Goal: Task Accomplishment & Management: Use online tool/utility

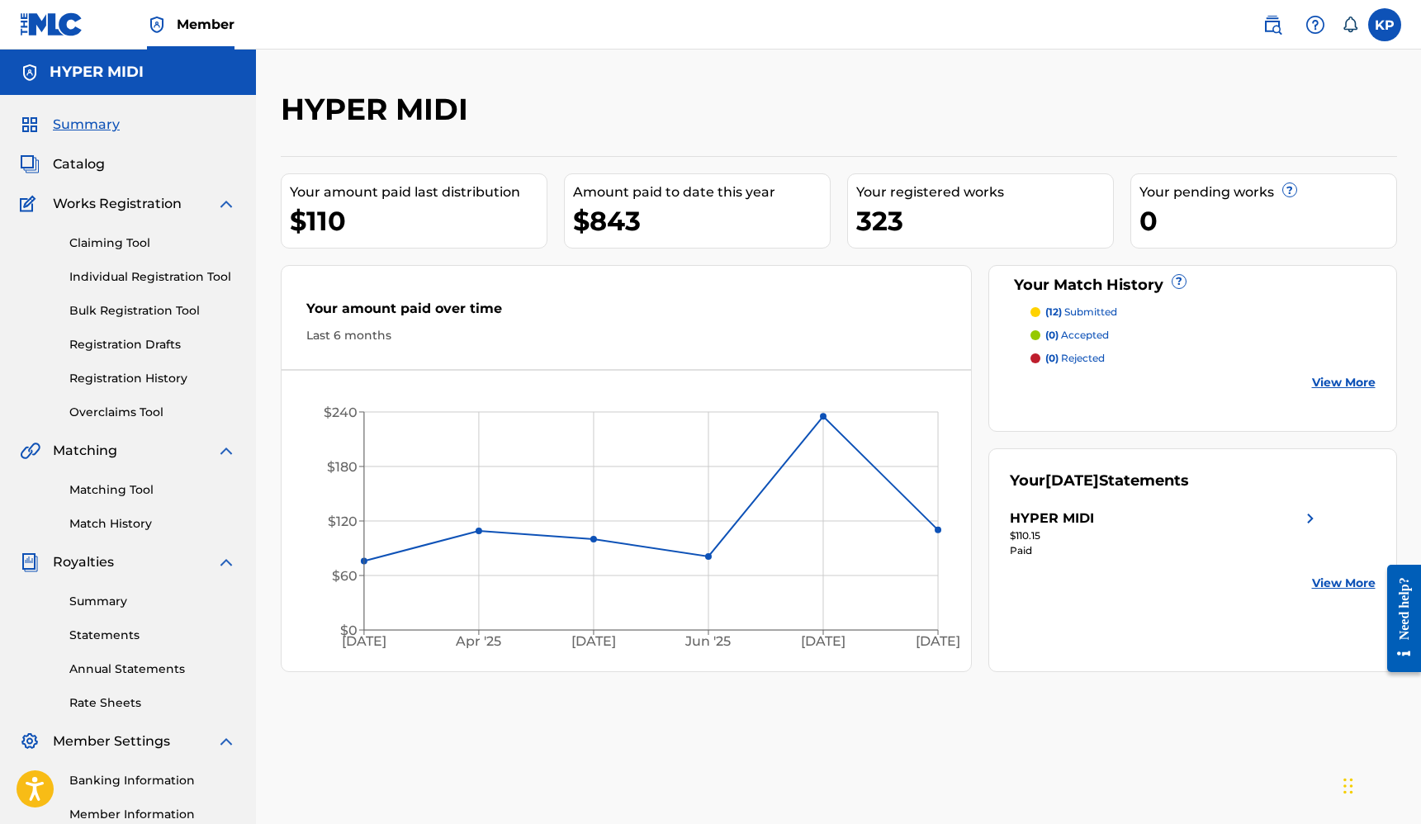
click at [1062, 111] on div "HYPER MIDI" at bounding box center [710, 115] width 859 height 49
click at [1100, 308] on p "(12) submitted" at bounding box center [1081, 312] width 72 height 15
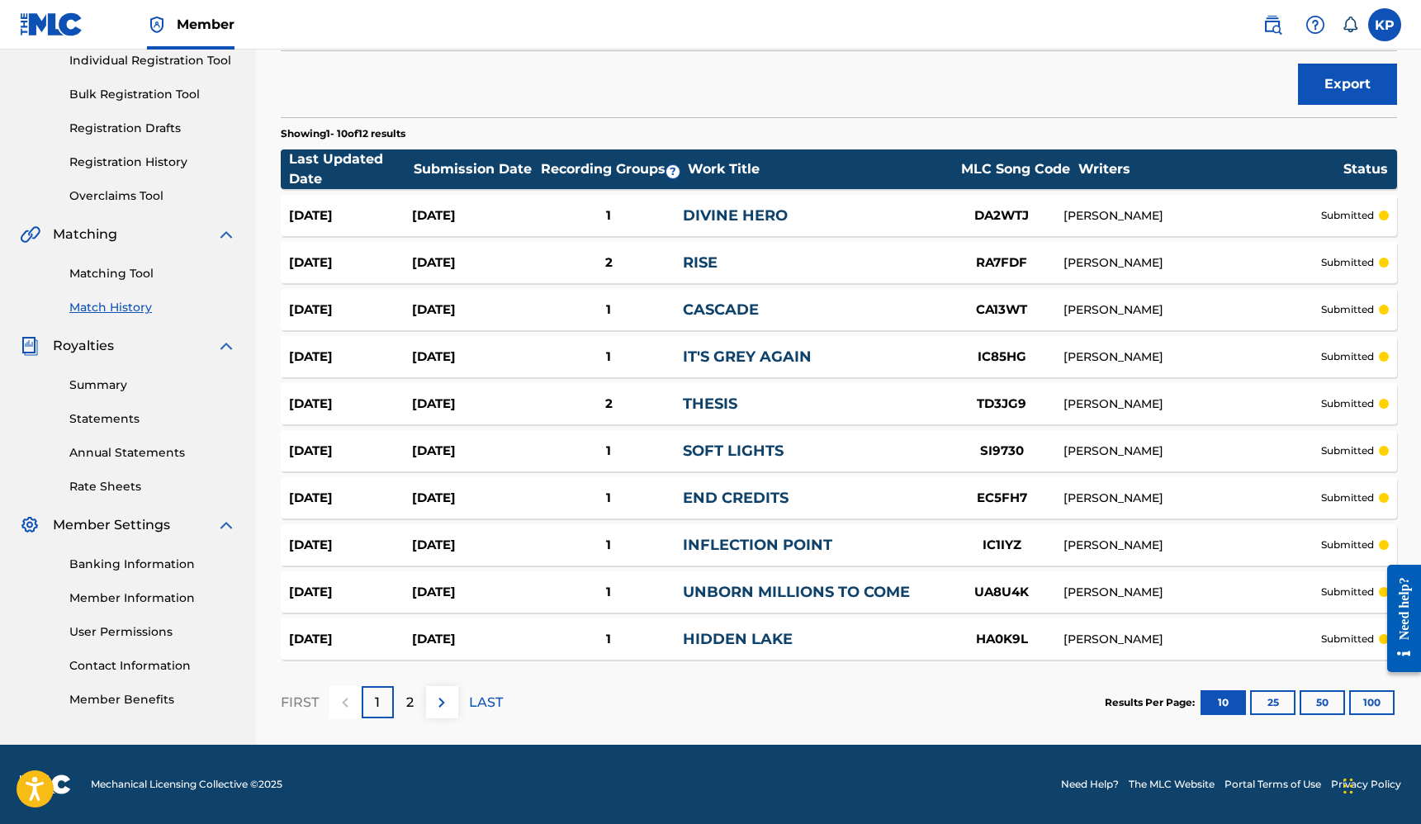
scroll to position [170, 0]
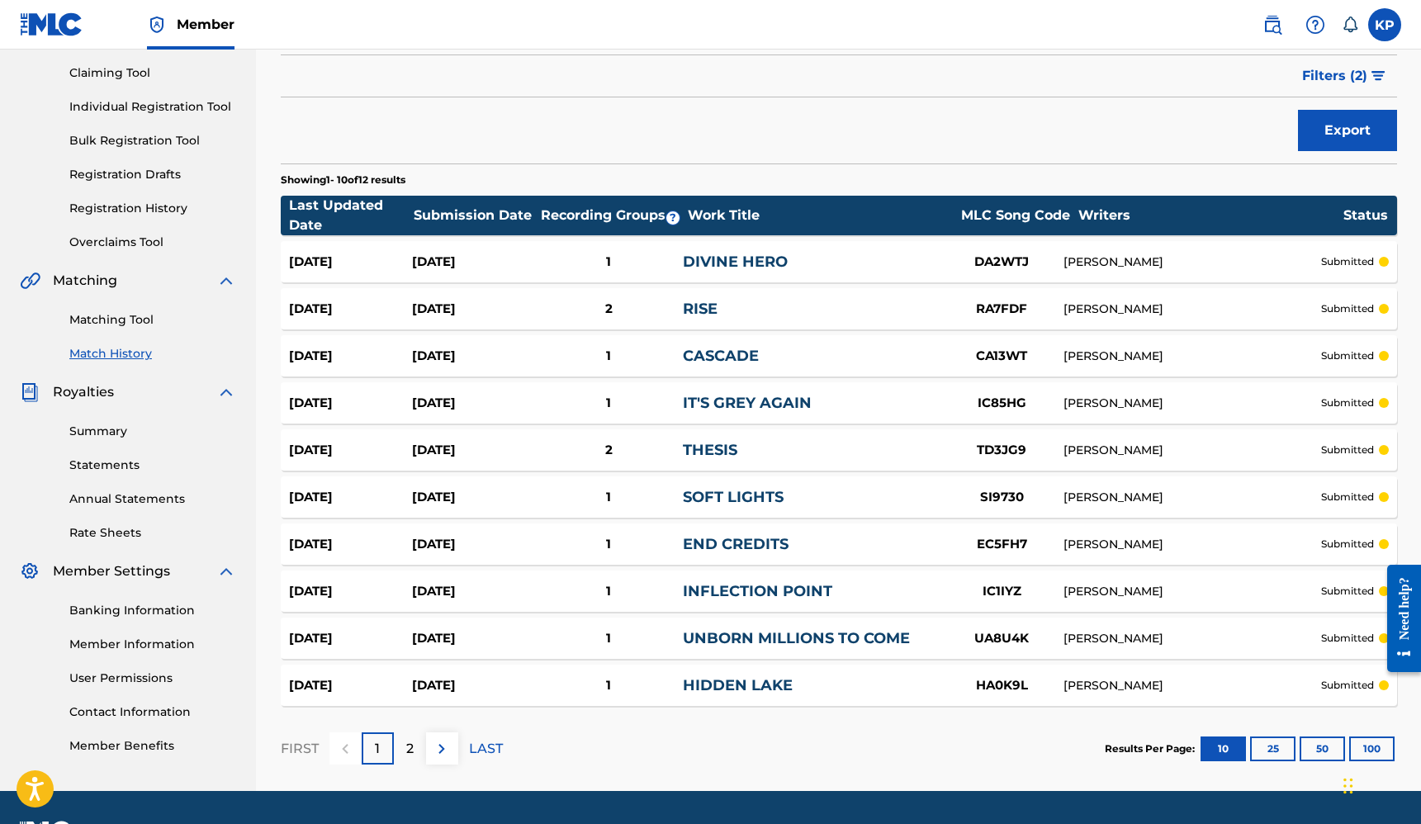
click at [410, 746] on p "2" at bounding box center [409, 749] width 7 height 20
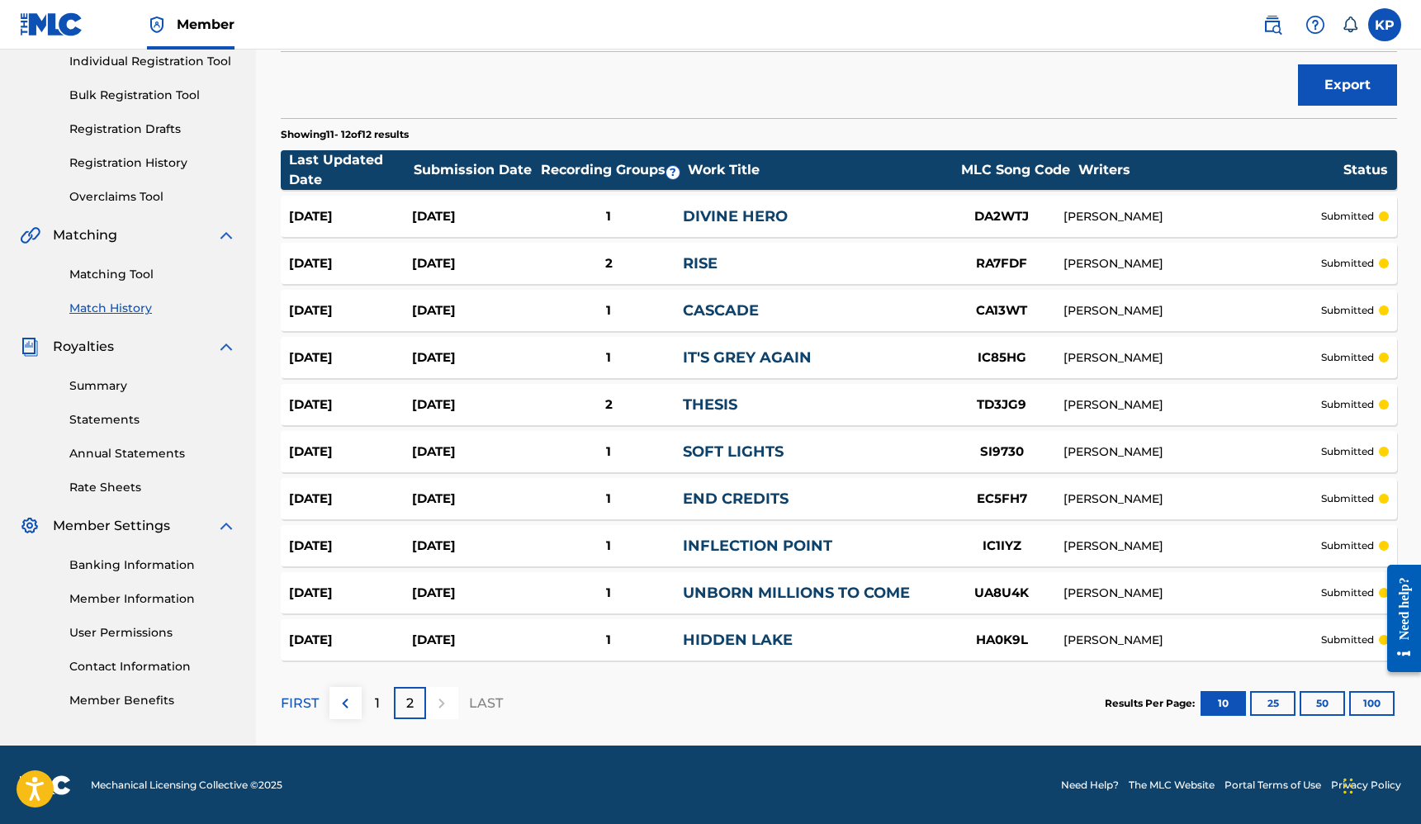
scroll to position [215, 0]
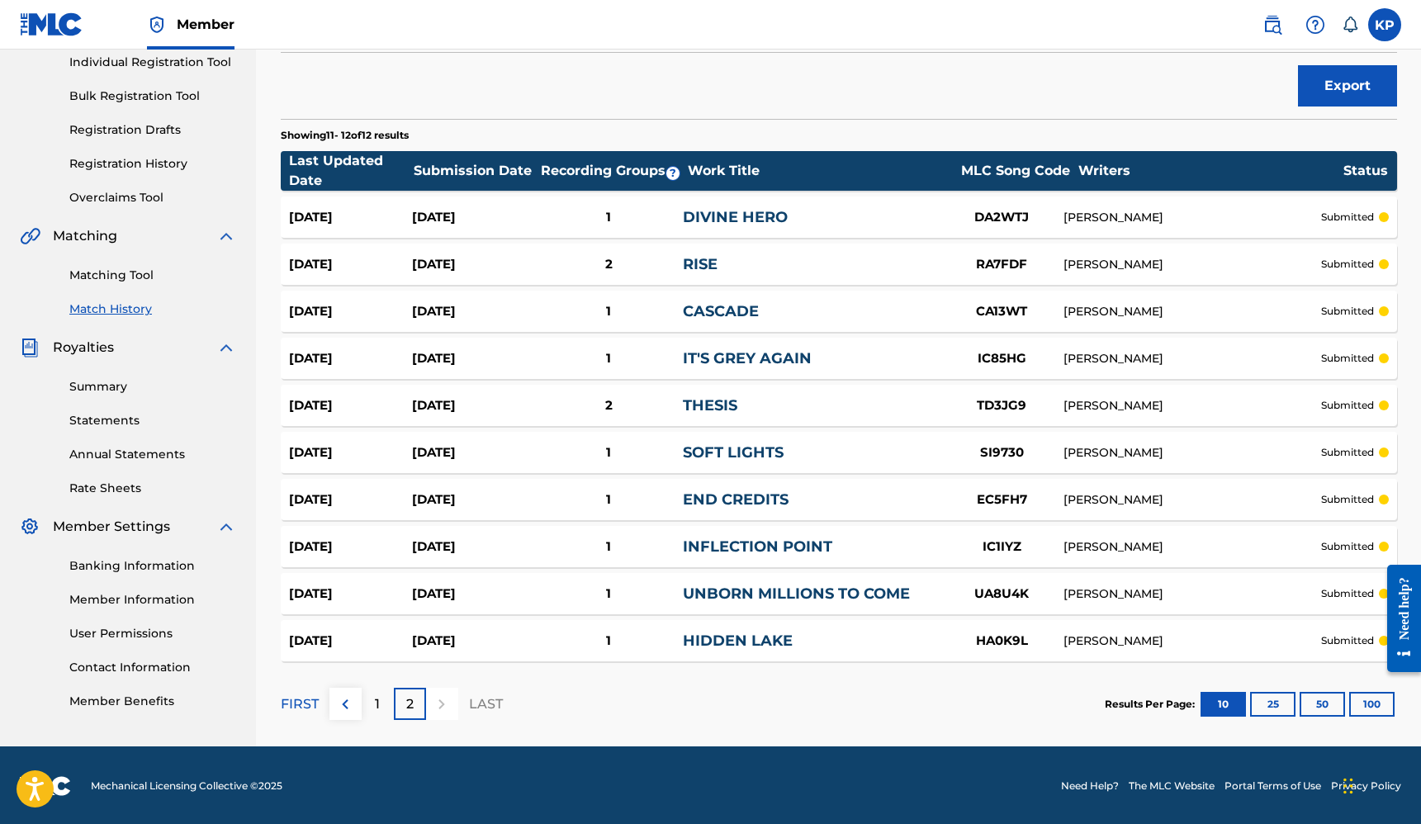
click at [379, 698] on p "1" at bounding box center [377, 704] width 5 height 20
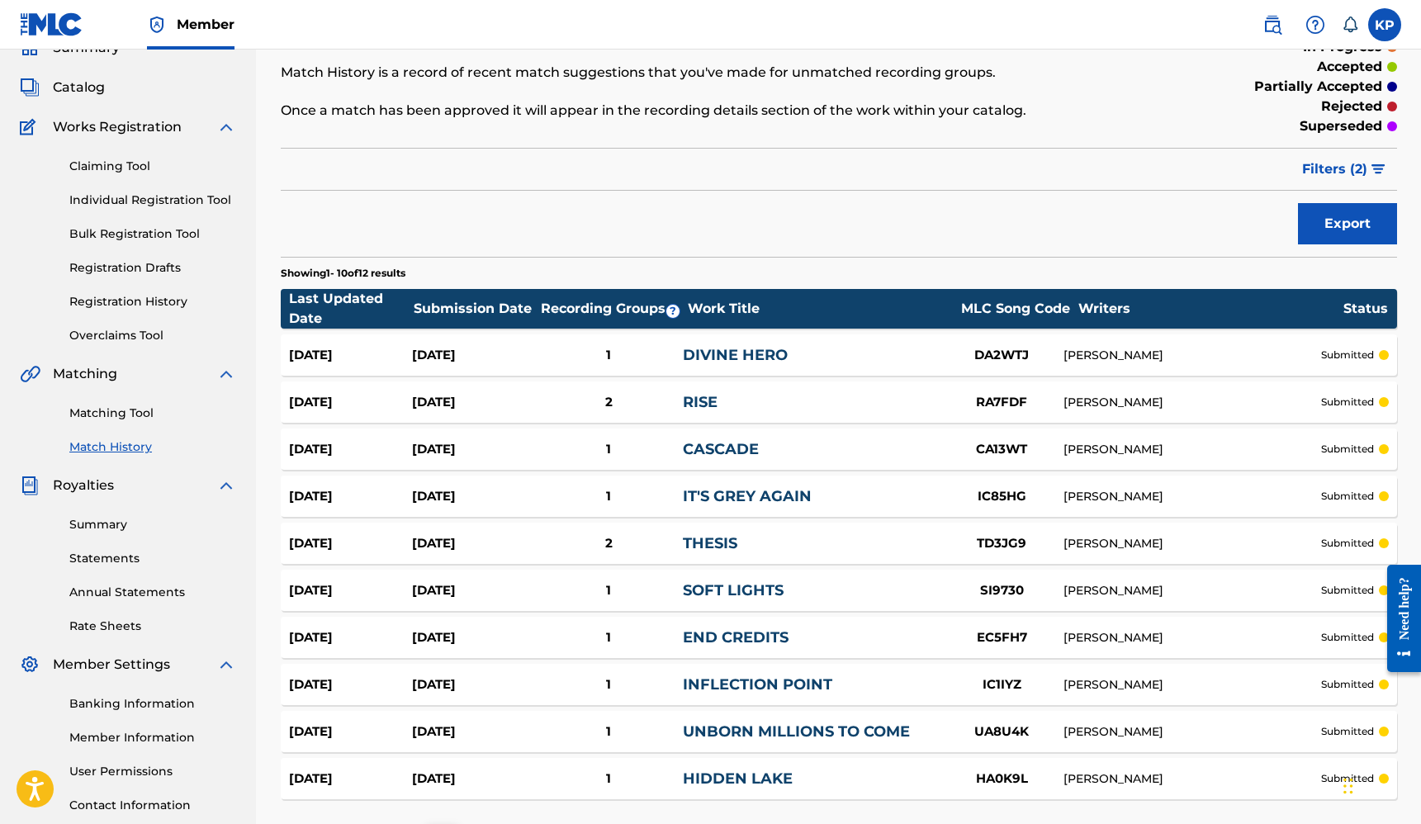
scroll to position [0, 0]
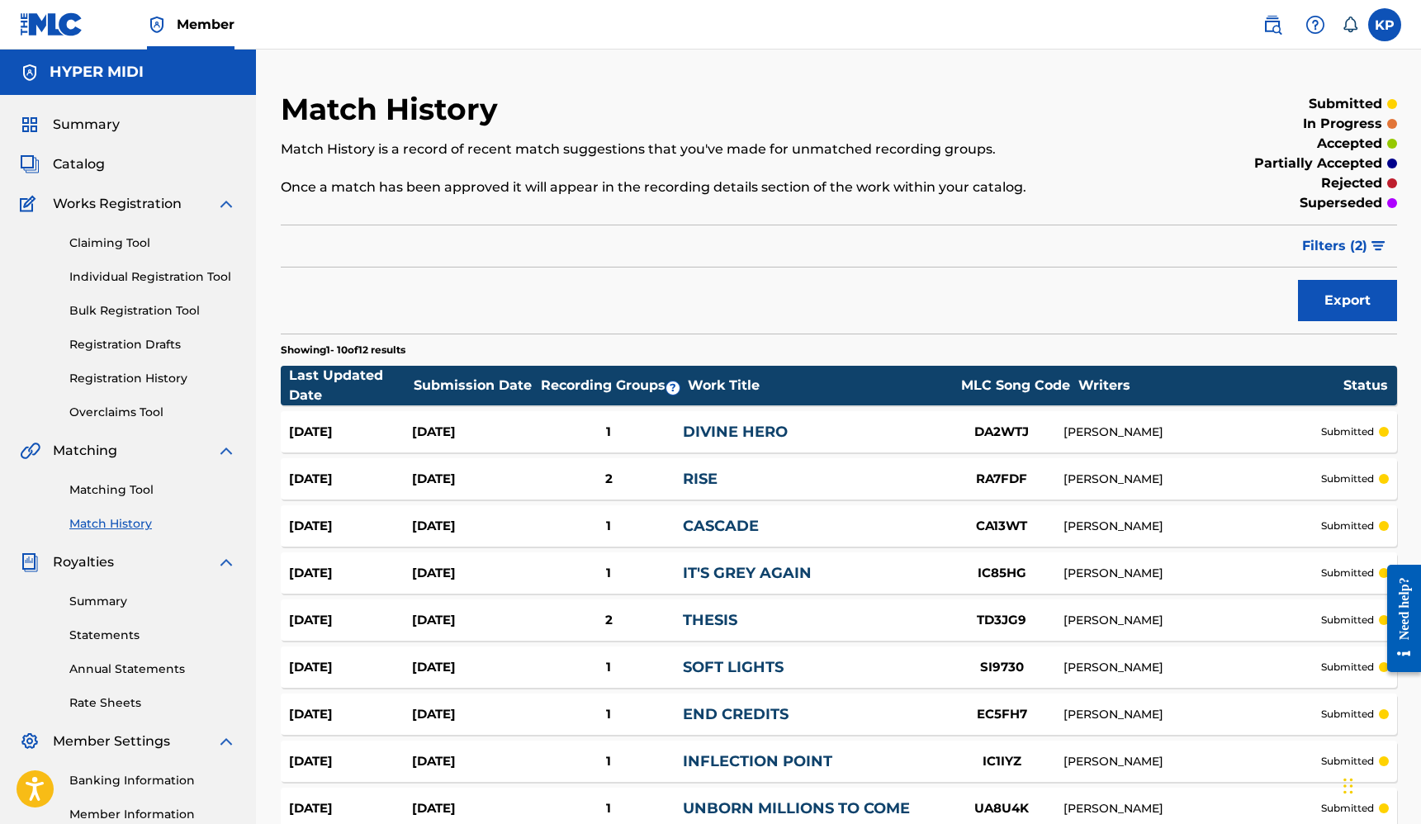
click at [123, 375] on link "Registration History" at bounding box center [152, 378] width 167 height 17
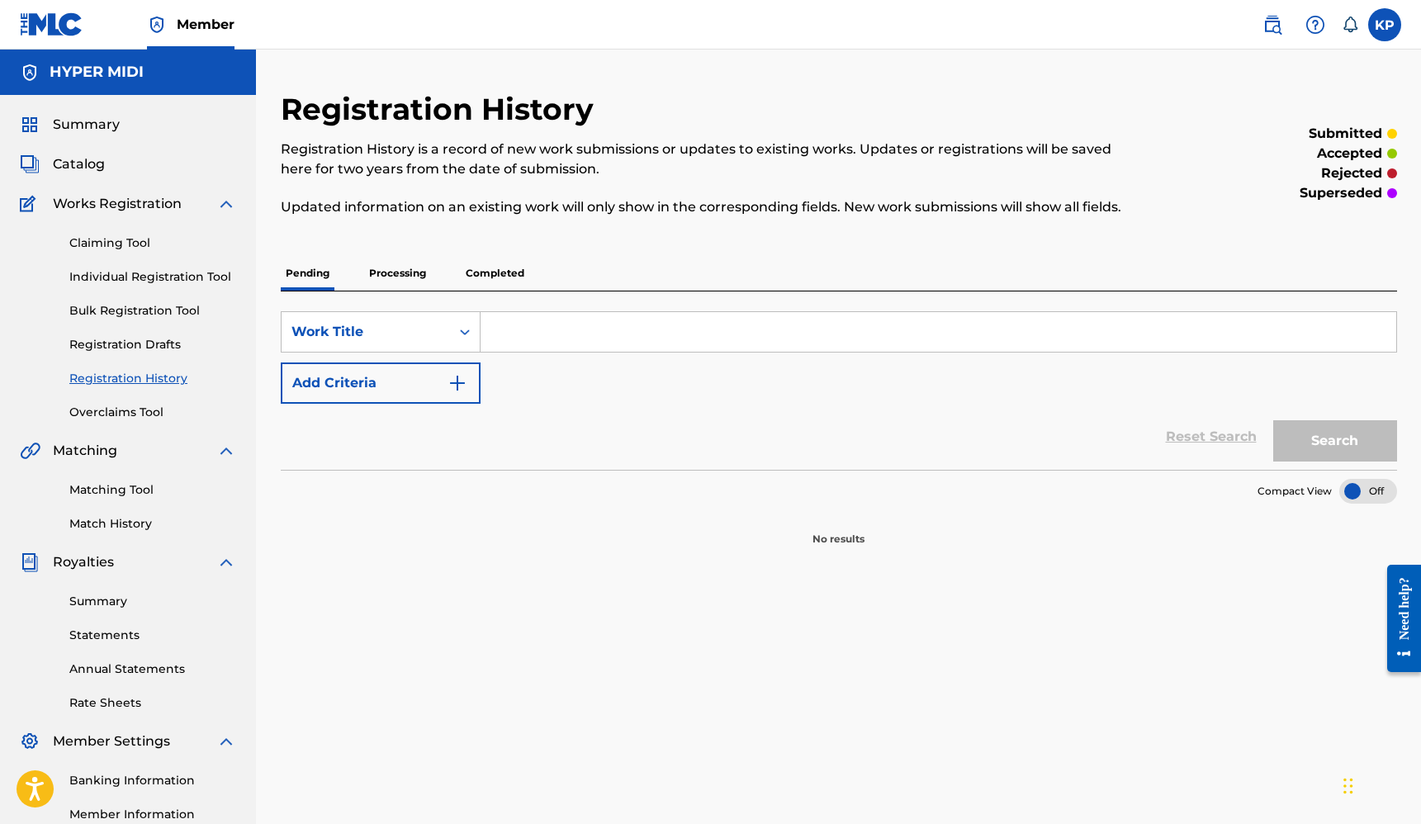
click at [89, 170] on span "Catalog" at bounding box center [79, 164] width 52 height 20
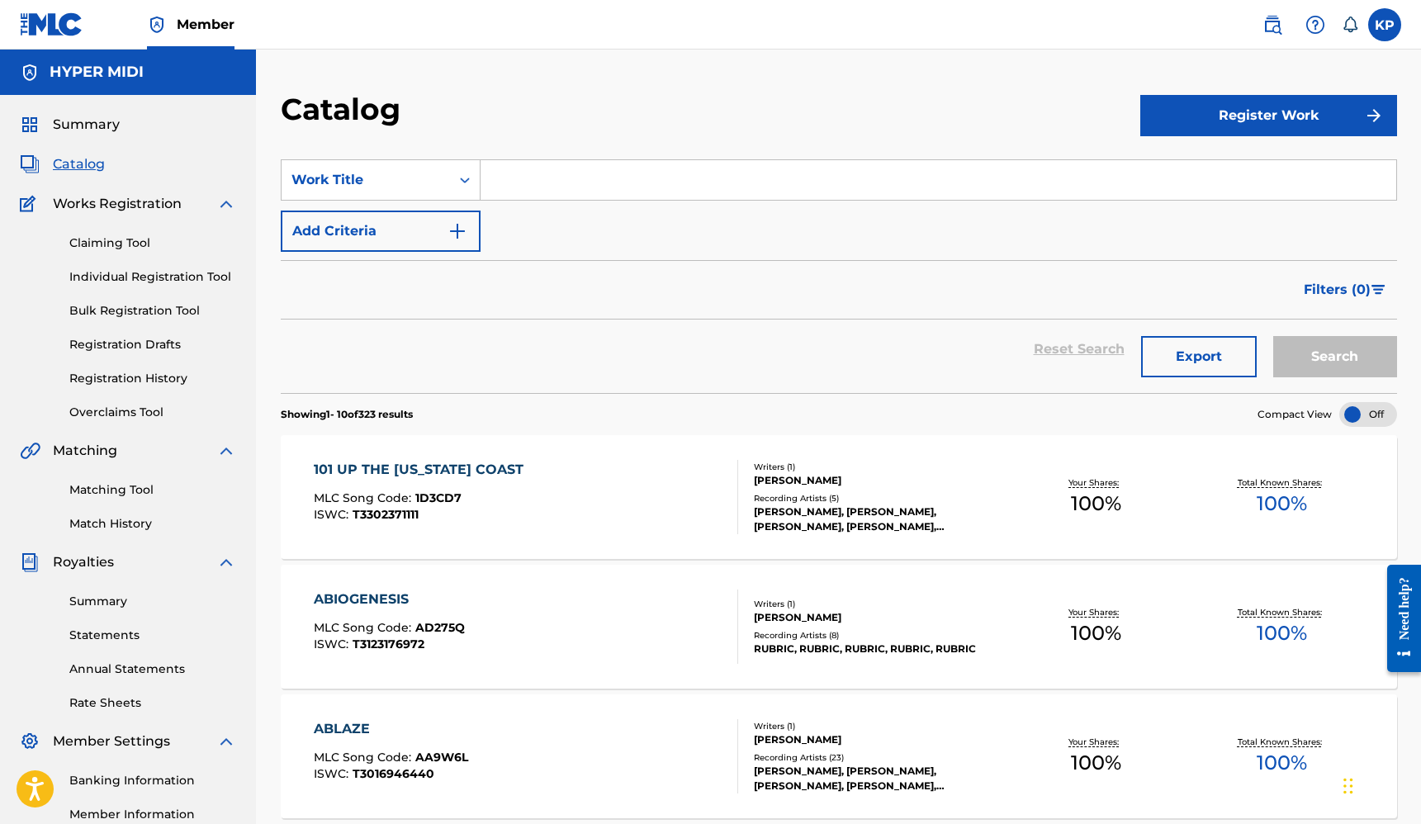
click at [777, 177] on input "Search Form" at bounding box center [937, 180] width 915 height 40
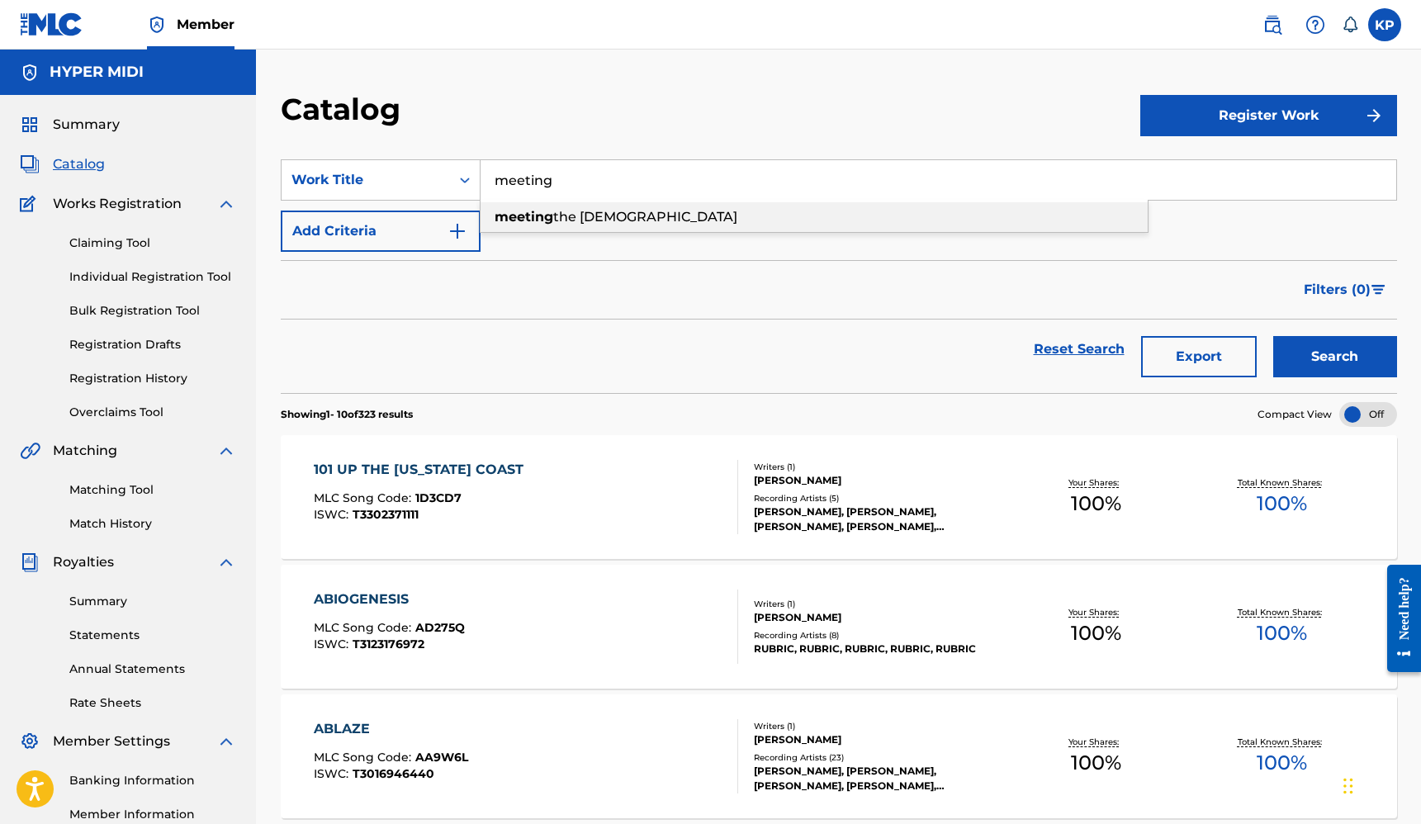
click at [738, 220] on div "meeting the goddess" at bounding box center [813, 217] width 667 height 30
type input "meeting the goddess"
click at [1308, 363] on button "Search" at bounding box center [1335, 356] width 124 height 41
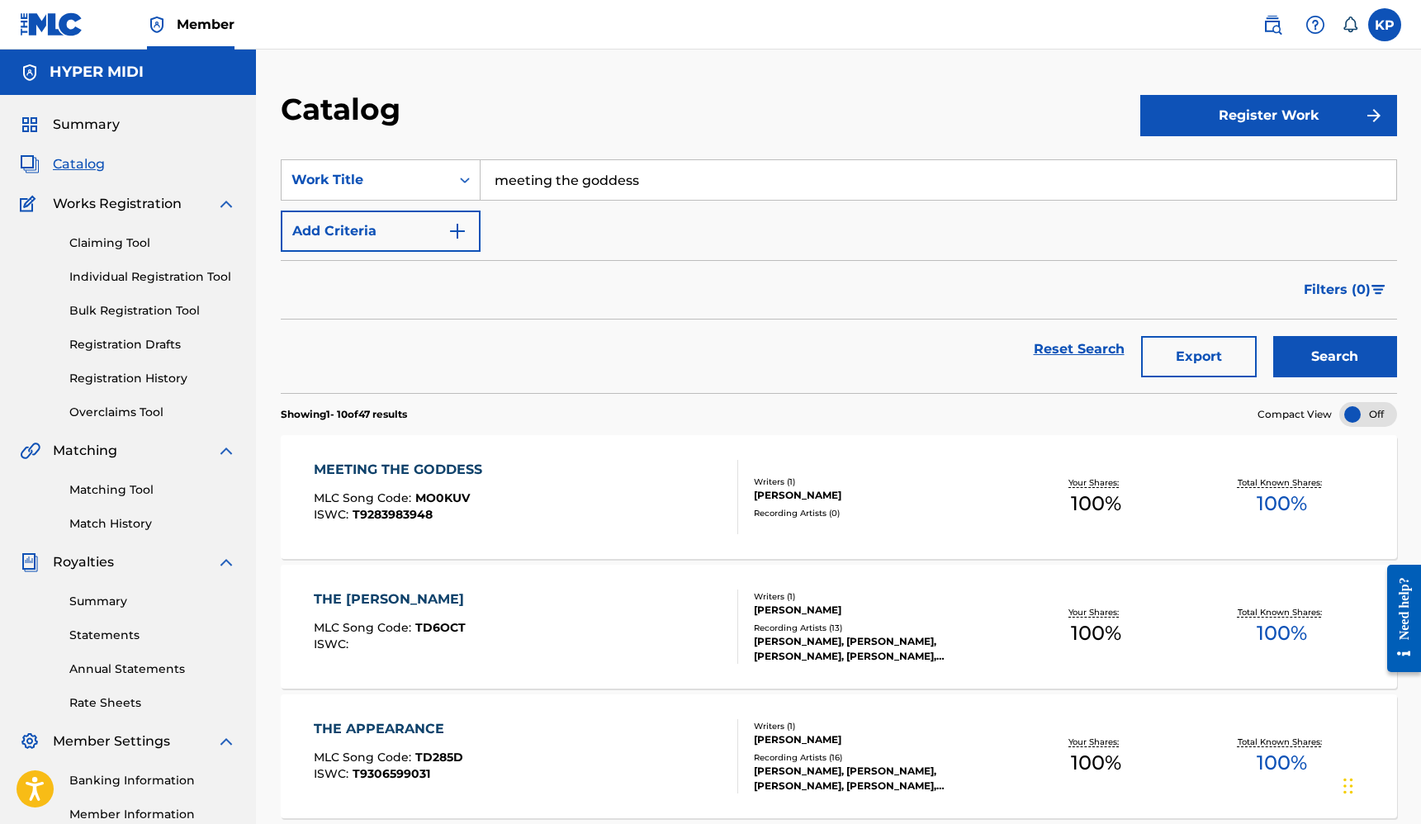
click at [118, 491] on link "Matching Tool" at bounding box center [152, 489] width 167 height 17
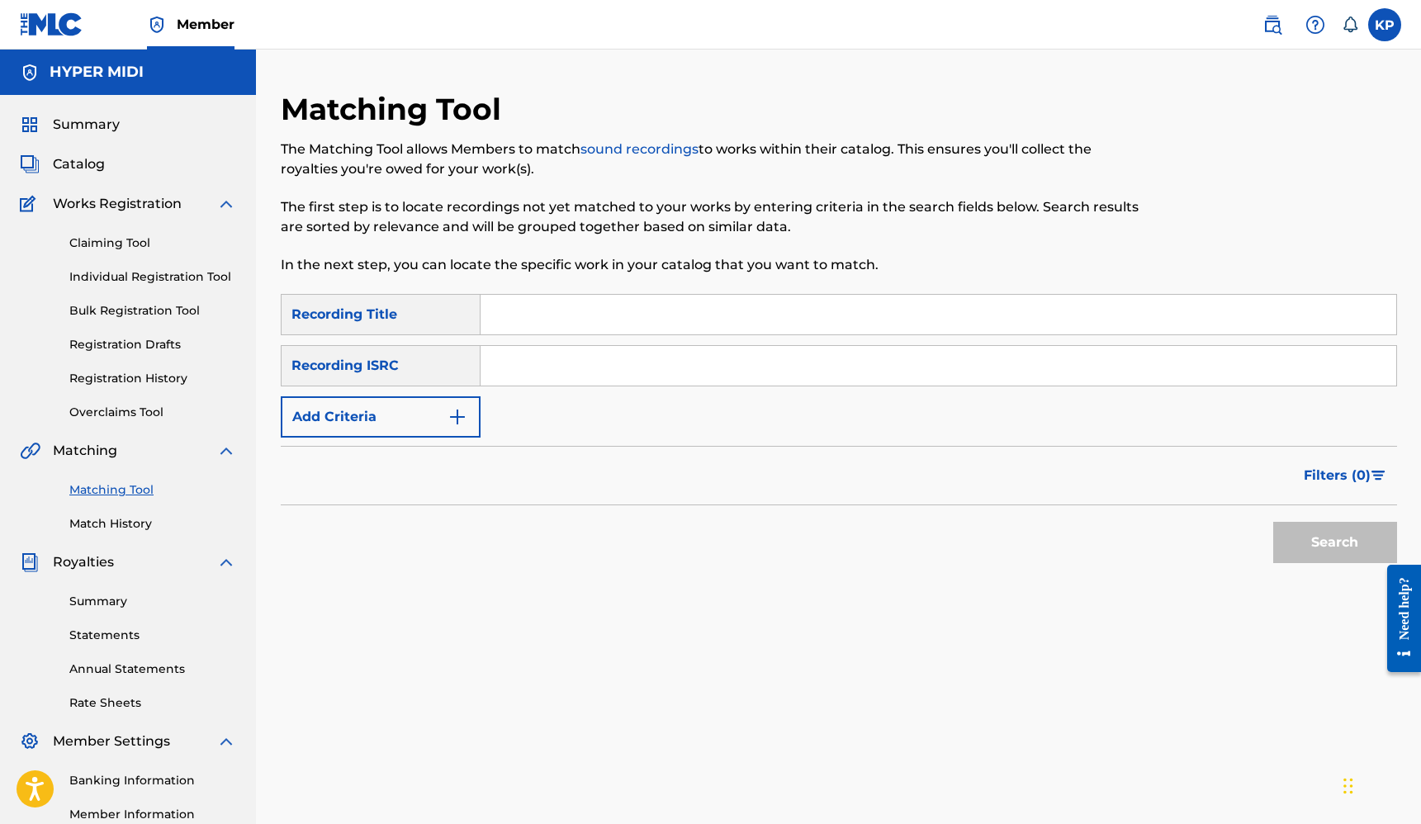
click at [617, 322] on input "Search Form" at bounding box center [937, 315] width 915 height 40
type input "Meeting the [DEMOGRAPHIC_DATA]"
click at [650, 383] on input "Search Form" at bounding box center [937, 366] width 915 height 40
paste input "GBKPL1940664"
type input "GBKPL1940664"
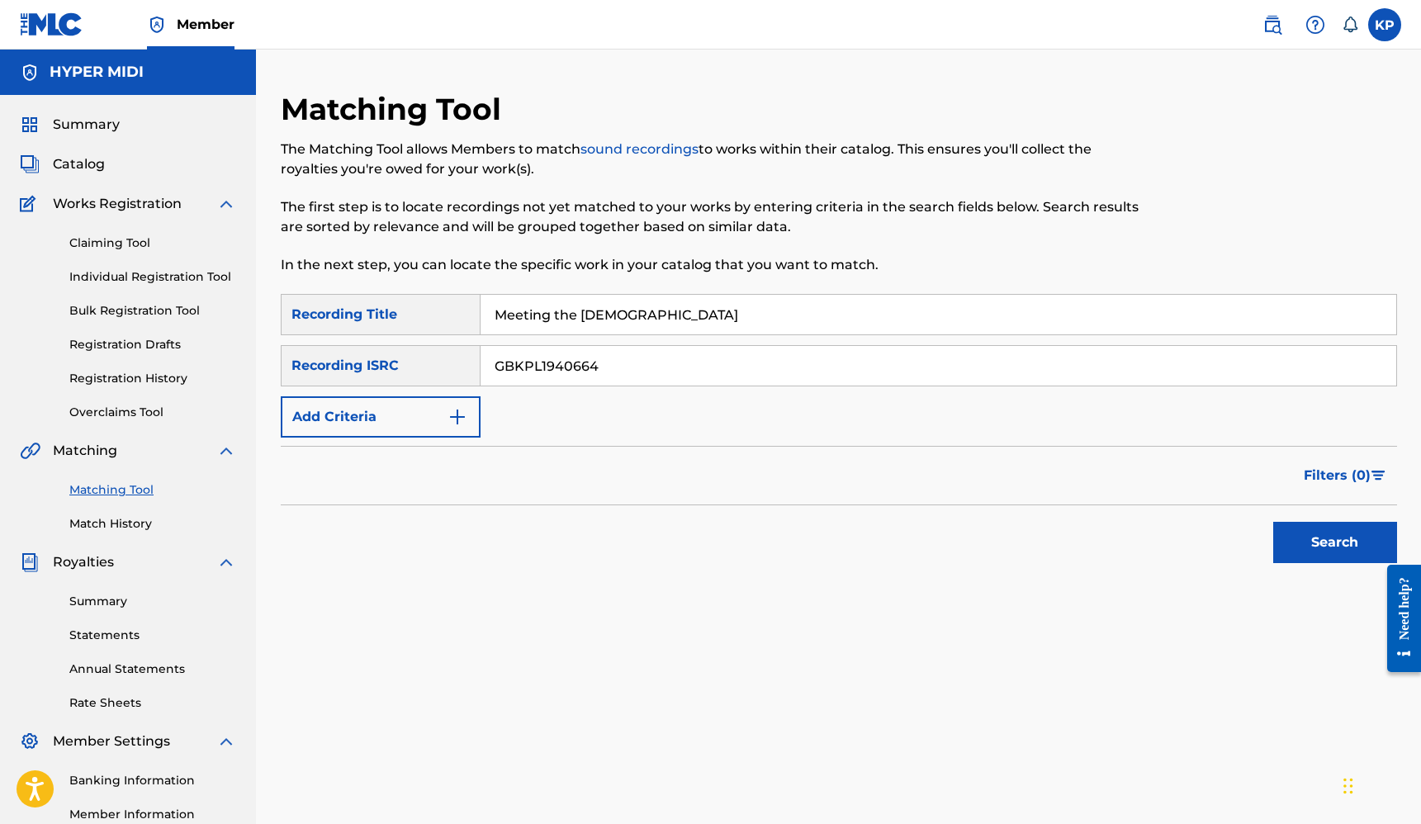
click at [1320, 543] on button "Search" at bounding box center [1335, 542] width 124 height 41
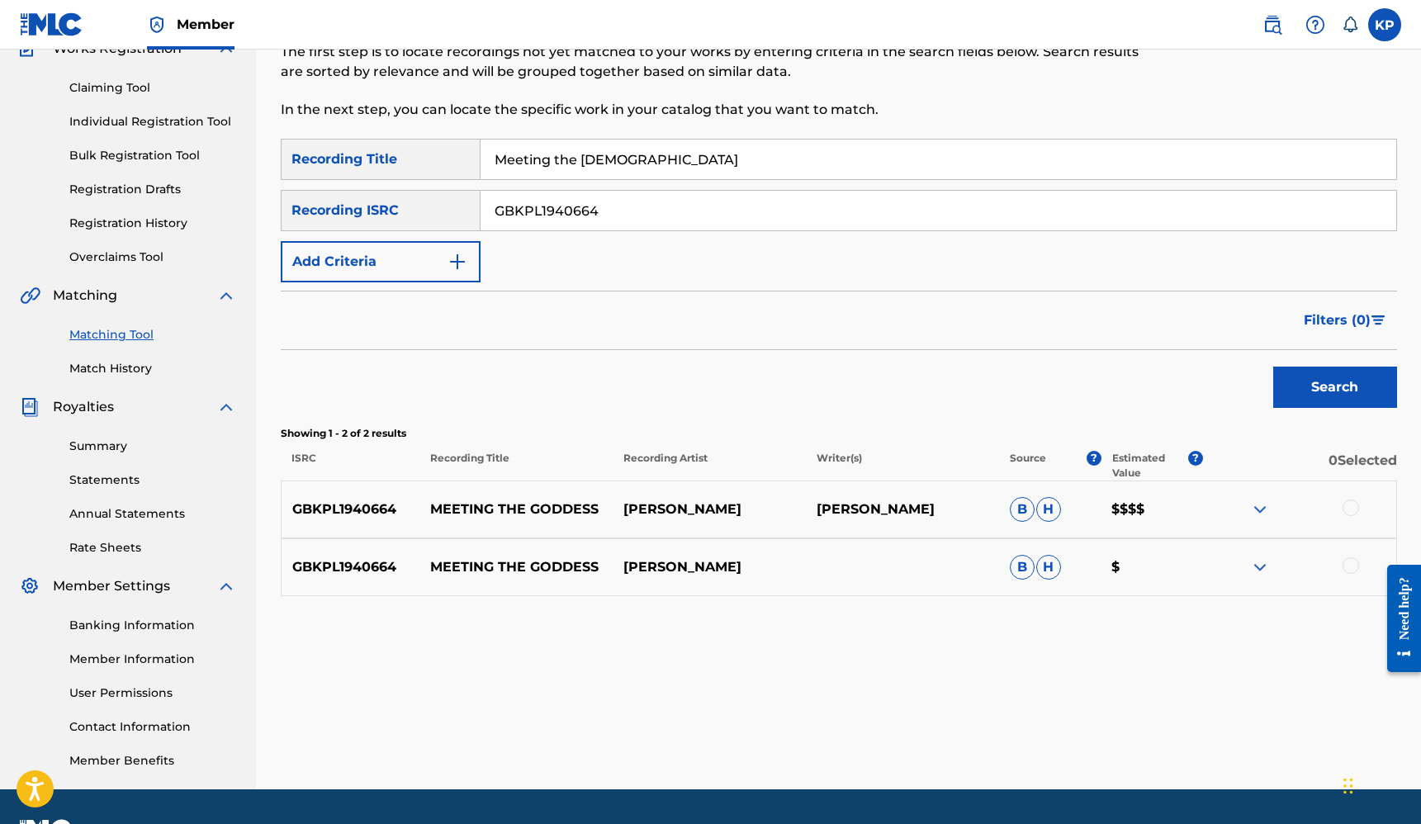
scroll to position [190, 0]
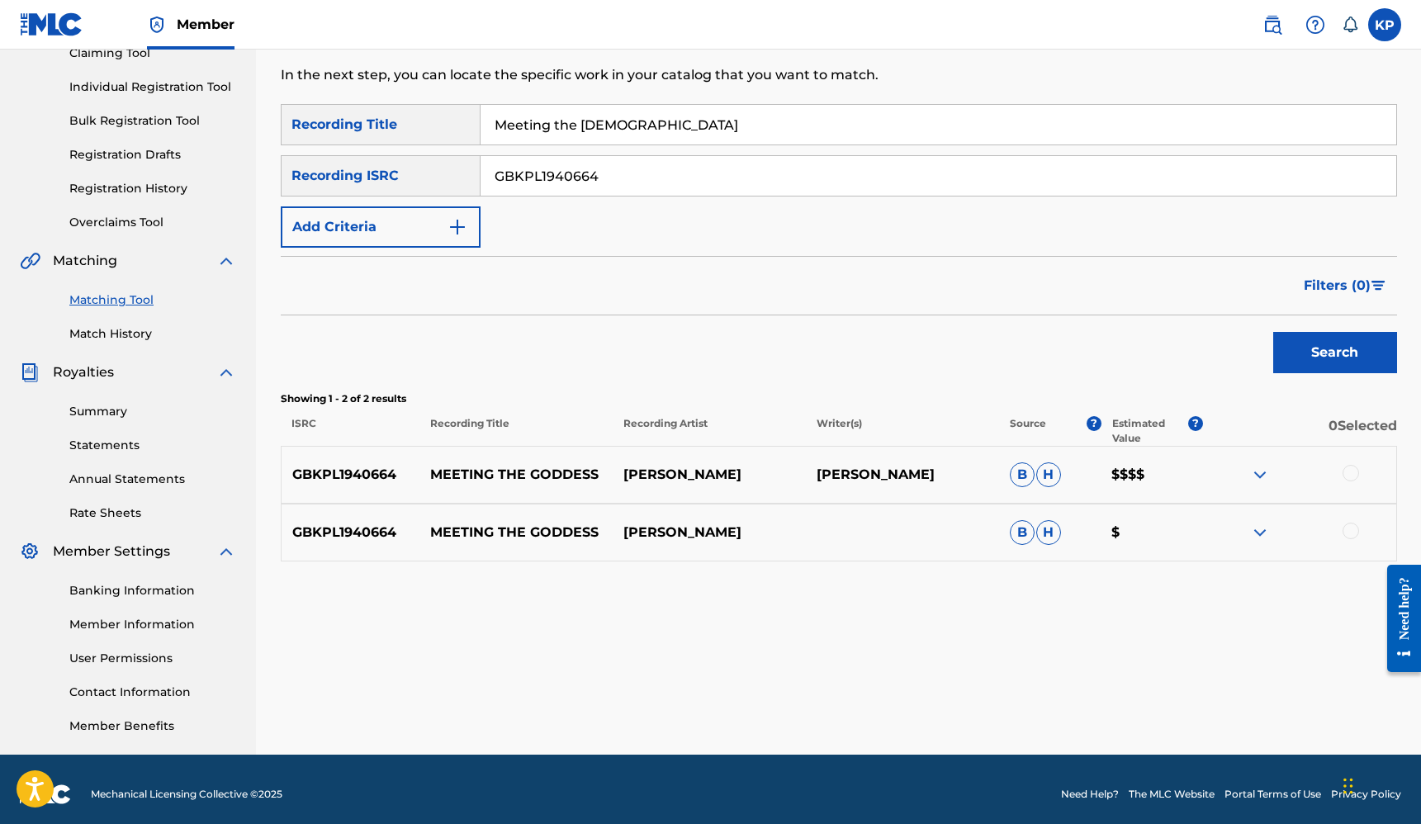
click at [1349, 474] on div at bounding box center [1350, 473] width 17 height 17
click at [1351, 529] on div at bounding box center [1350, 531] width 17 height 17
click at [1180, 684] on button "Match 2 Groups" at bounding box center [1160, 689] width 182 height 41
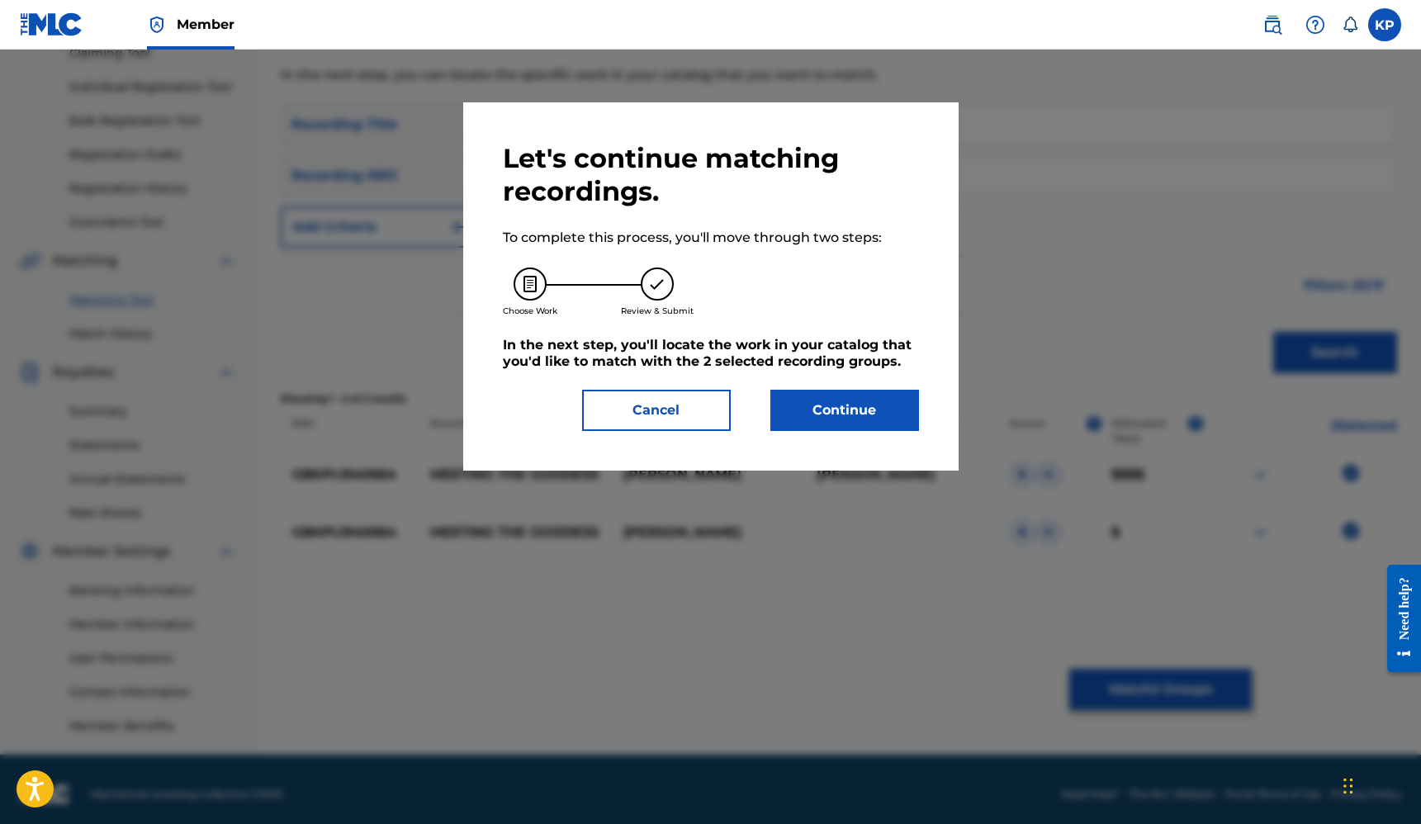
click at [858, 405] on button "Continue" at bounding box center [844, 410] width 149 height 41
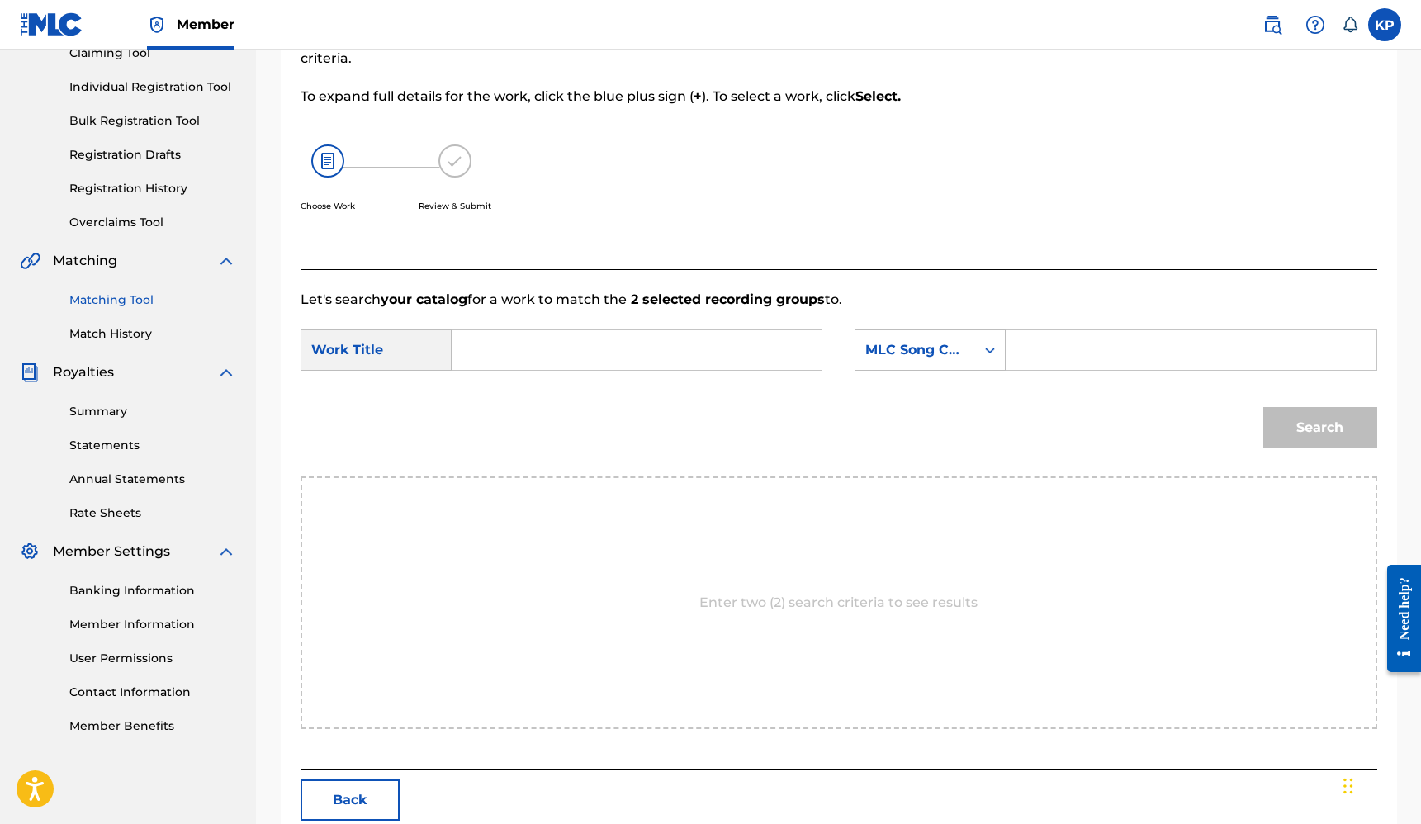
click at [686, 353] on input "Search Form" at bounding box center [637, 350] width 342 height 40
click at [505, 405] on div "meeting the goddess" at bounding box center [512, 397] width 93 height 50
type input "meeting the goddess"
click at [1019, 348] on input "Search Form" at bounding box center [1190, 350] width 342 height 40
click at [985, 352] on icon "Search Form" at bounding box center [990, 350] width 17 height 17
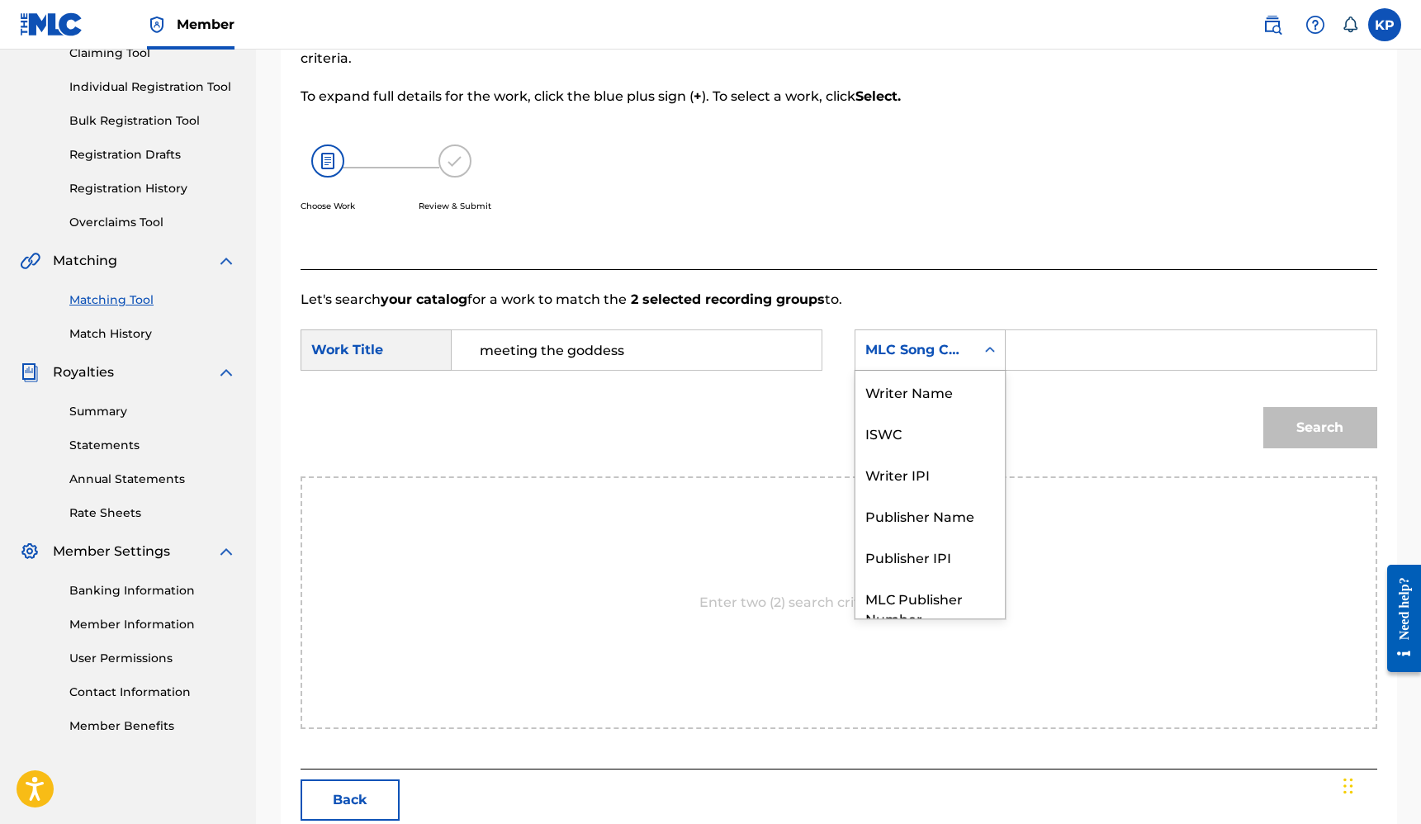
scroll to position [61, 0]
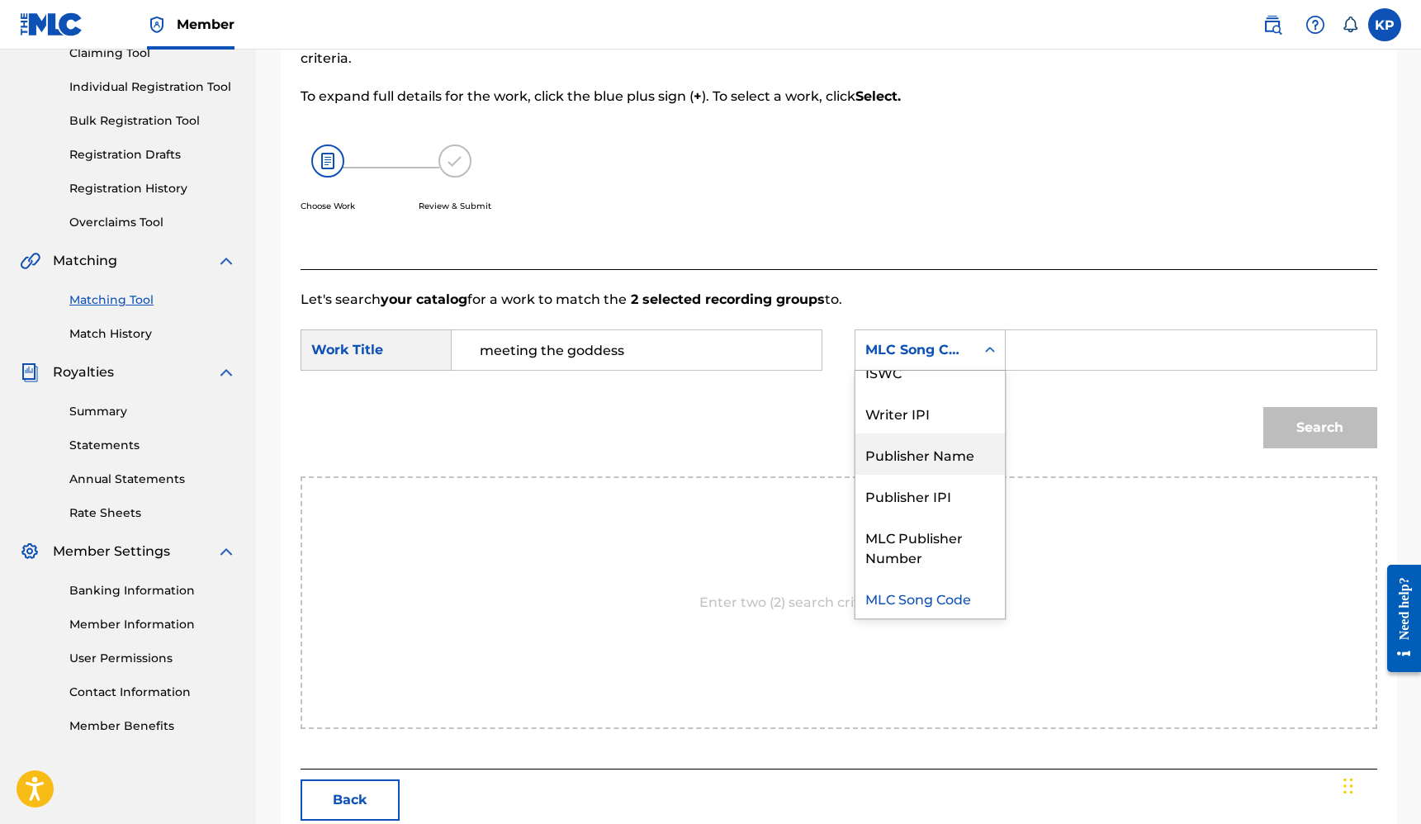
click at [933, 456] on div "Publisher Name" at bounding box center [929, 453] width 149 height 41
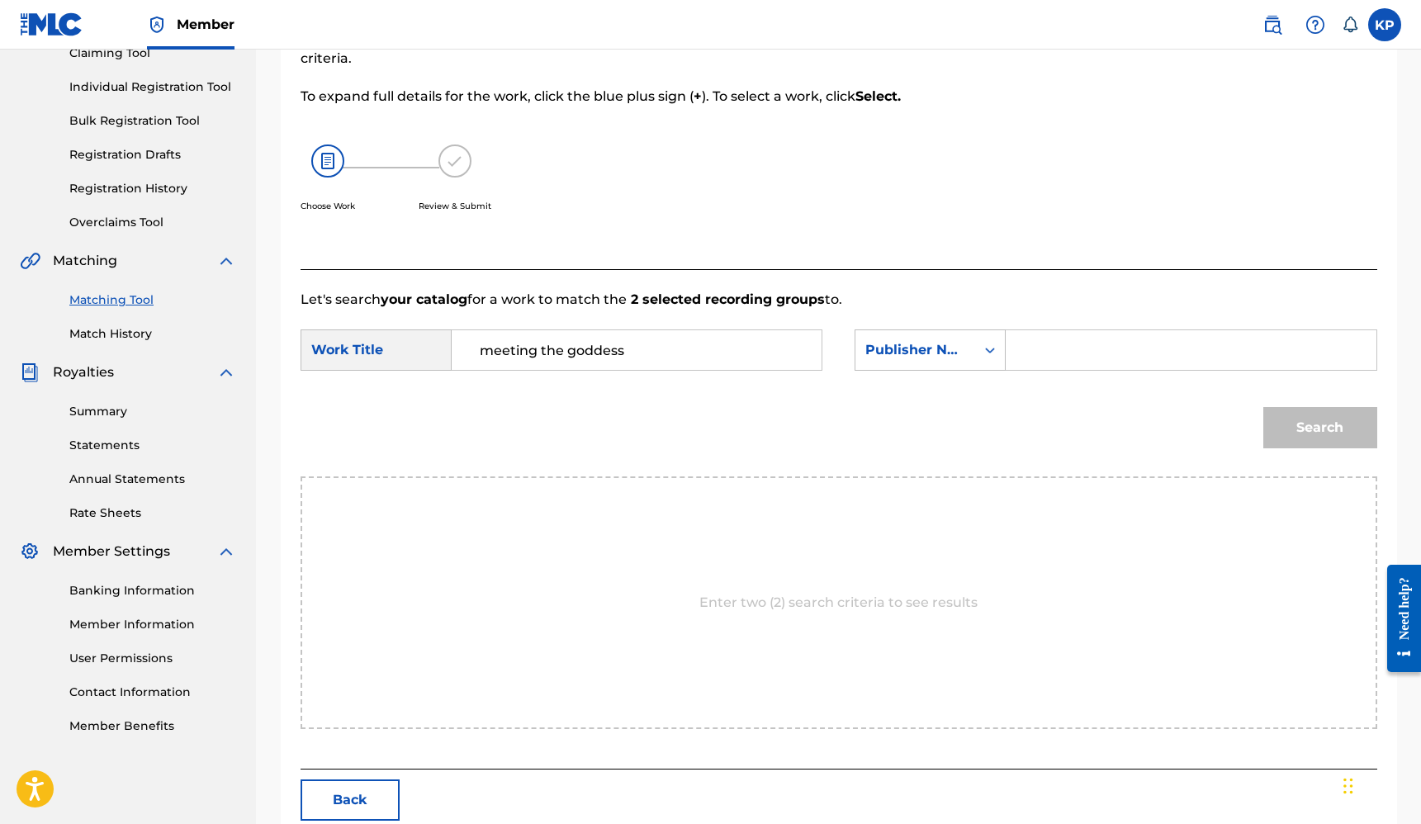
click at [1023, 349] on input "Search Form" at bounding box center [1190, 350] width 342 height 40
type input "Hyper Midi"
click at [1292, 431] on button "Search" at bounding box center [1320, 427] width 114 height 41
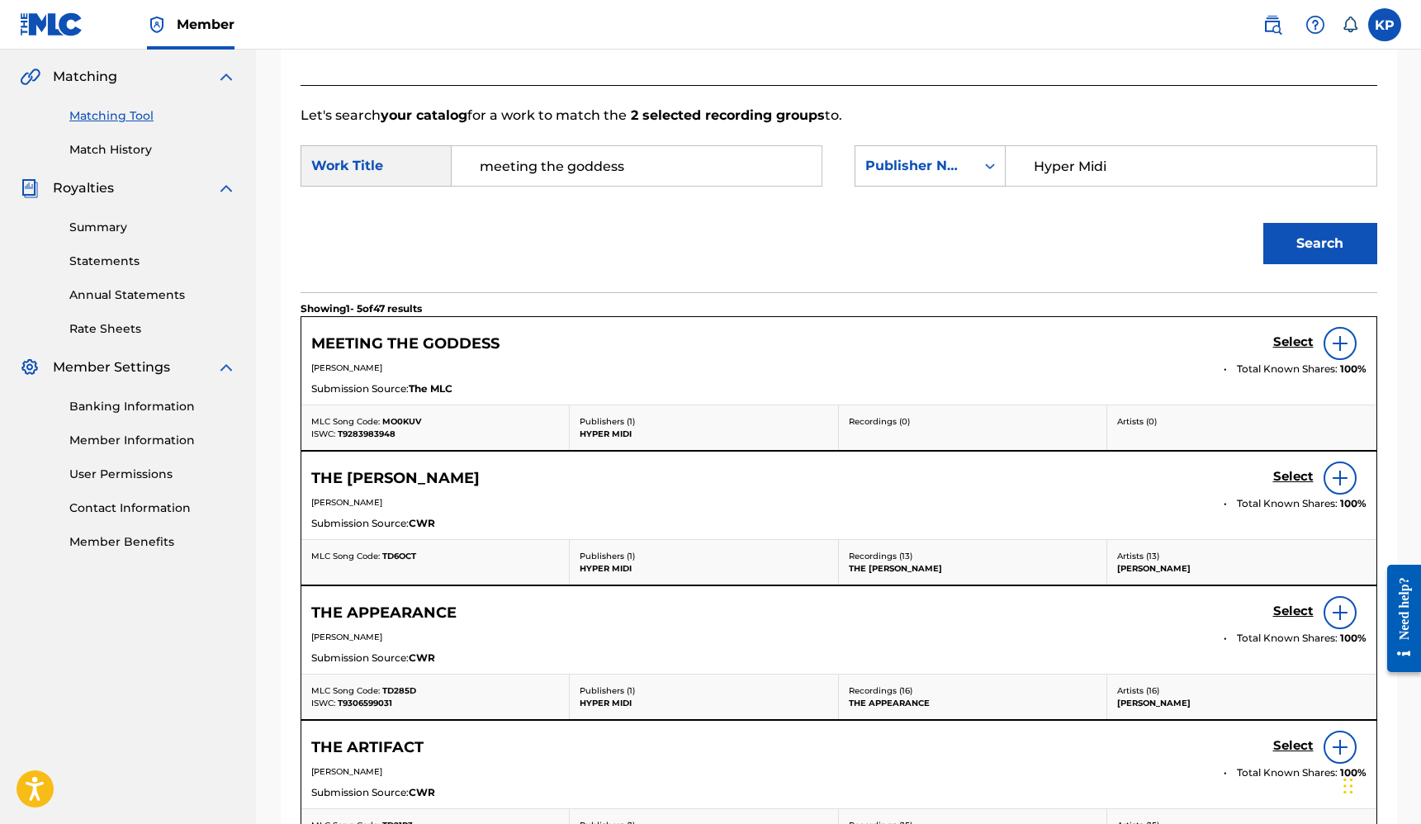
scroll to position [376, 0]
click at [1335, 342] on img at bounding box center [1340, 342] width 20 height 20
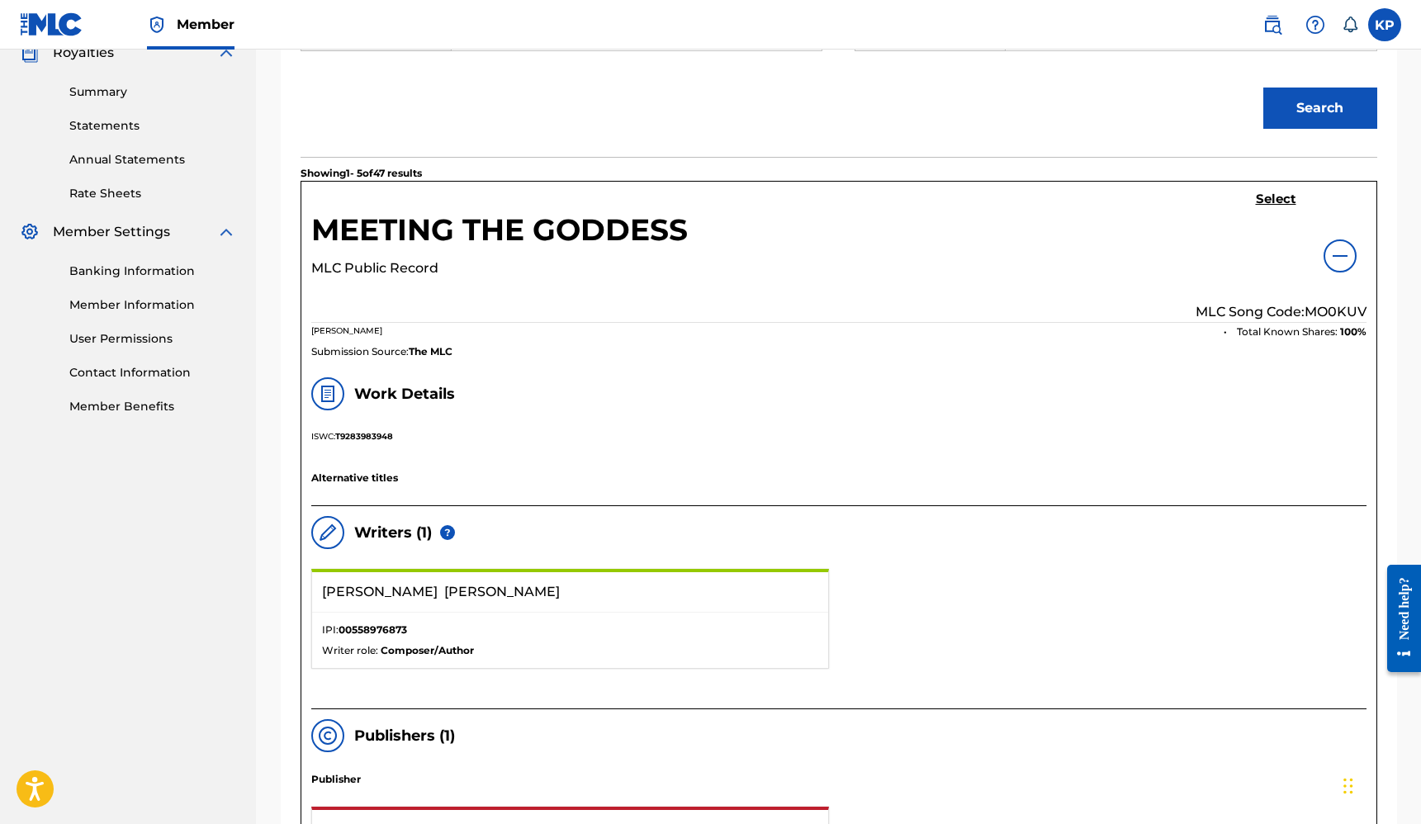
scroll to position [427, 0]
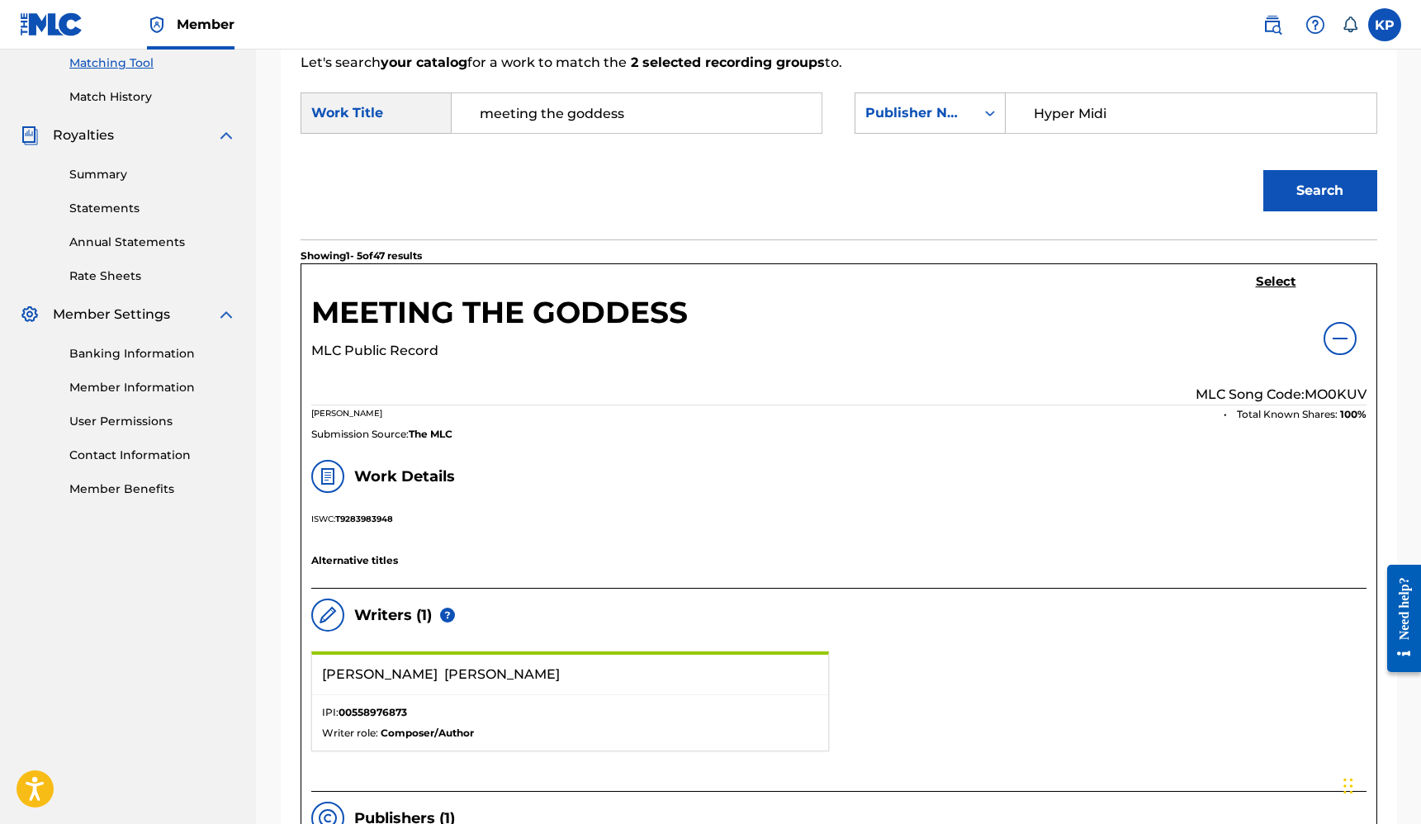
click at [1278, 277] on h5 "Select" at bounding box center [1276, 282] width 40 height 16
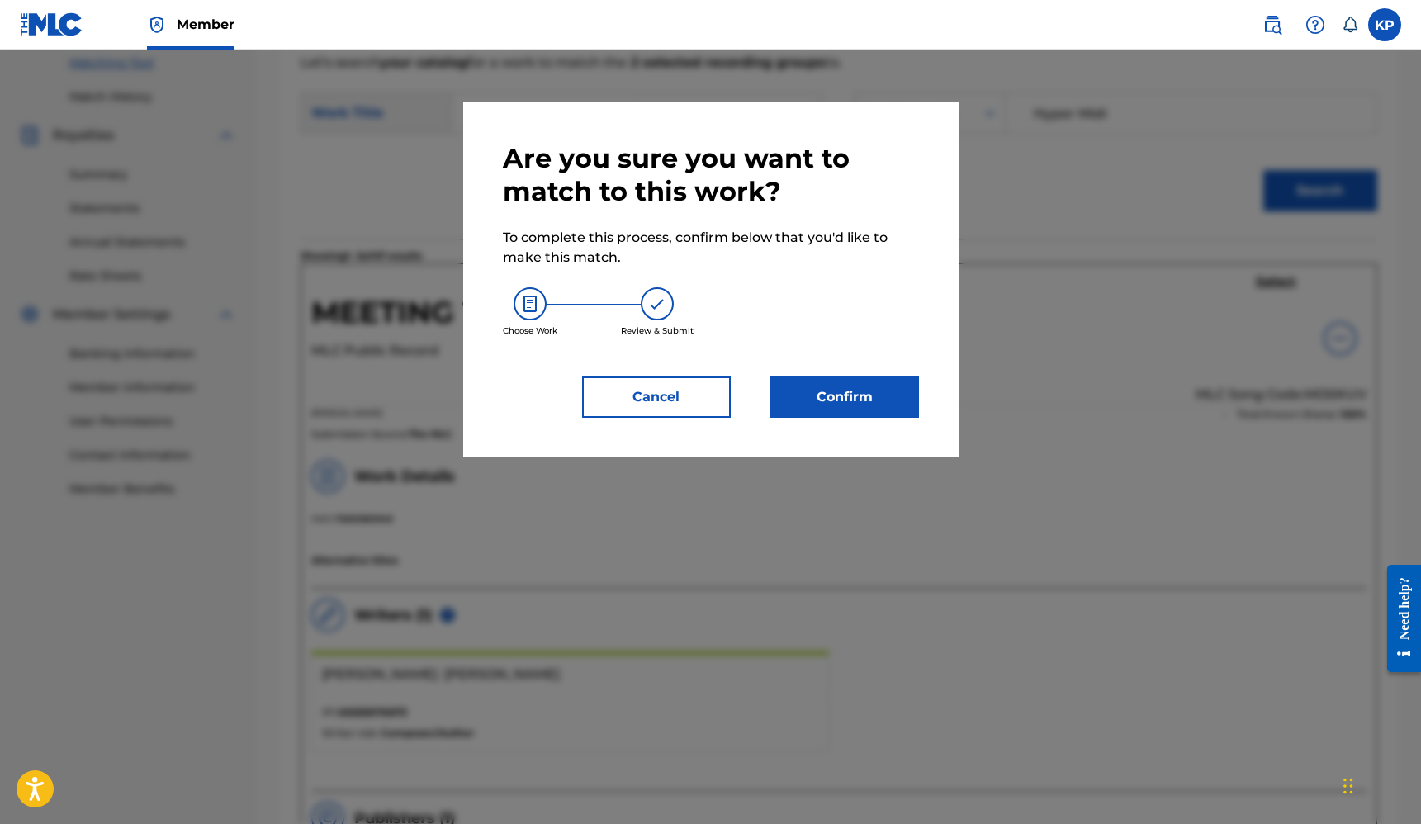
click at [839, 396] on button "Confirm" at bounding box center [844, 396] width 149 height 41
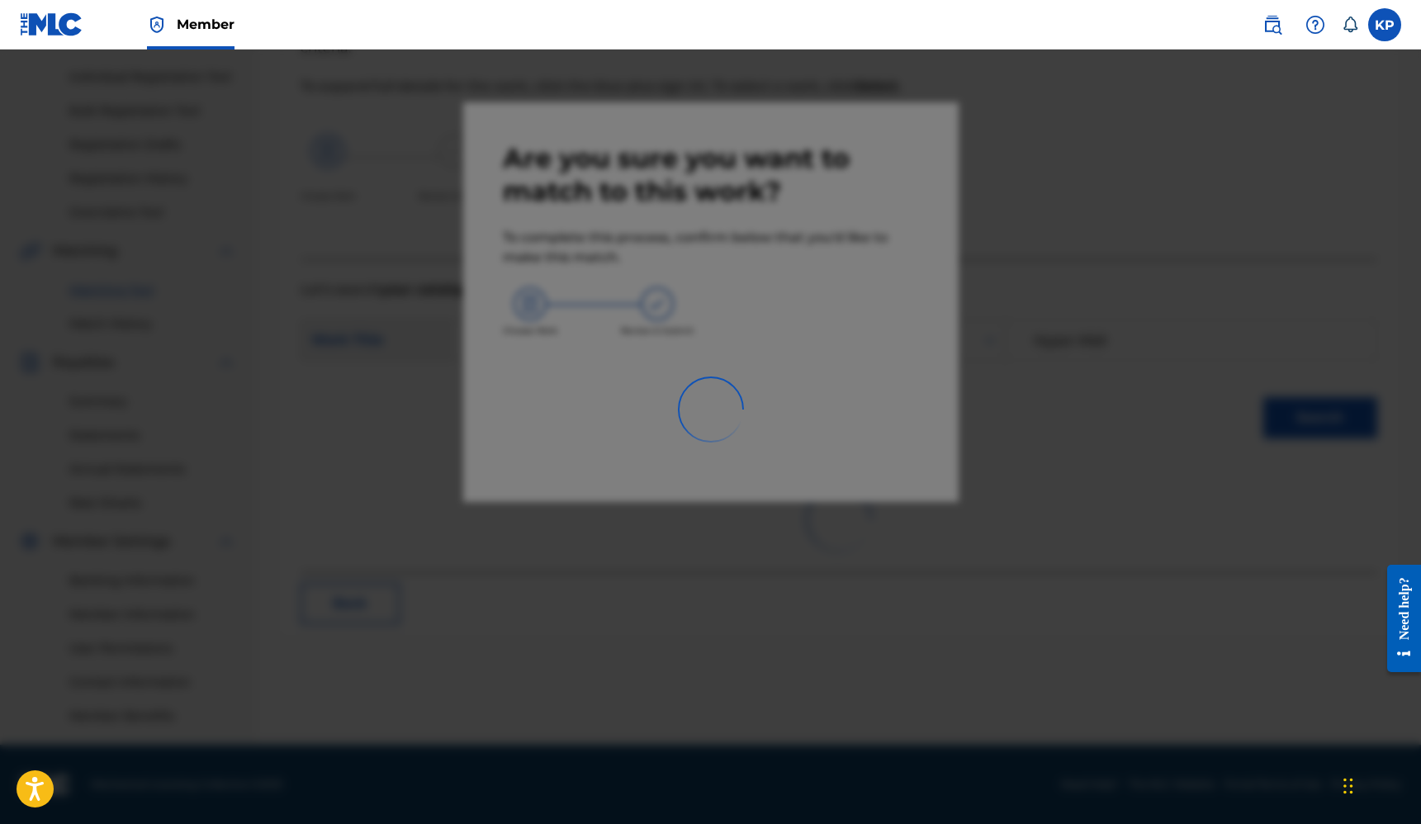
click at [880, 150] on div at bounding box center [710, 462] width 1421 height 824
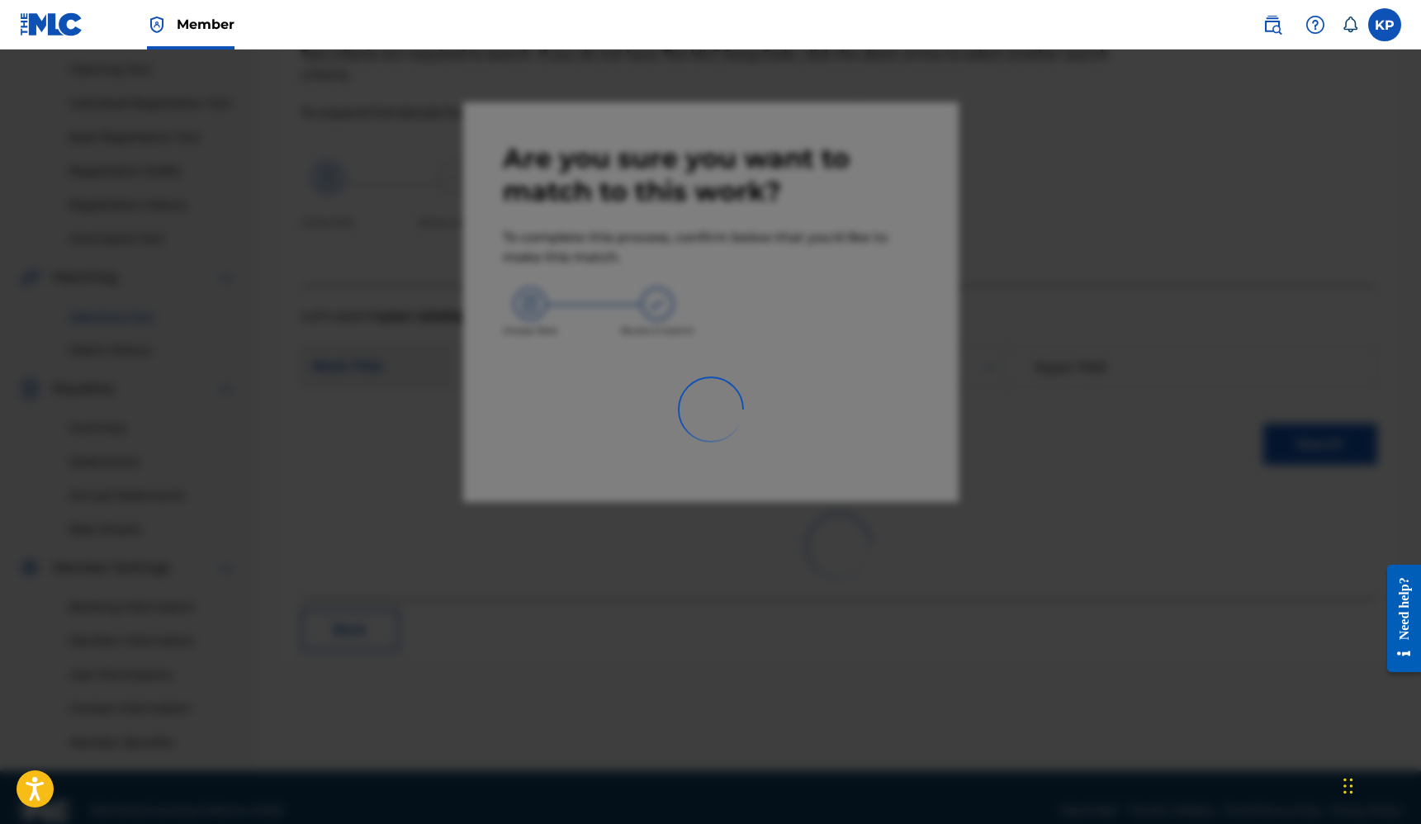
scroll to position [174, 0]
click at [759, 220] on div at bounding box center [710, 462] width 1421 height 824
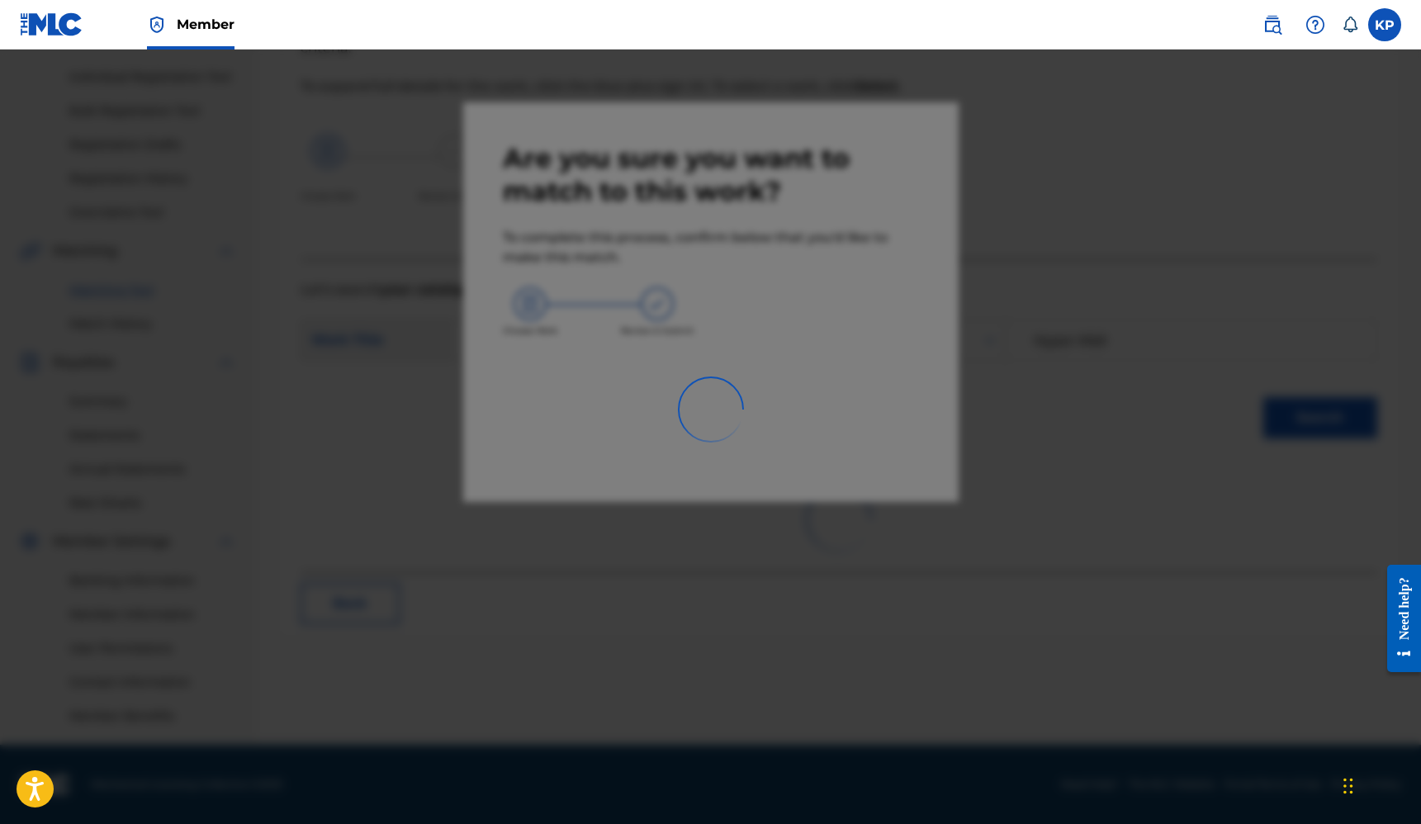
scroll to position [0, 0]
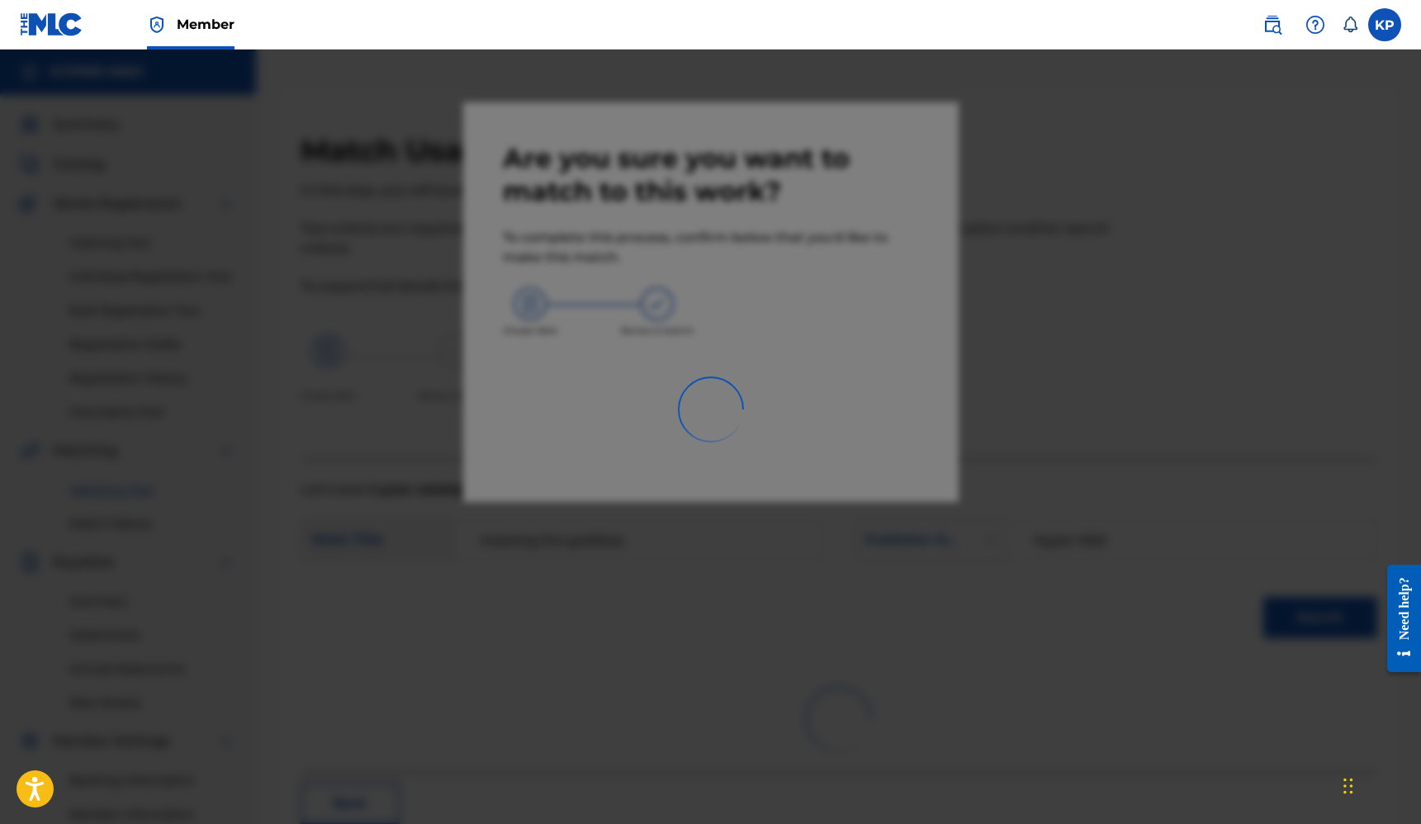
click at [1101, 289] on div at bounding box center [710, 462] width 1421 height 824
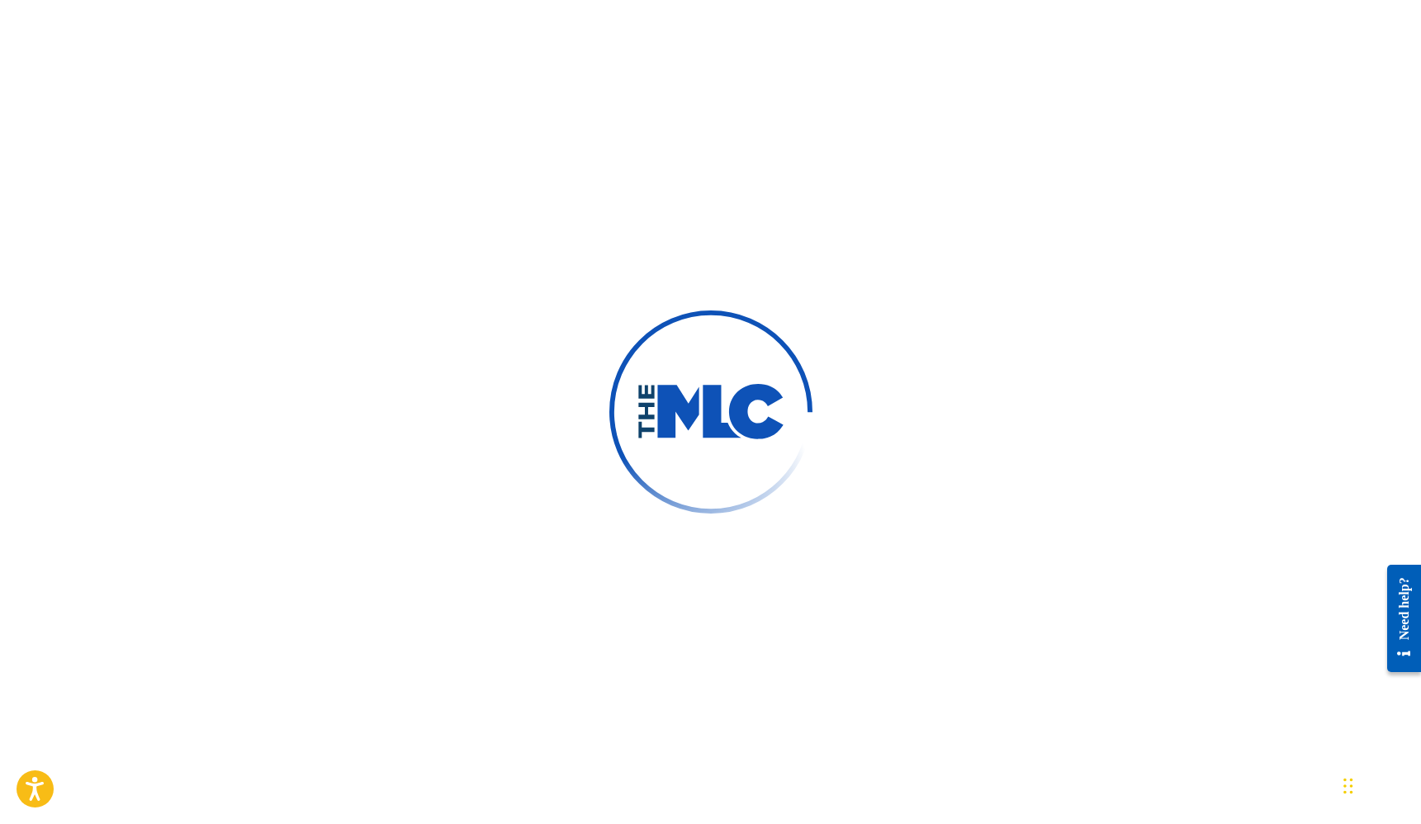
click at [340, 404] on div at bounding box center [710, 412] width 1421 height 824
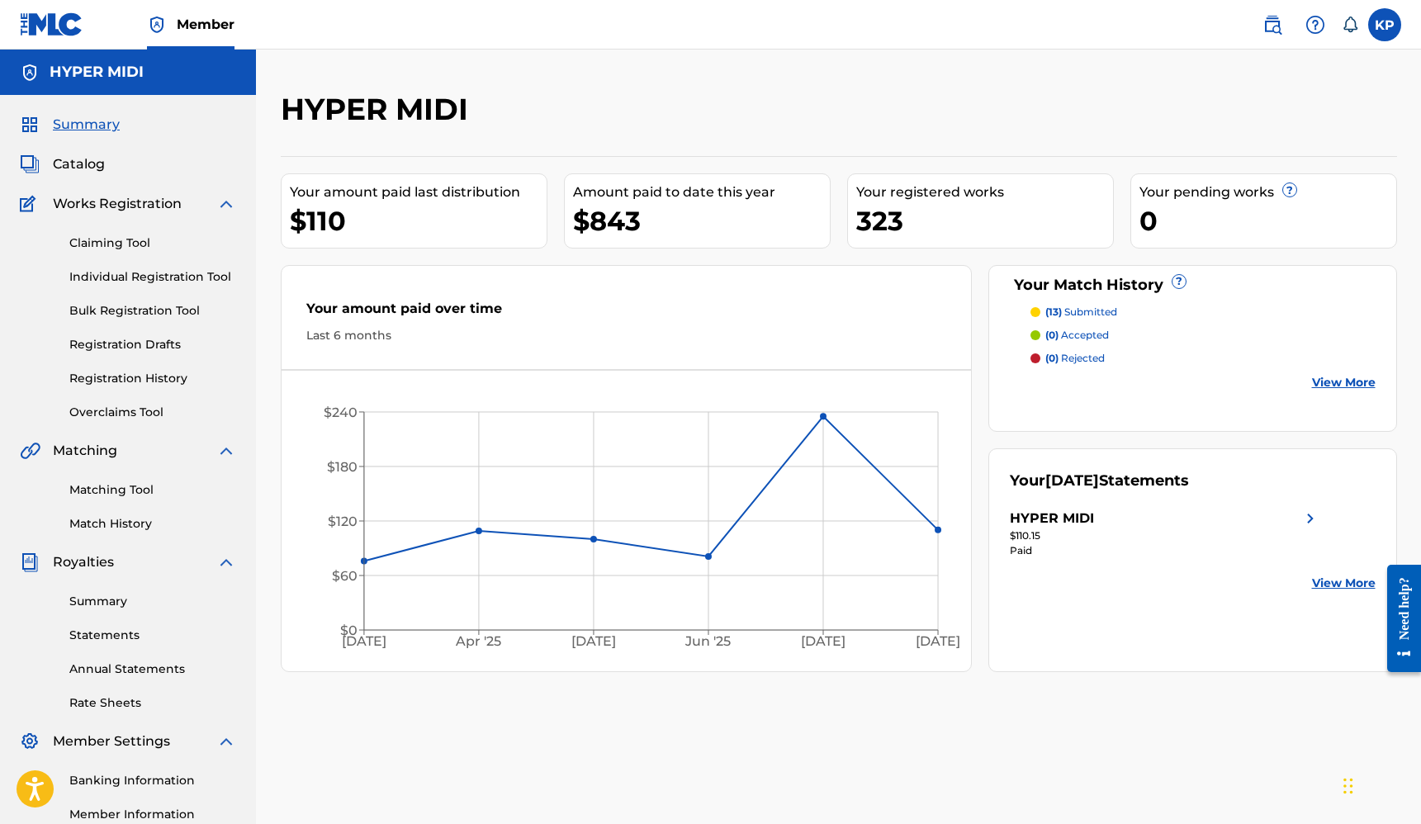
click at [109, 492] on link "Matching Tool" at bounding box center [152, 489] width 167 height 17
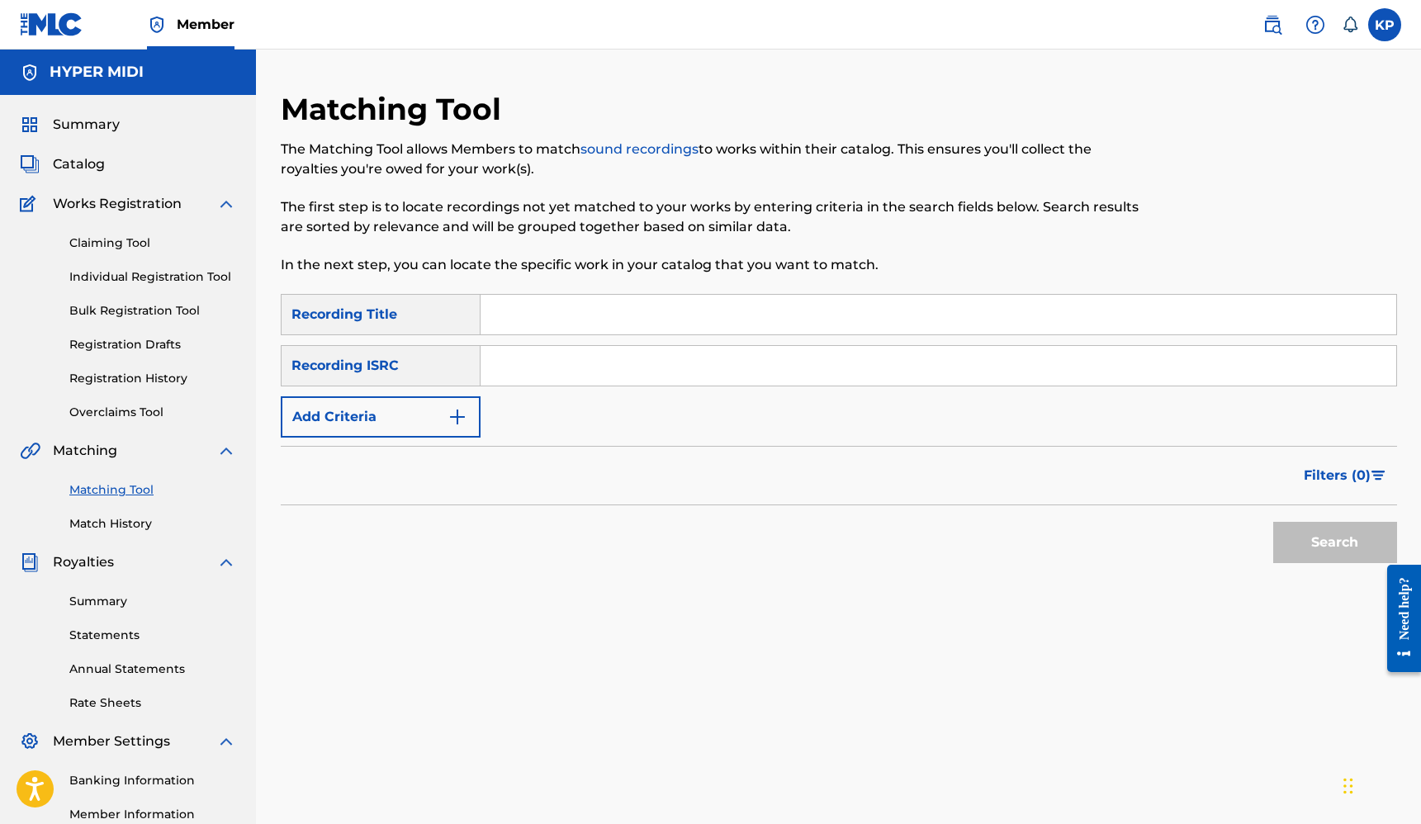
click at [627, 319] on input "Search Form" at bounding box center [937, 315] width 915 height 40
type input "Meeting the [DEMOGRAPHIC_DATA]"
paste input "[URL][DOMAIN_NAME]"
type input "[URL][DOMAIN_NAME]"
click at [755, 365] on input "[URL][DOMAIN_NAME]" at bounding box center [937, 366] width 915 height 40
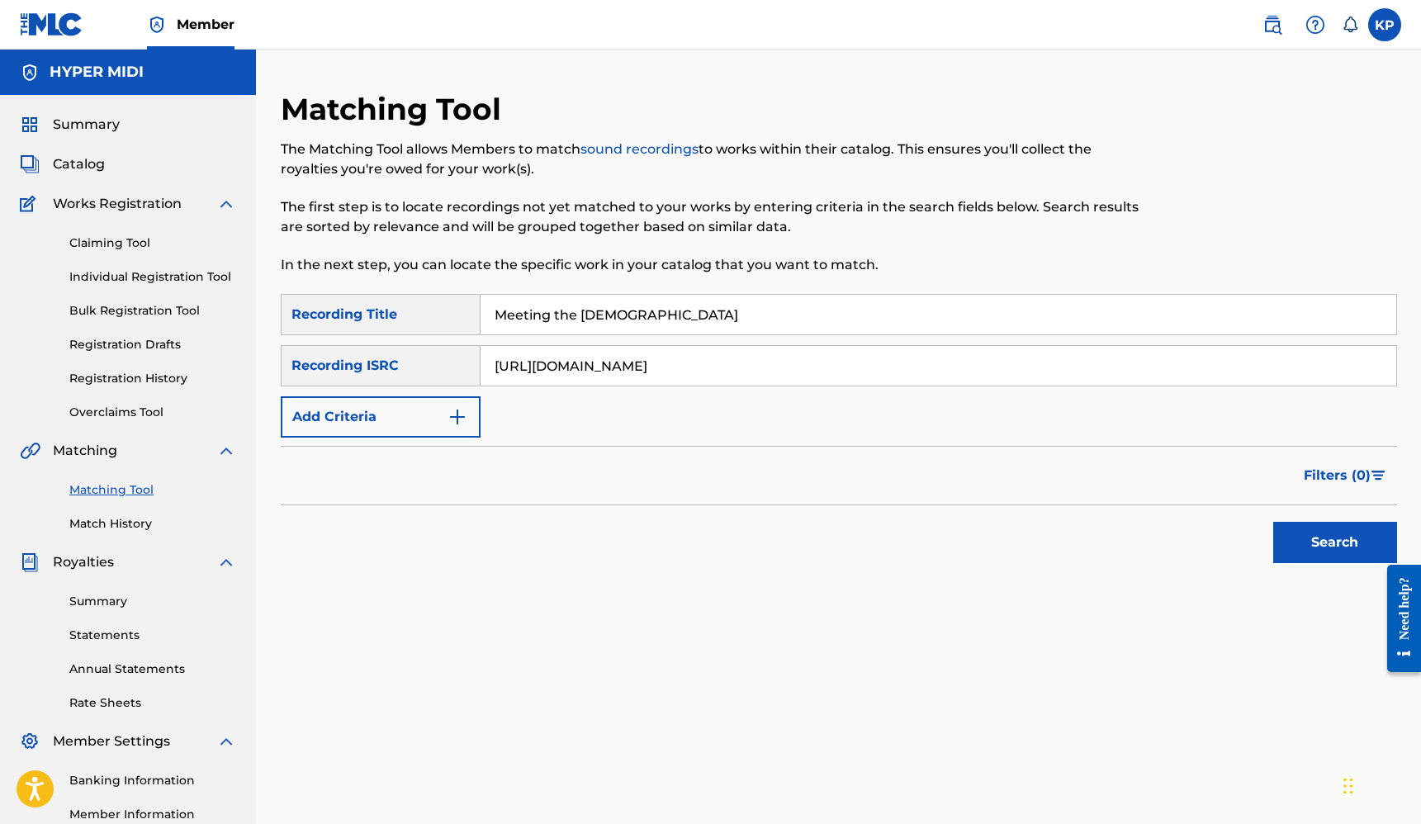
click at [755, 365] on input "[URL][DOMAIN_NAME]" at bounding box center [937, 366] width 915 height 40
paste input "GBKPL1940664"
type input "GBKPL1940664"
click at [1345, 554] on button "Search" at bounding box center [1335, 542] width 124 height 41
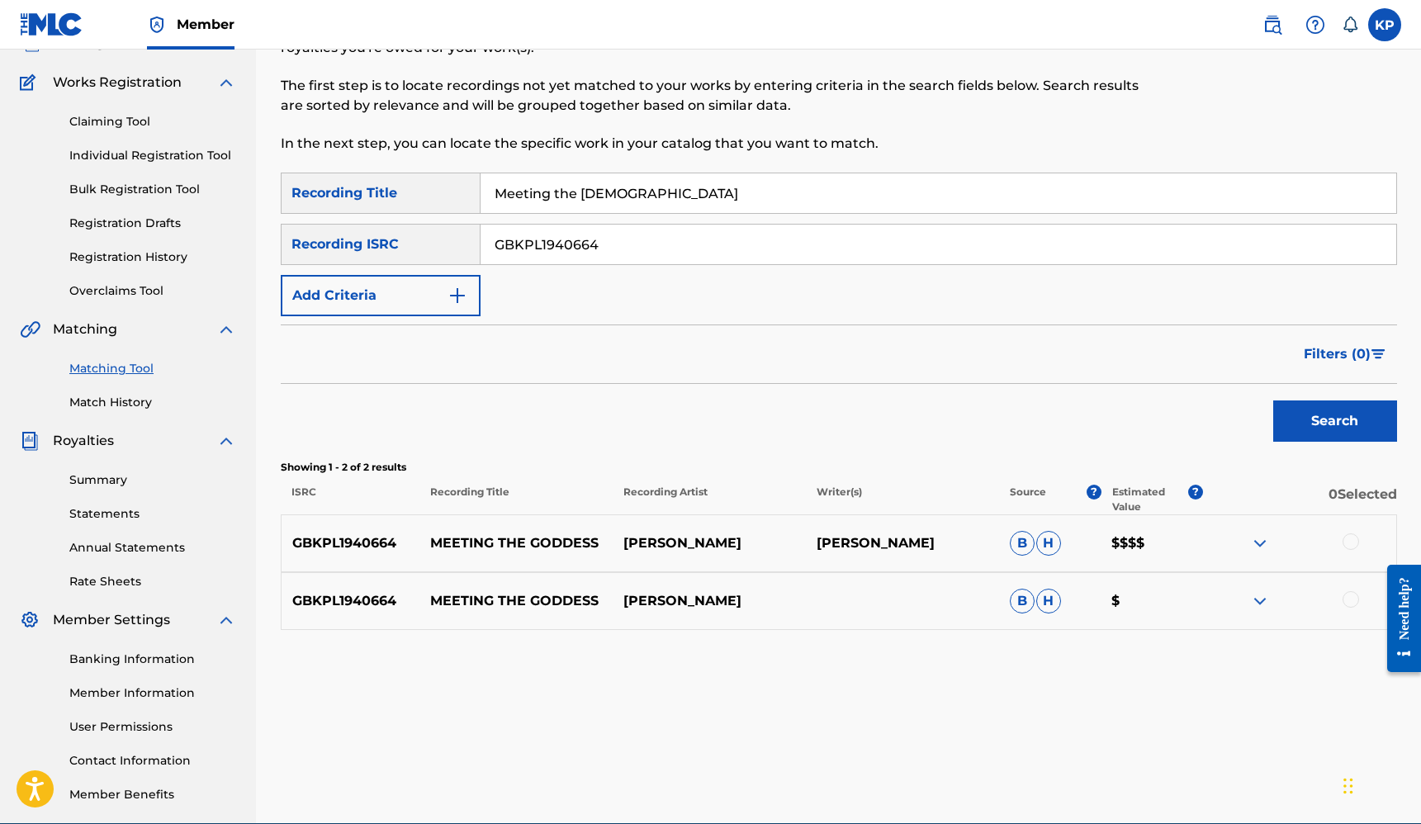
scroll to position [123, 0]
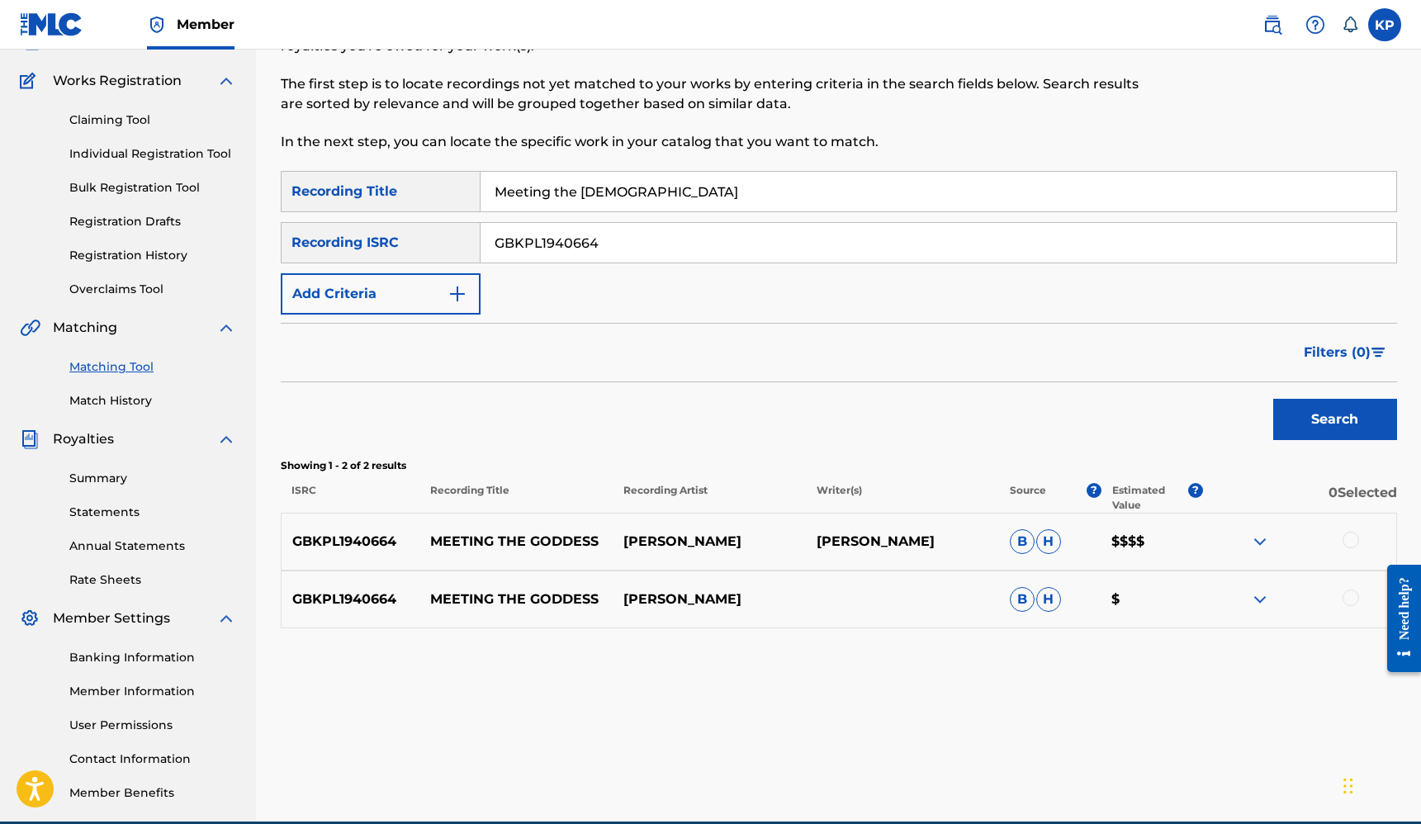
click at [1328, 535] on div at bounding box center [1299, 542] width 193 height 20
click at [1349, 540] on div at bounding box center [1350, 540] width 17 height 17
click at [1352, 601] on div at bounding box center [1350, 597] width 17 height 17
click at [1134, 687] on button "Match 2 Groups" at bounding box center [1160, 689] width 182 height 41
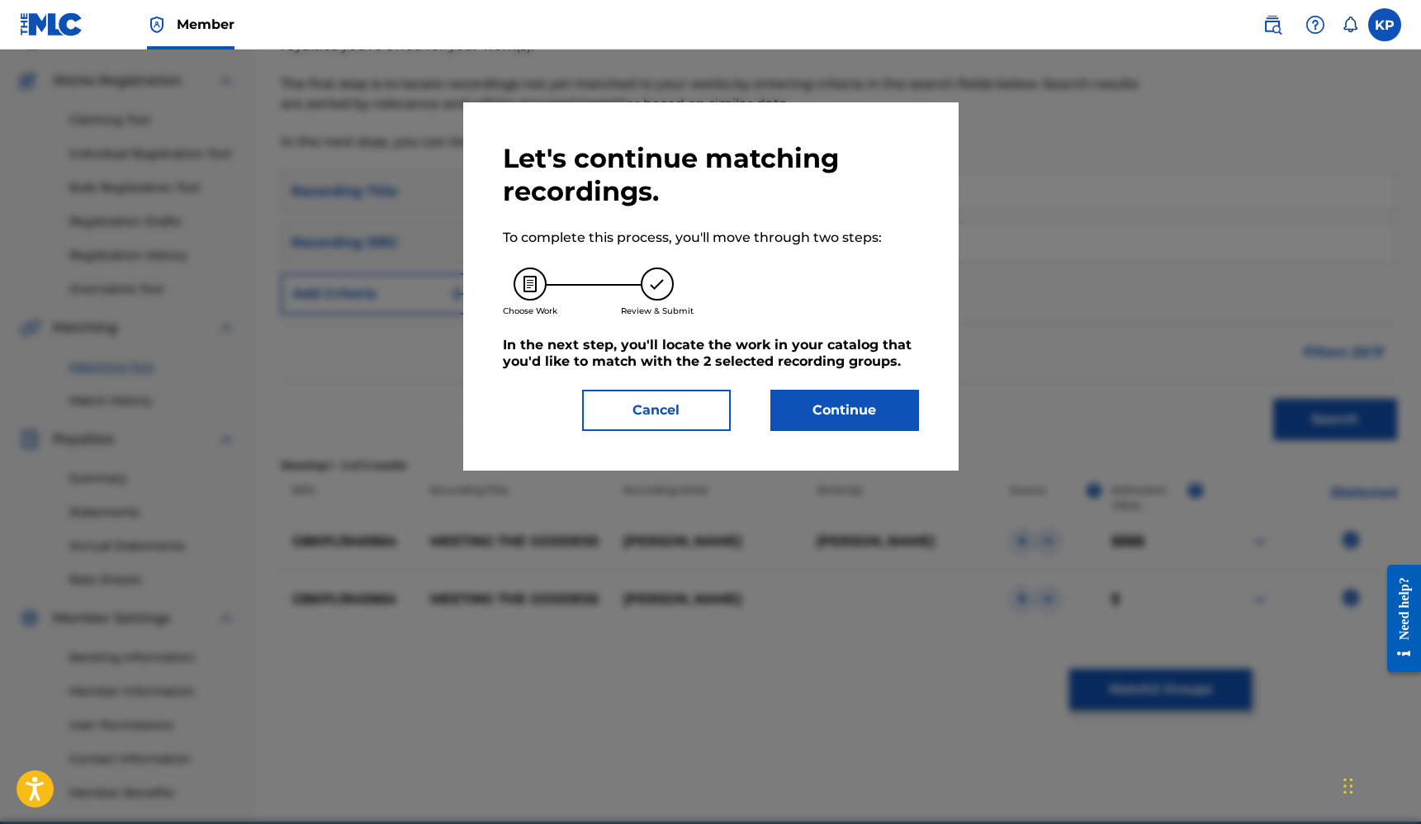
click at [807, 413] on button "Continue" at bounding box center [844, 410] width 149 height 41
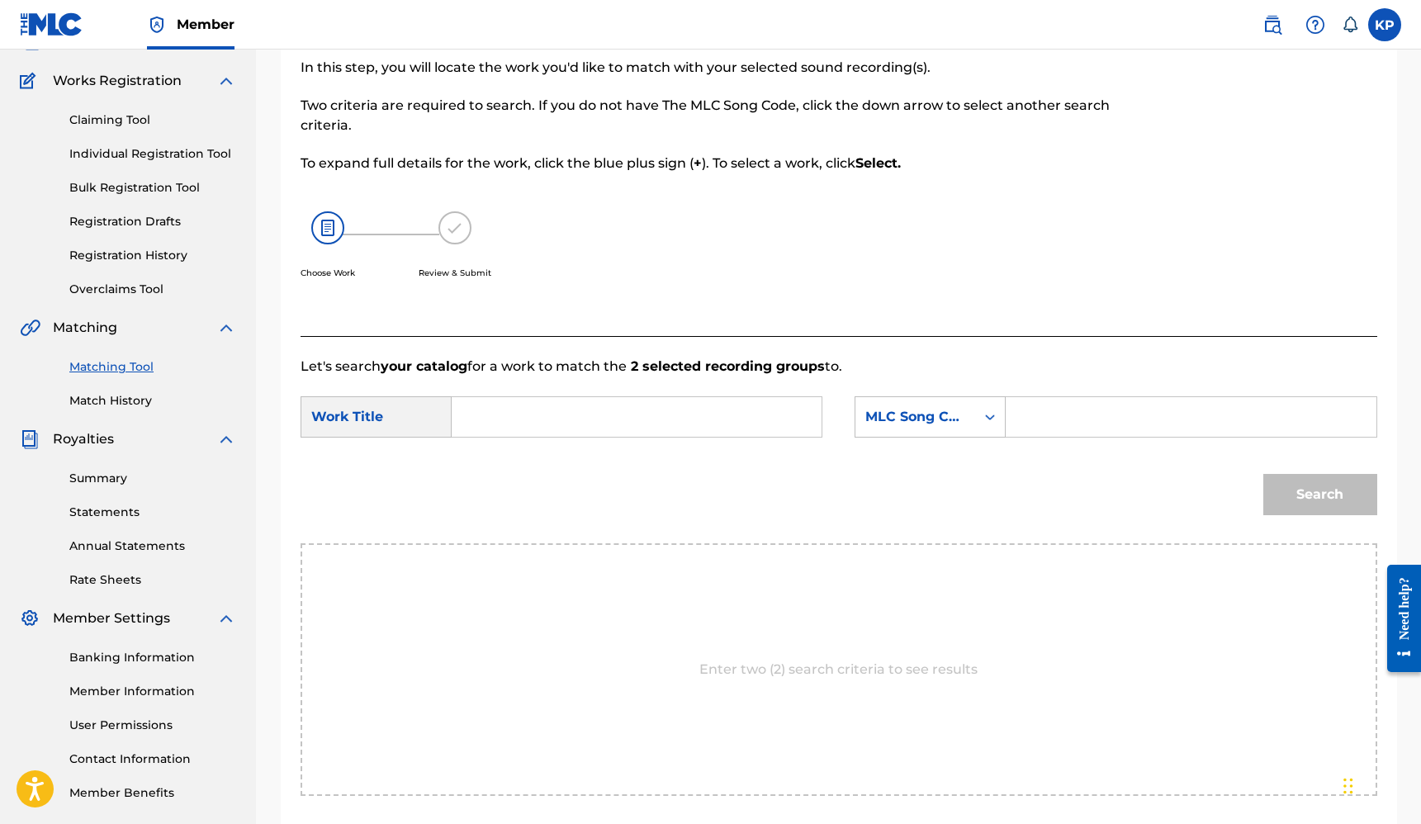
click at [664, 415] on input "Search Form" at bounding box center [637, 417] width 342 height 40
click at [520, 459] on span "ting the goddess" at bounding box center [509, 473] width 58 height 55
type input "meeting the goddess"
click at [967, 414] on div "MLC Song Code" at bounding box center [915, 416] width 120 height 31
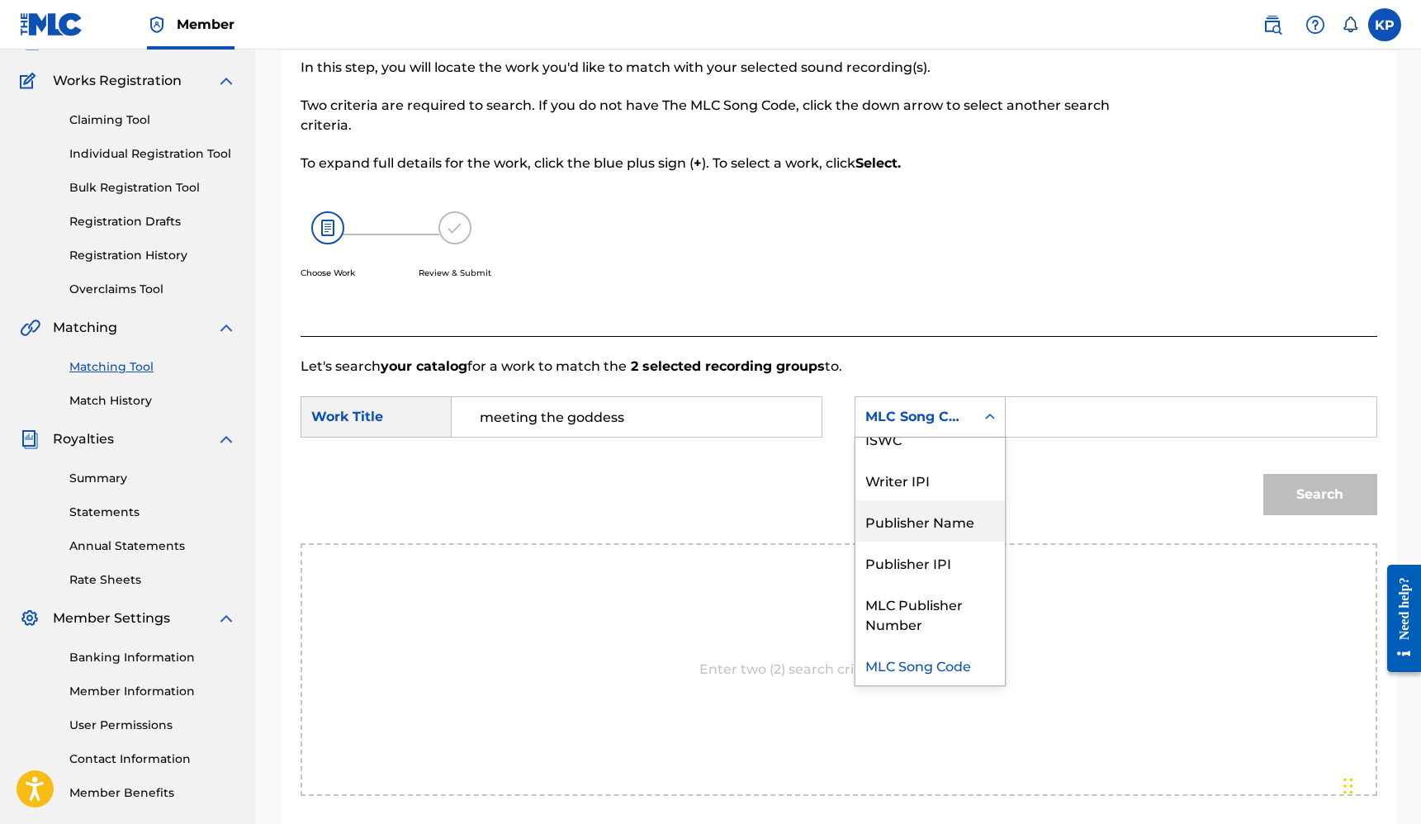
click at [941, 518] on div "Publisher Name" at bounding box center [929, 520] width 149 height 41
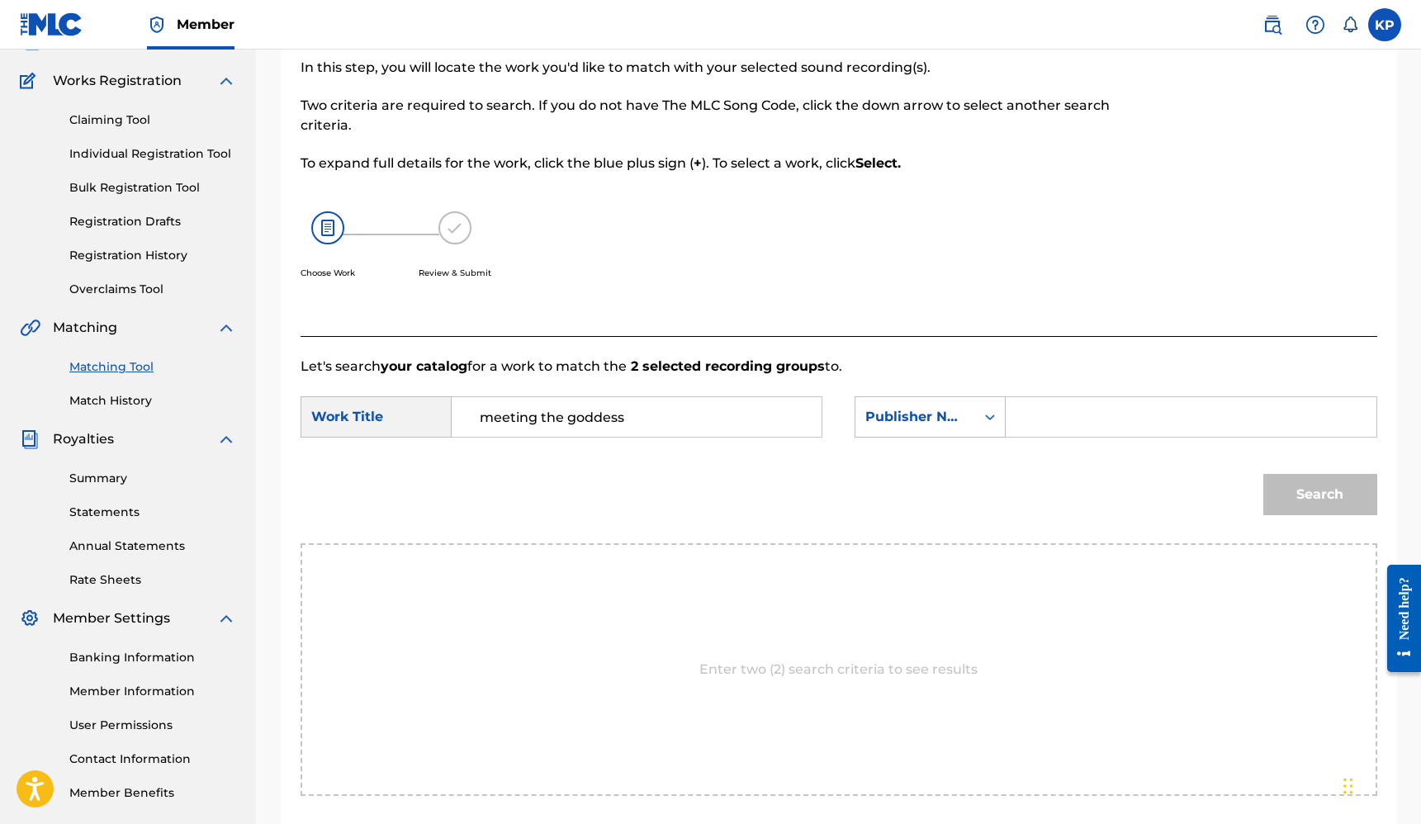
click at [1028, 419] on input "Search Form" at bounding box center [1190, 417] width 342 height 40
type input "Hyper Midi"
click at [1321, 484] on button "Search" at bounding box center [1320, 494] width 114 height 41
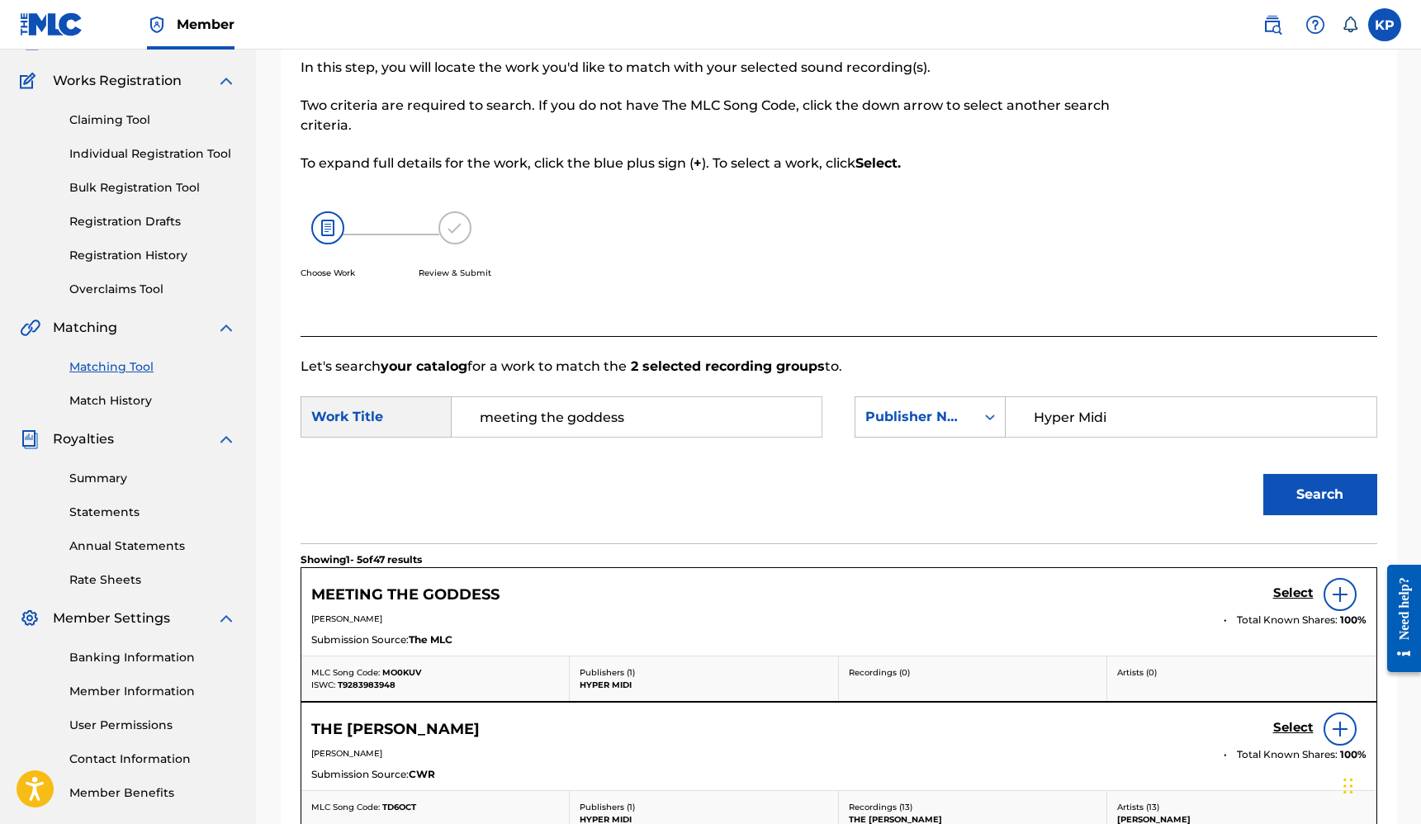
click at [1336, 593] on img at bounding box center [1340, 594] width 20 height 20
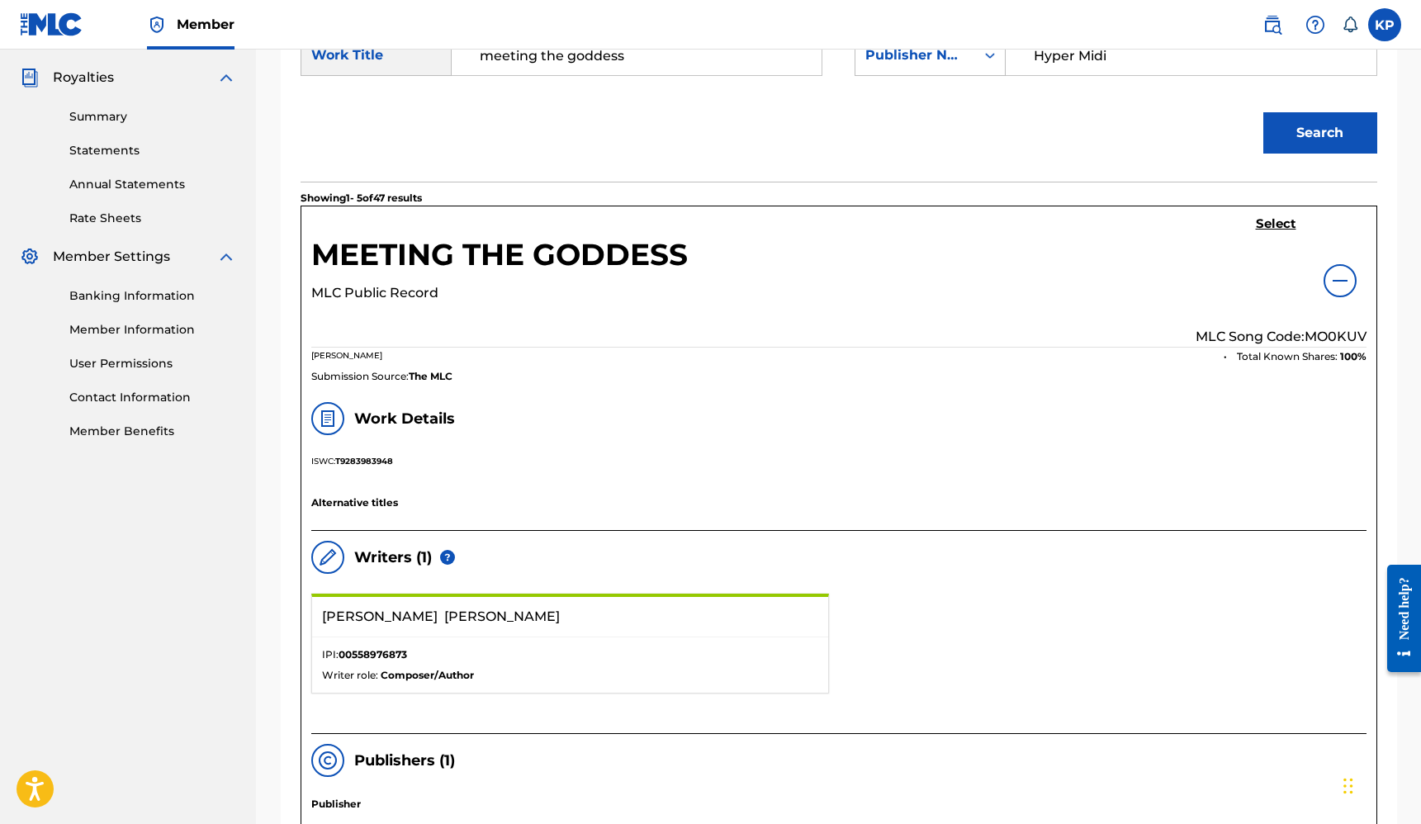
scroll to position [363, 0]
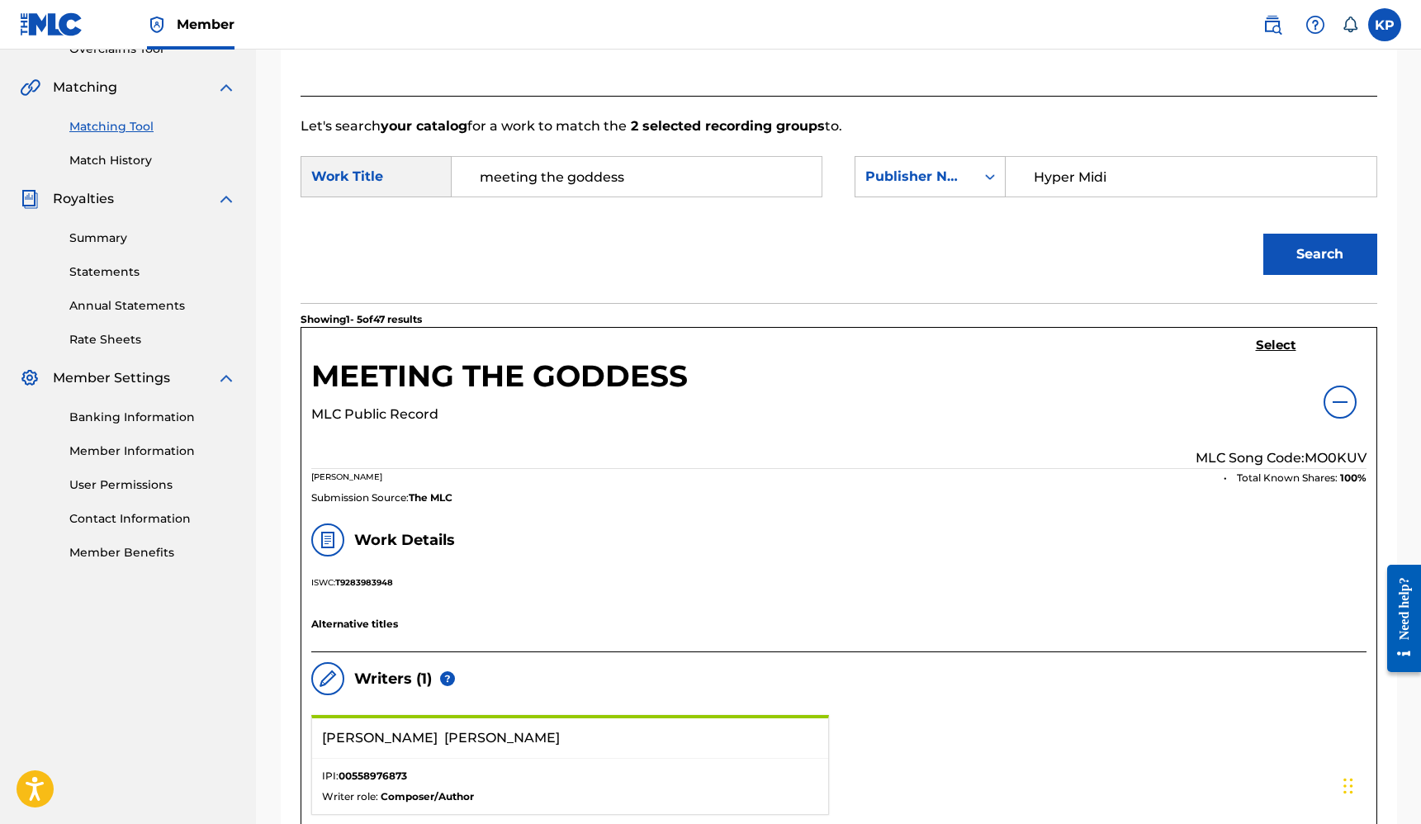
click at [1283, 347] on h5 "Select" at bounding box center [1276, 346] width 40 height 16
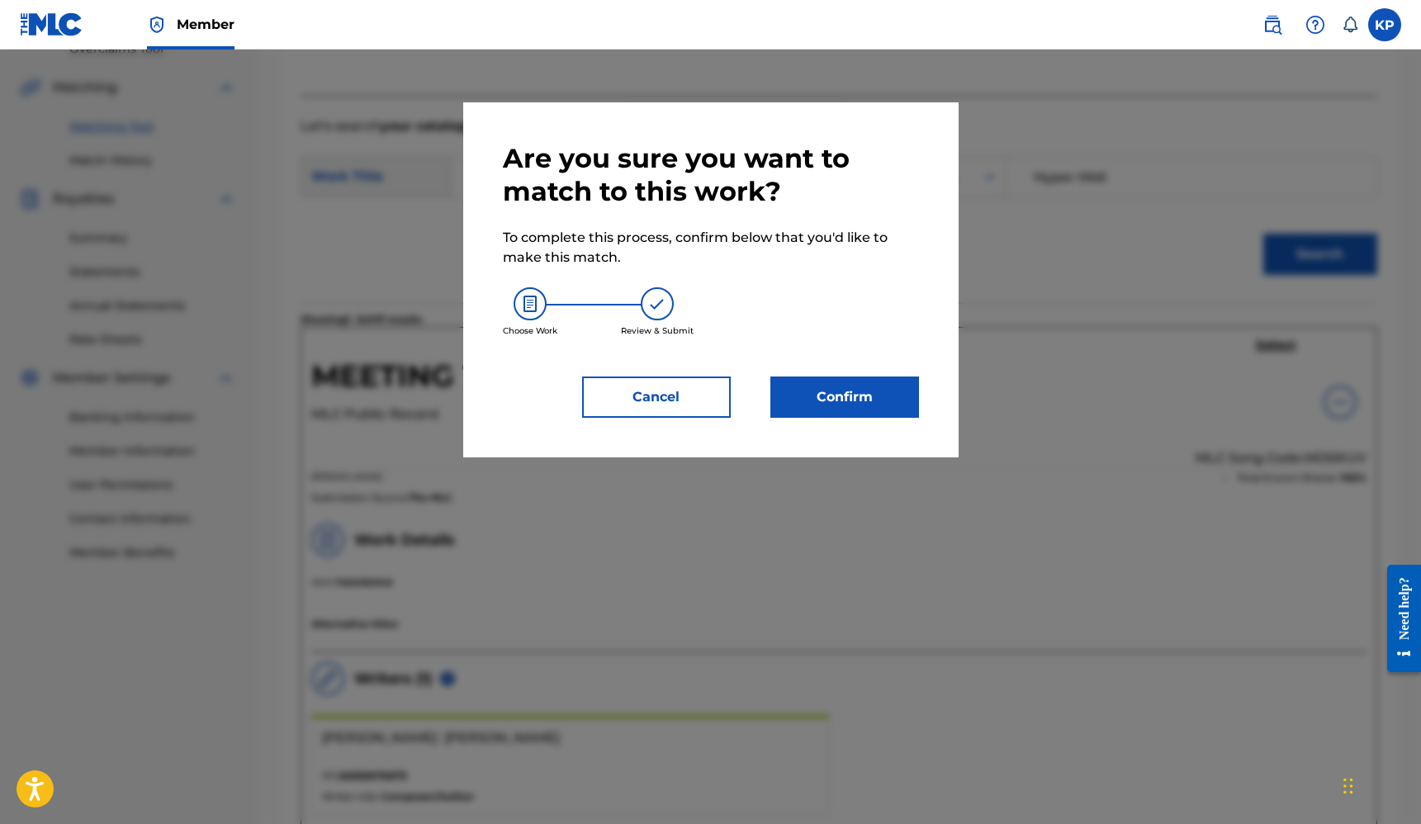
click at [891, 396] on button "Confirm" at bounding box center [844, 396] width 149 height 41
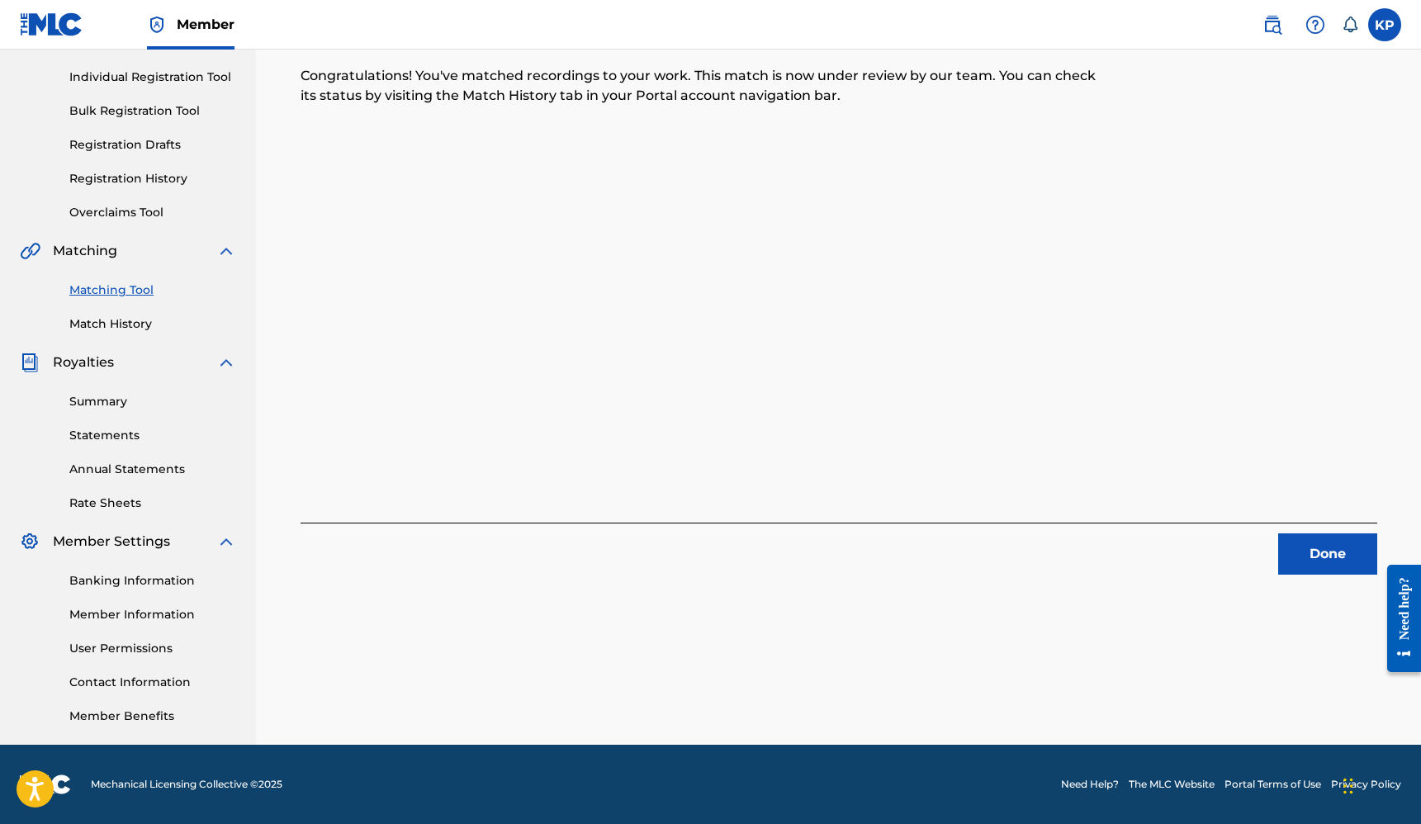
scroll to position [0, 0]
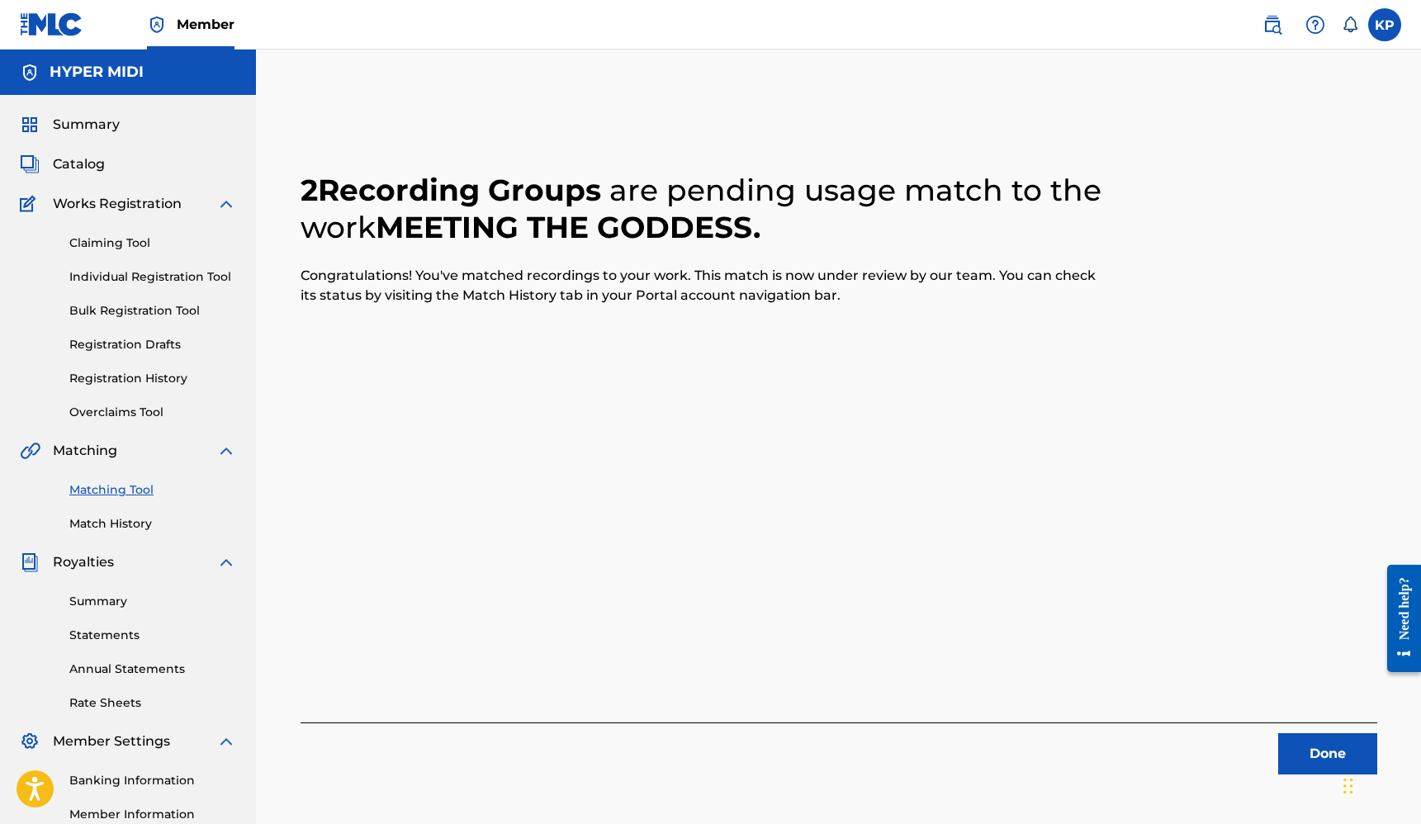
click at [759, 389] on div "2 Recording Groups are pending usage match to the work MEETING THE GODDESS . Co…" at bounding box center [838, 453] width 1076 height 642
click at [1325, 751] on button "Done" at bounding box center [1327, 753] width 99 height 41
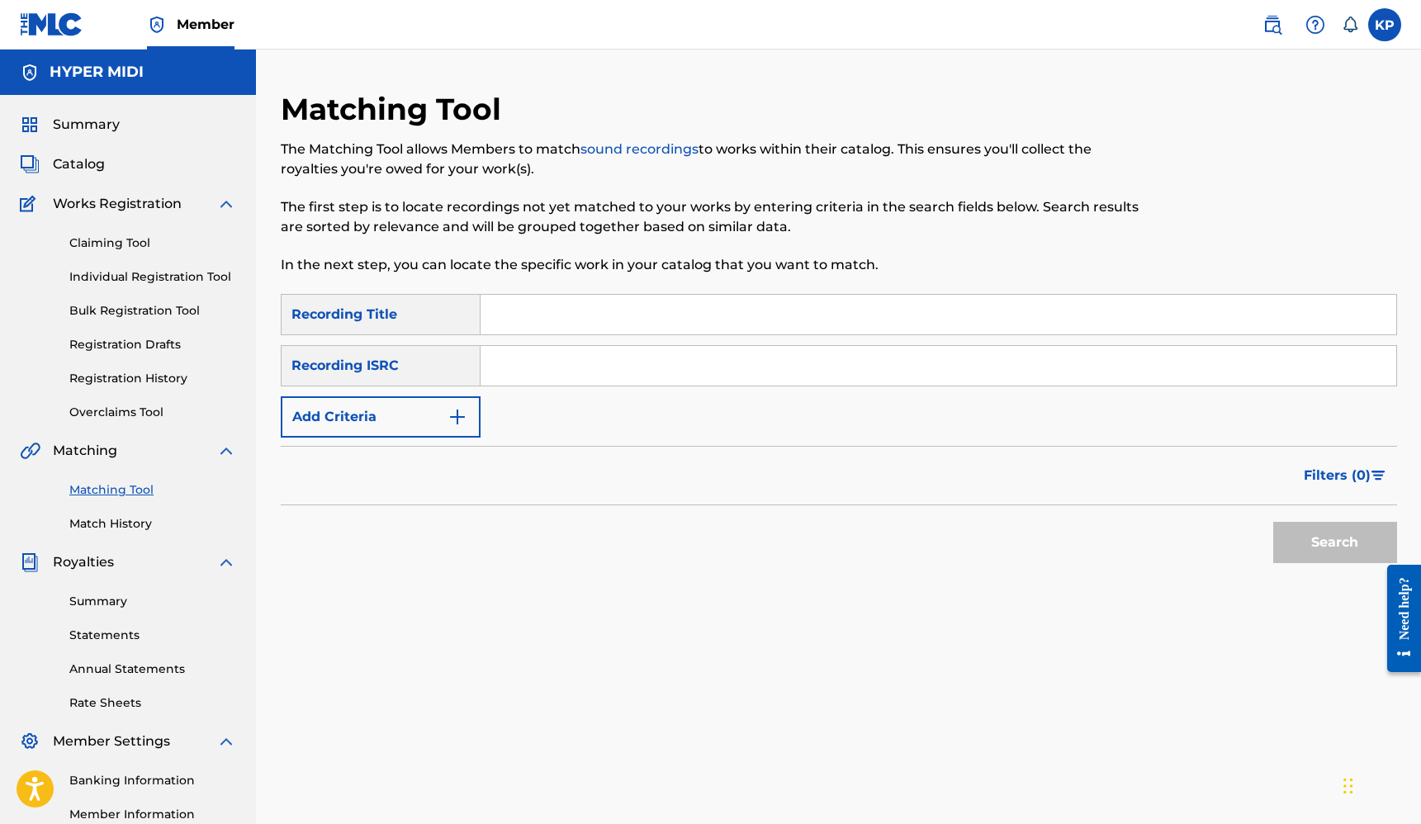
click at [90, 131] on span "Summary" at bounding box center [86, 125] width 67 height 20
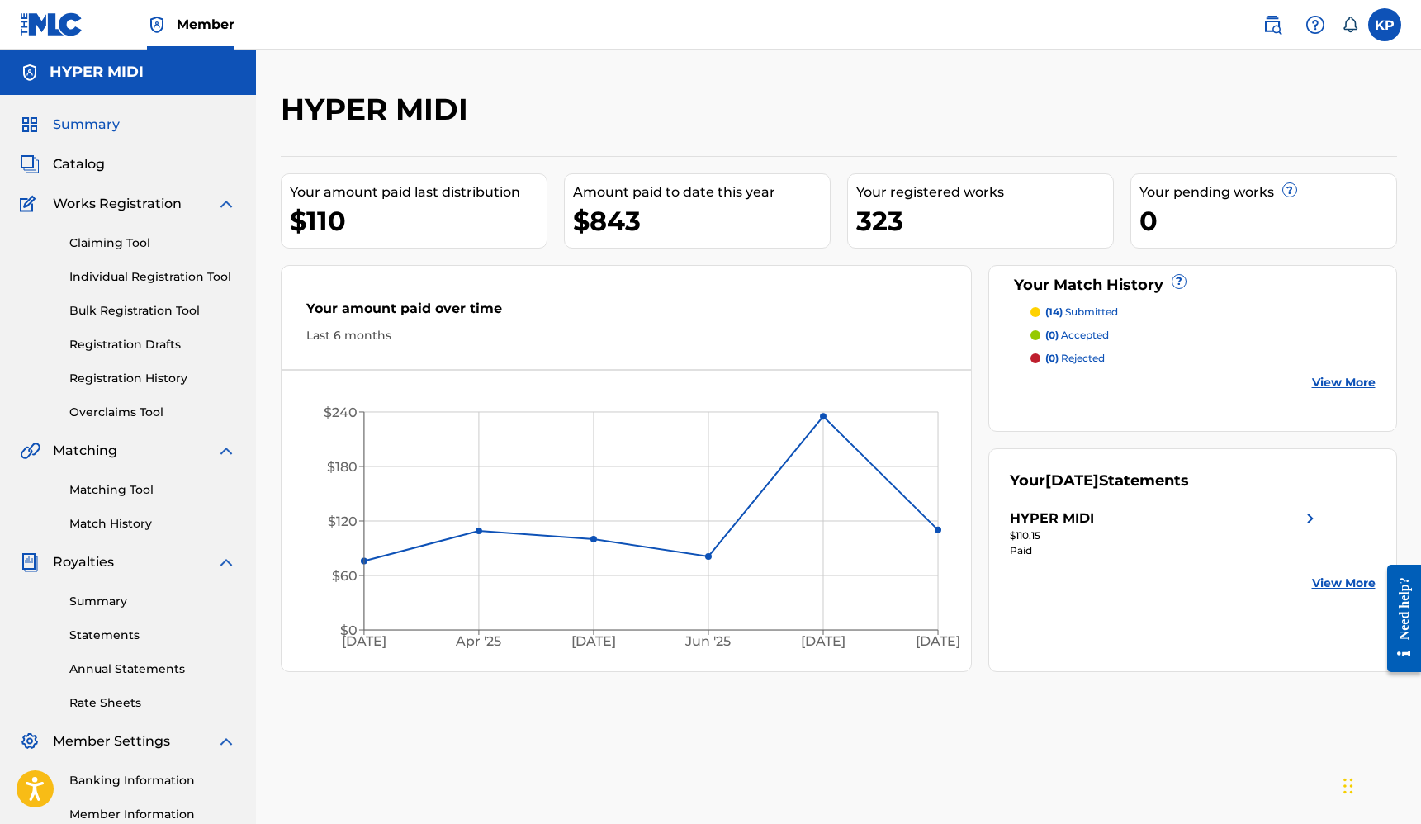
click at [1082, 315] on p "(14) submitted" at bounding box center [1081, 312] width 73 height 15
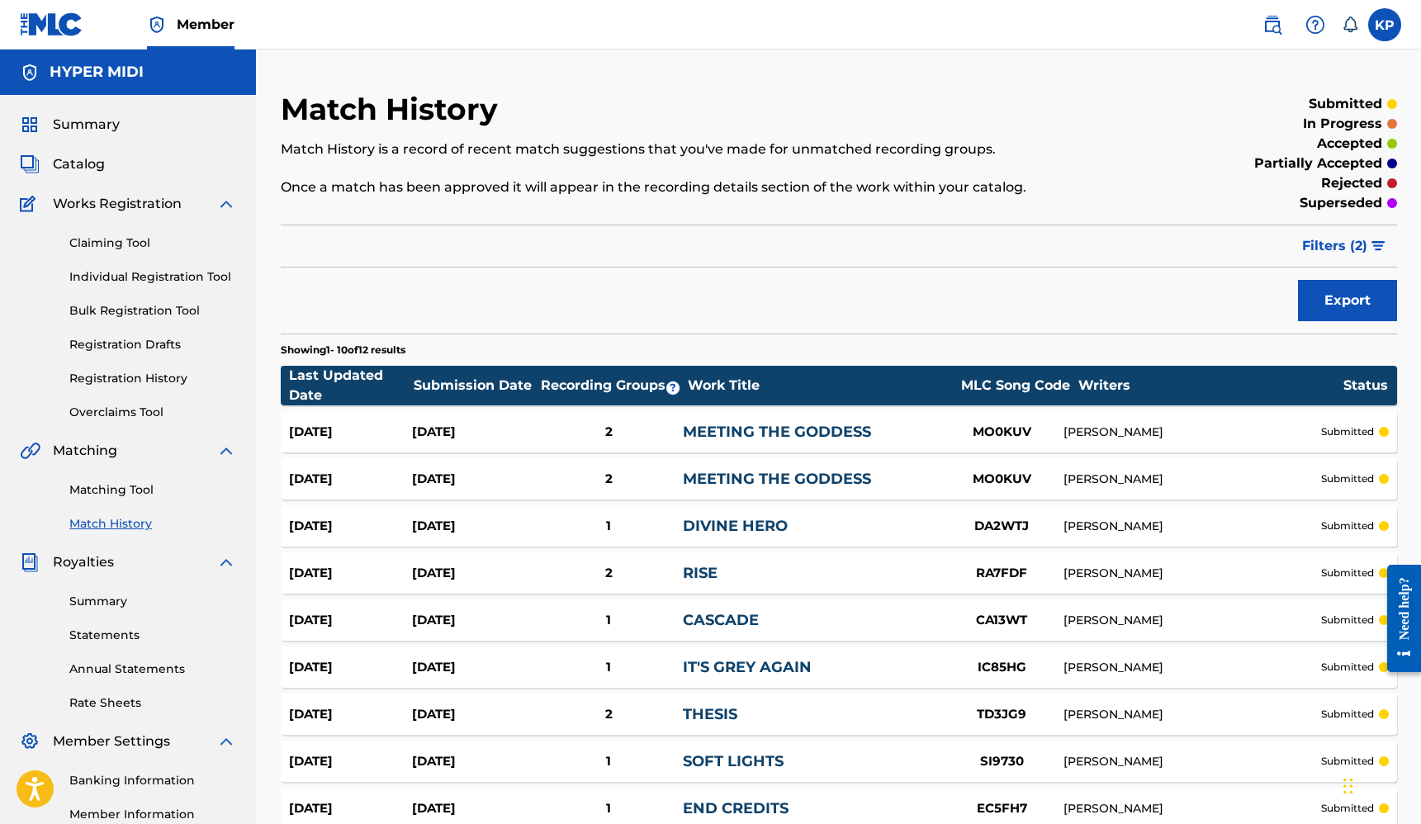
click at [92, 485] on link "Matching Tool" at bounding box center [152, 489] width 167 height 17
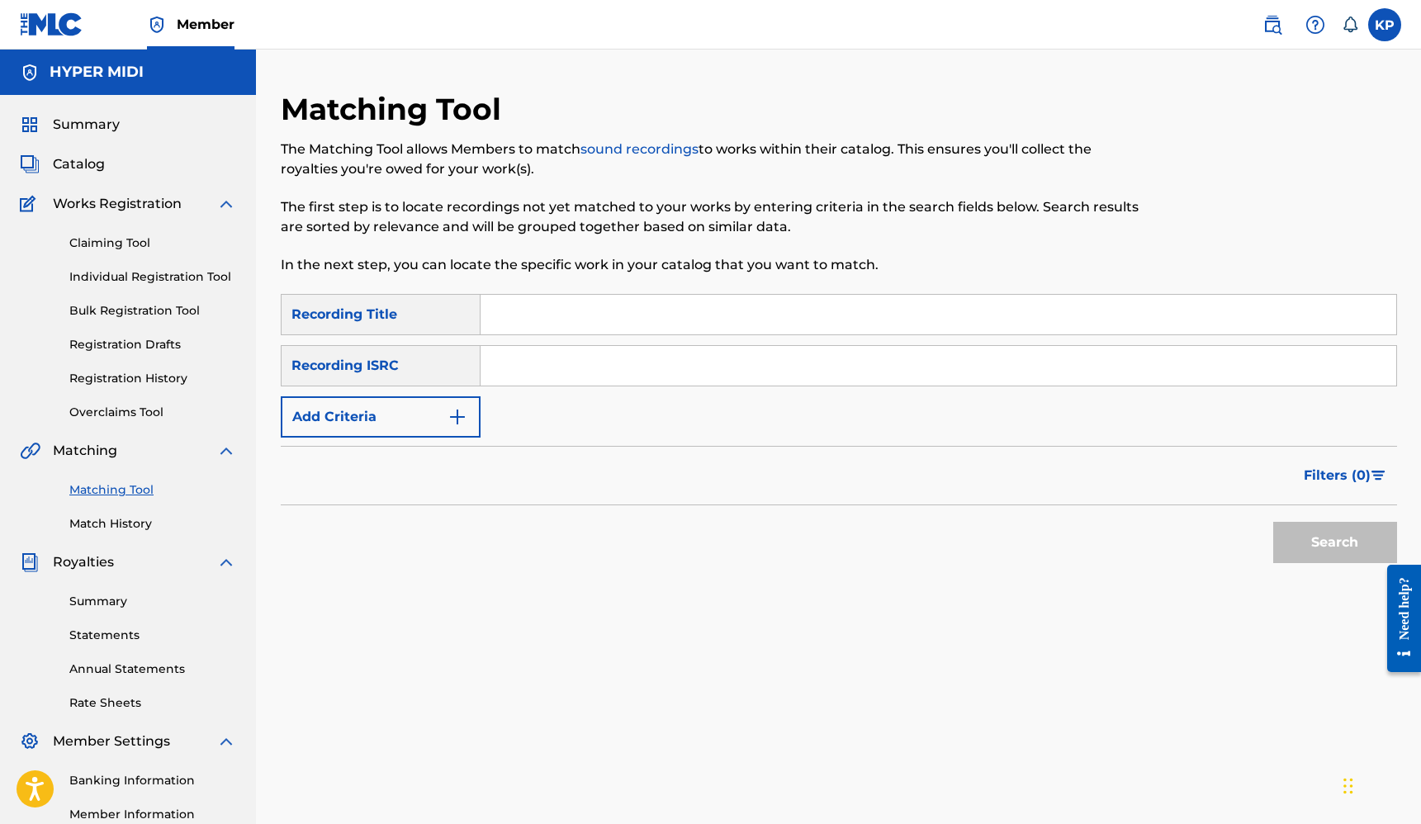
click at [551, 311] on input "Search Form" at bounding box center [937, 315] width 915 height 40
click at [1273, 522] on button "Search" at bounding box center [1335, 542] width 124 height 41
type input "Inn of the Fermented"
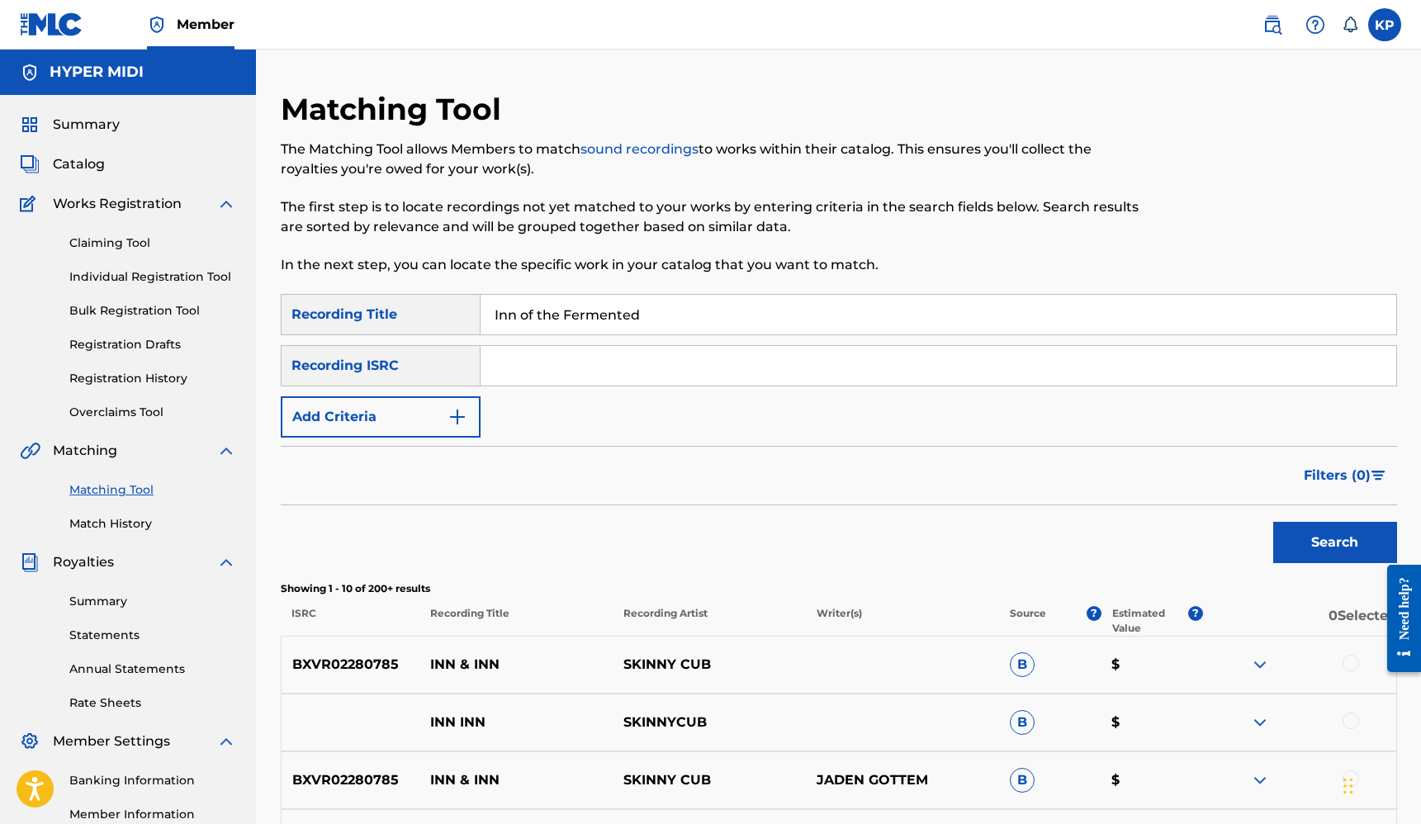
click at [846, 370] on input "Search Form" at bounding box center [937, 366] width 915 height 40
paste input "GBKPL1940668"
type input "GBKPL1940668"
click at [1348, 549] on button "Search" at bounding box center [1335, 542] width 124 height 41
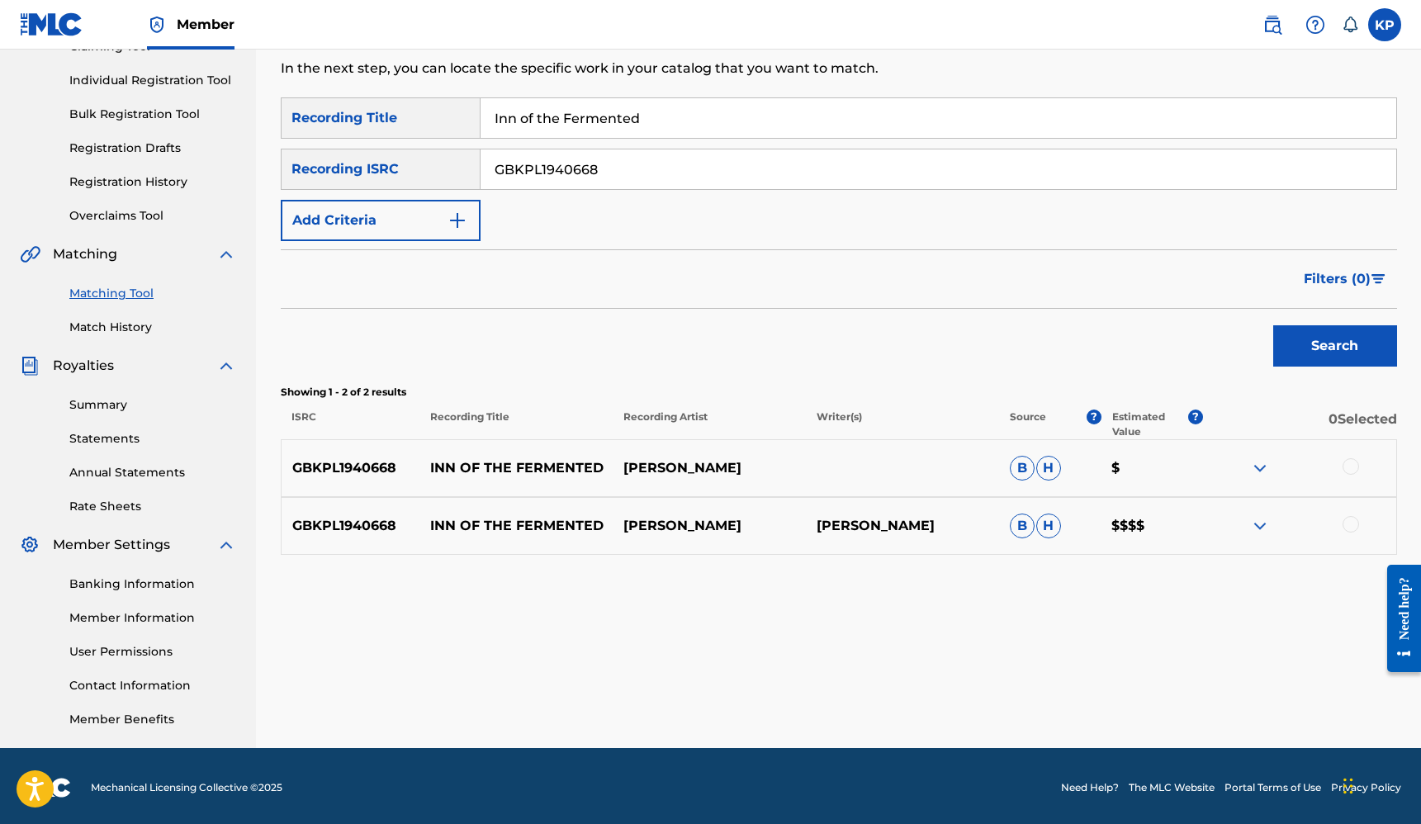
scroll to position [200, 0]
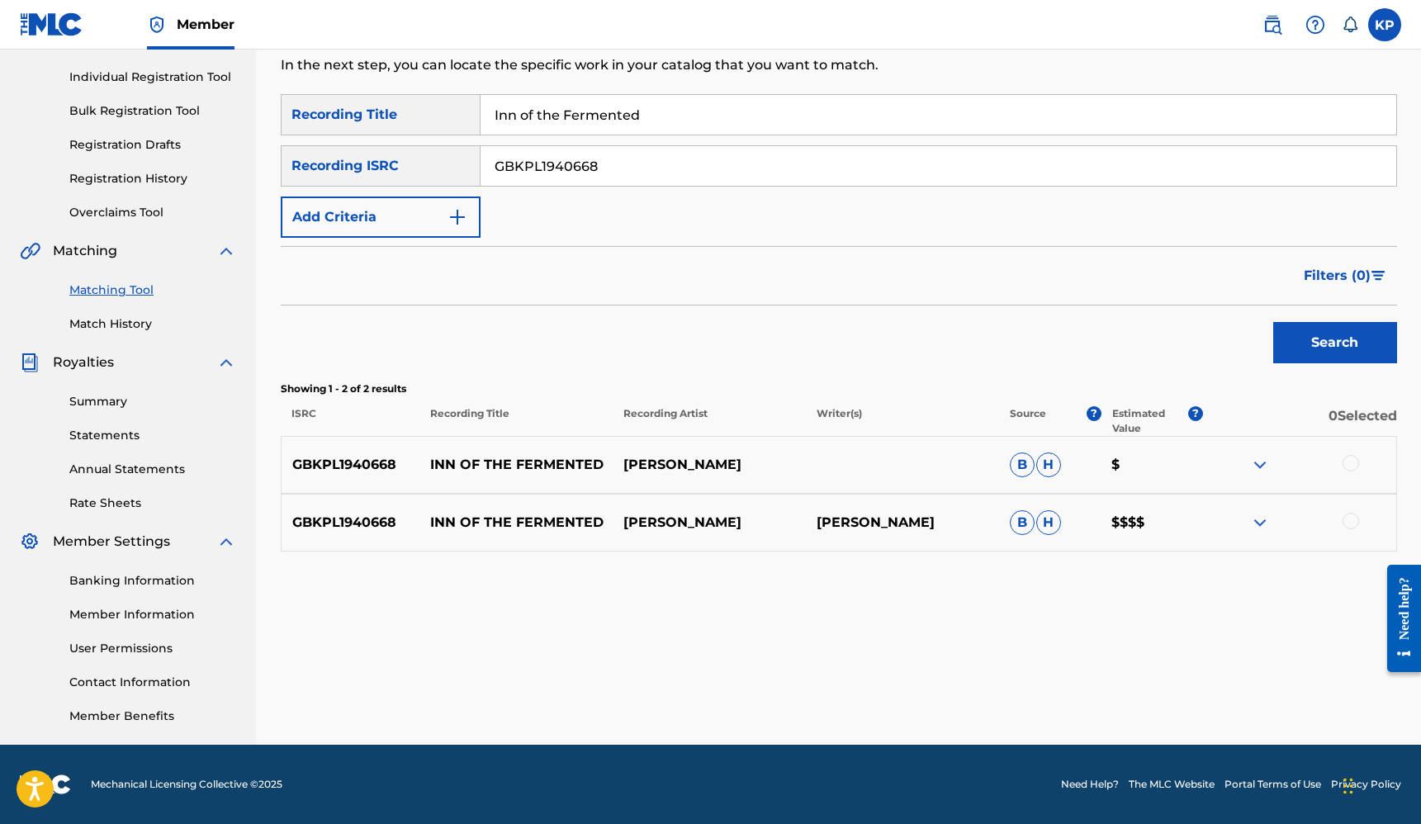
click at [1356, 470] on div at bounding box center [1299, 465] width 193 height 20
click at [1351, 468] on div at bounding box center [1350, 463] width 17 height 17
click at [1351, 541] on div "GBKPL1940668 INN OF THE FERMENTED [PERSON_NAME] [PERSON_NAME] [PERSON_NAME] $$$$" at bounding box center [839, 523] width 1116 height 58
click at [1352, 525] on div at bounding box center [1350, 521] width 17 height 17
click at [1156, 680] on button "Match 2 Groups" at bounding box center [1160, 689] width 182 height 41
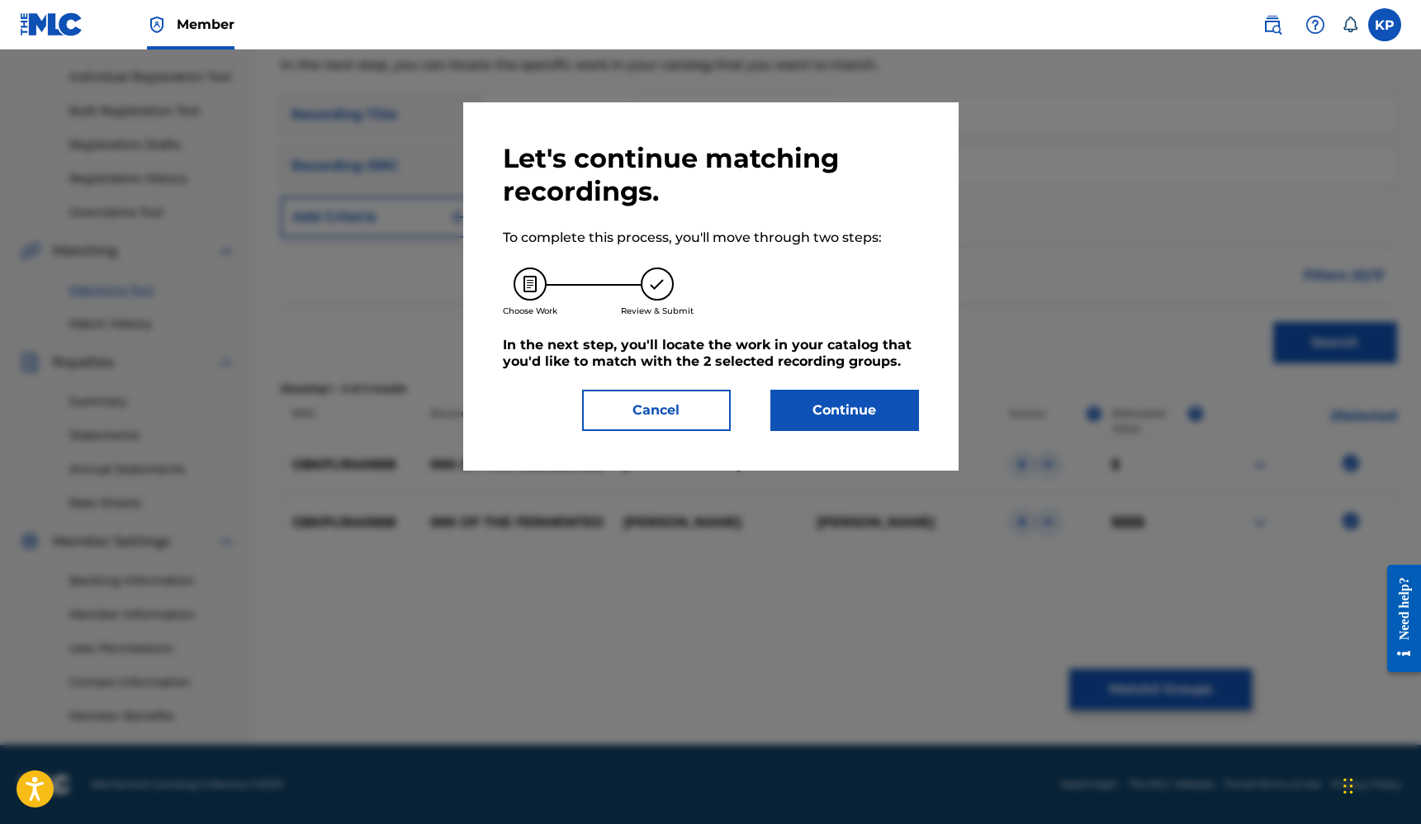
click at [840, 400] on button "Continue" at bounding box center [844, 410] width 149 height 41
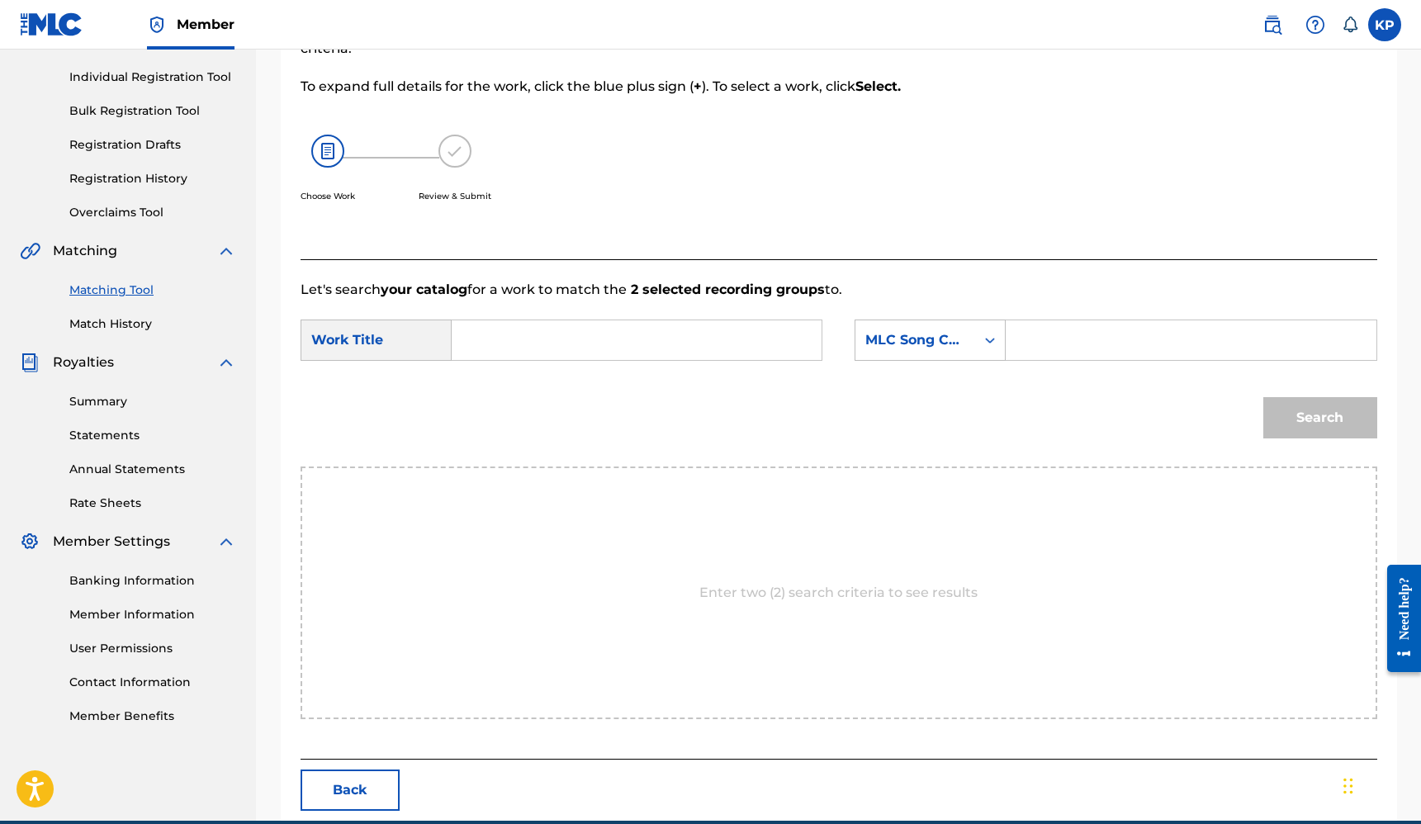
click at [640, 349] on input "Search Form" at bounding box center [637, 340] width 342 height 40
click at [513, 398] on div "inn of the fermented" at bounding box center [512, 387] width 93 height 50
type input "inn of the fermented"
click at [972, 339] on div "MLC Song Code" at bounding box center [915, 339] width 120 height 31
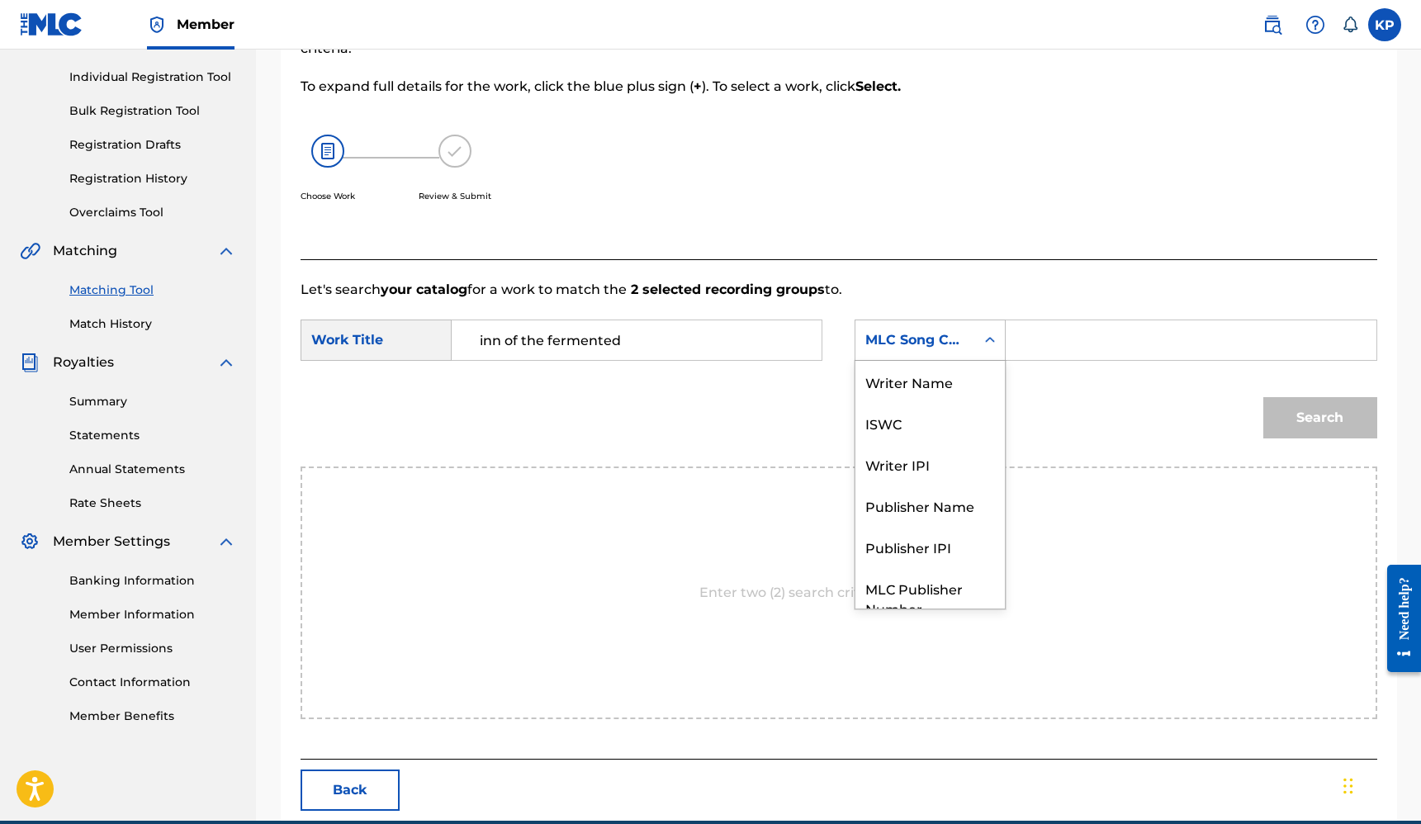
scroll to position [61, 0]
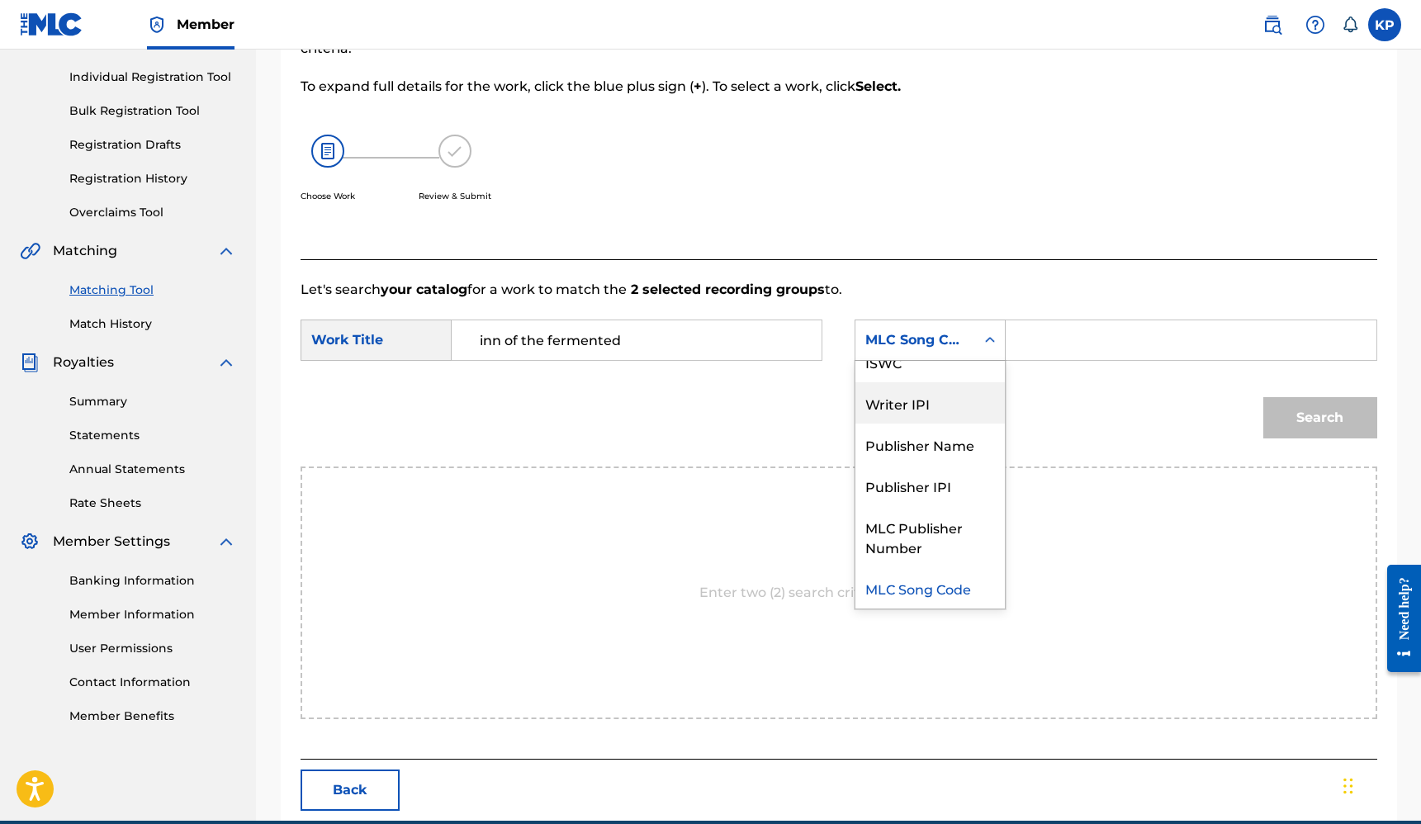
click at [939, 431] on div "Publisher Name" at bounding box center [929, 443] width 149 height 41
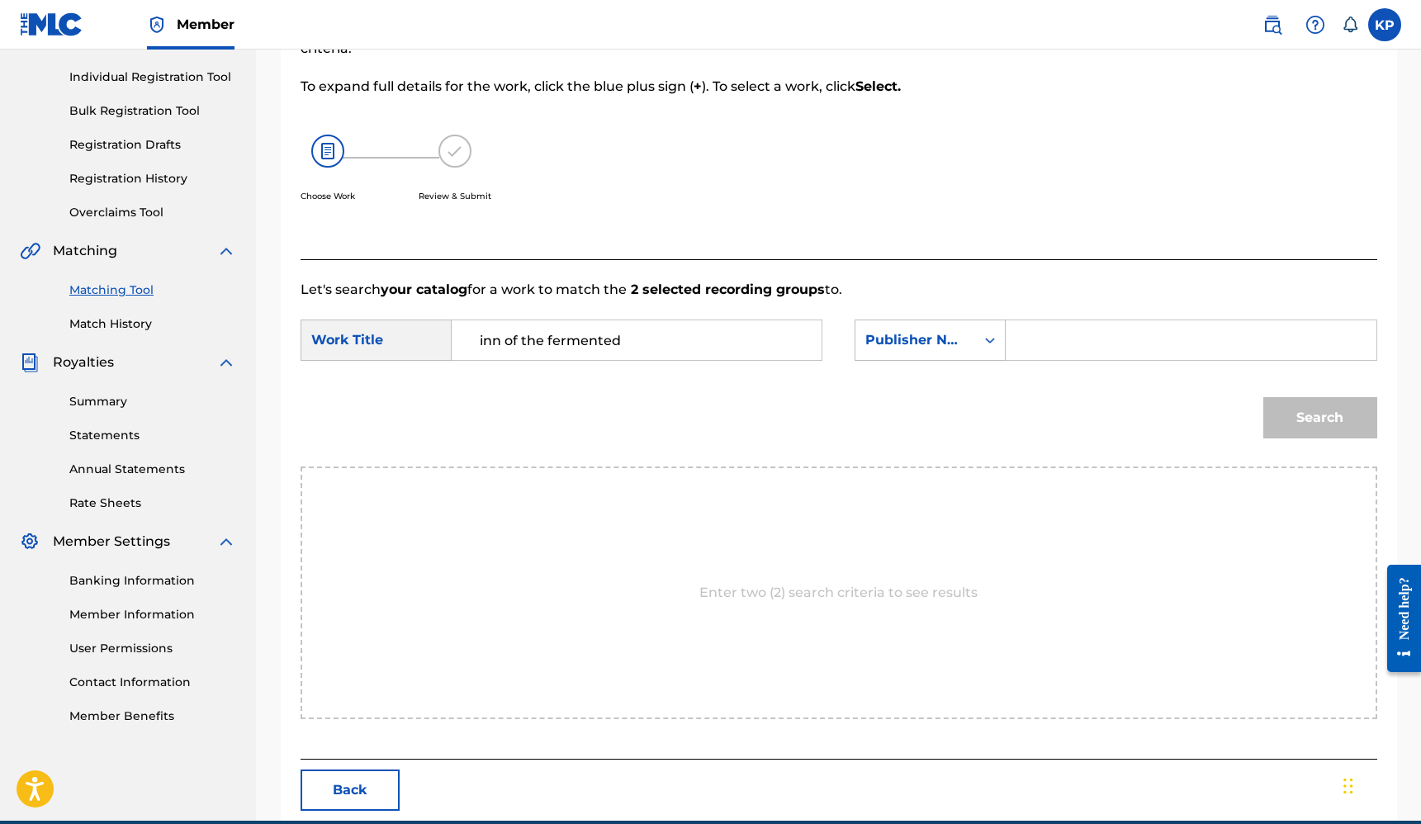
click at [1038, 336] on input "Search Form" at bounding box center [1190, 340] width 342 height 40
type input "Hyper Midi"
click at [1314, 414] on button "Search" at bounding box center [1320, 417] width 114 height 41
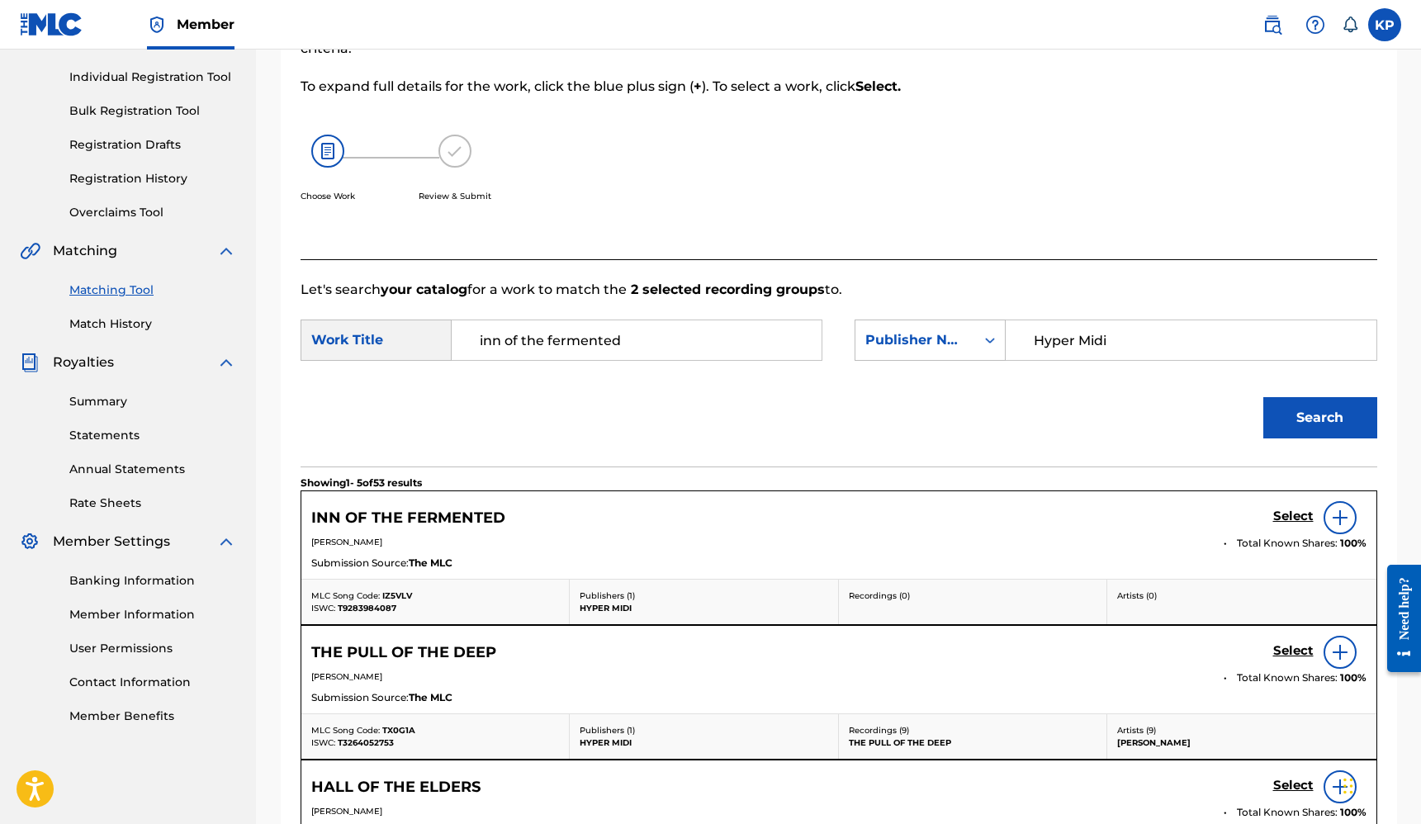
click at [1337, 519] on img at bounding box center [1340, 518] width 20 height 20
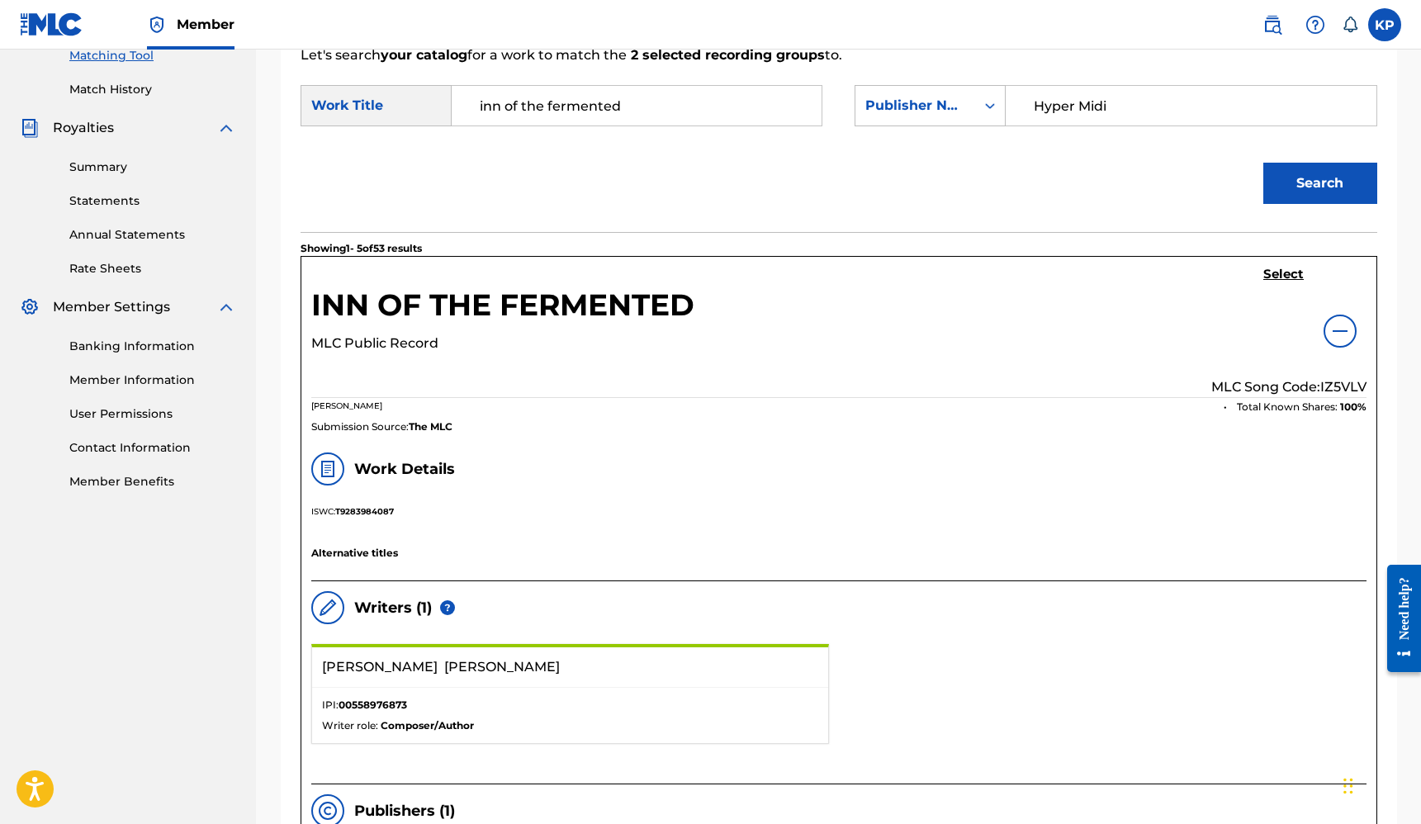
scroll to position [420, 0]
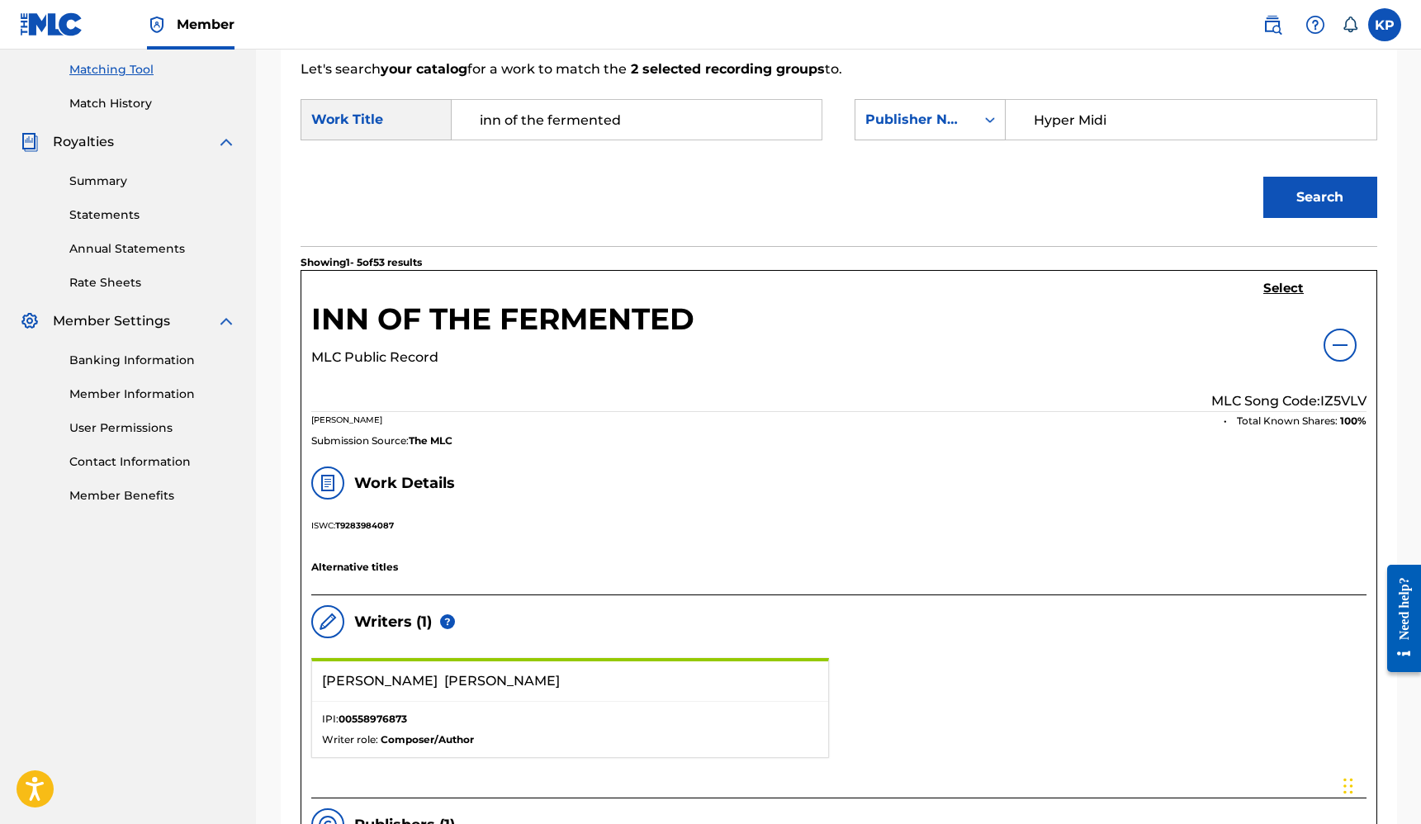
click at [1279, 286] on h5 "Select" at bounding box center [1283, 289] width 40 height 16
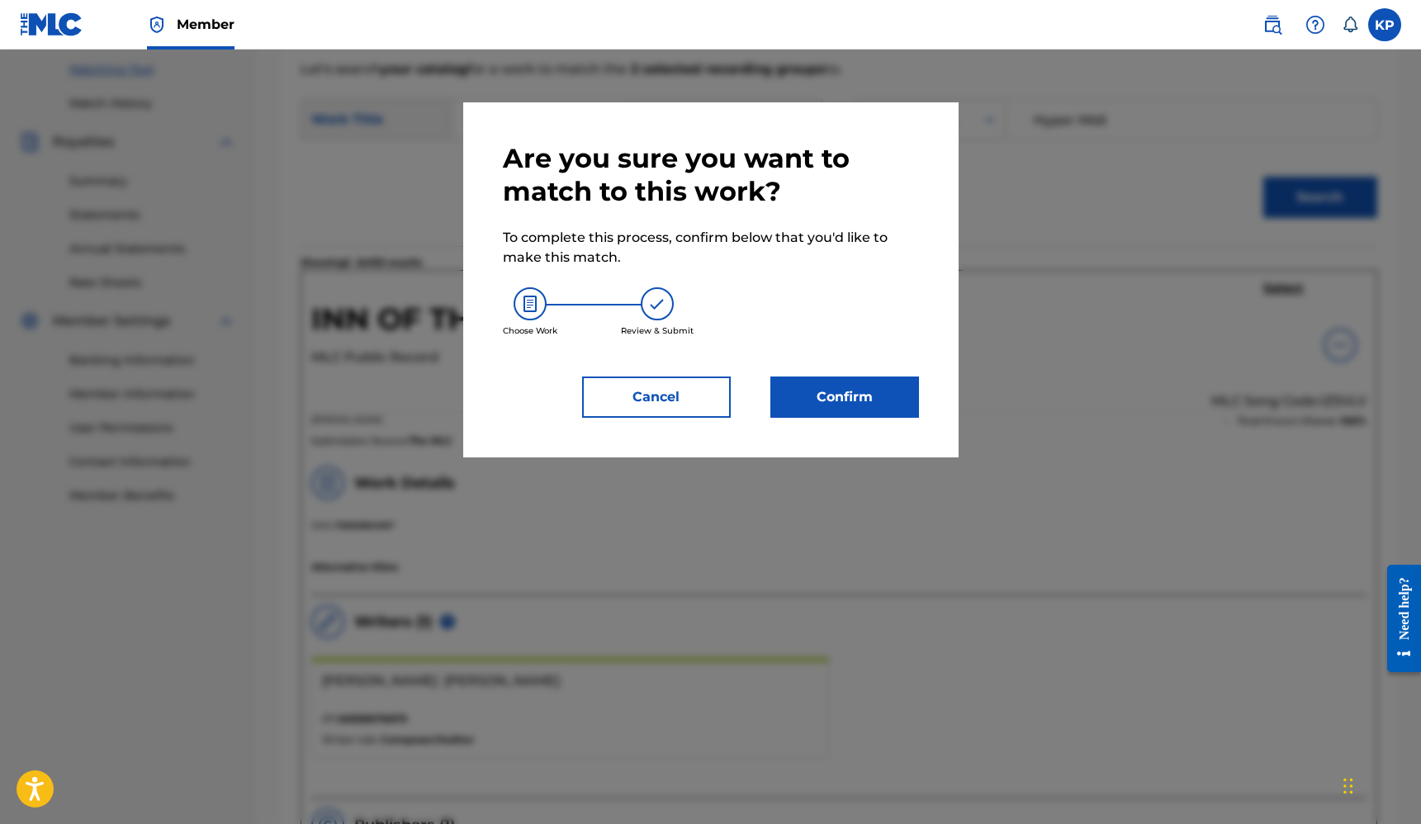
click at [871, 397] on button "Confirm" at bounding box center [844, 396] width 149 height 41
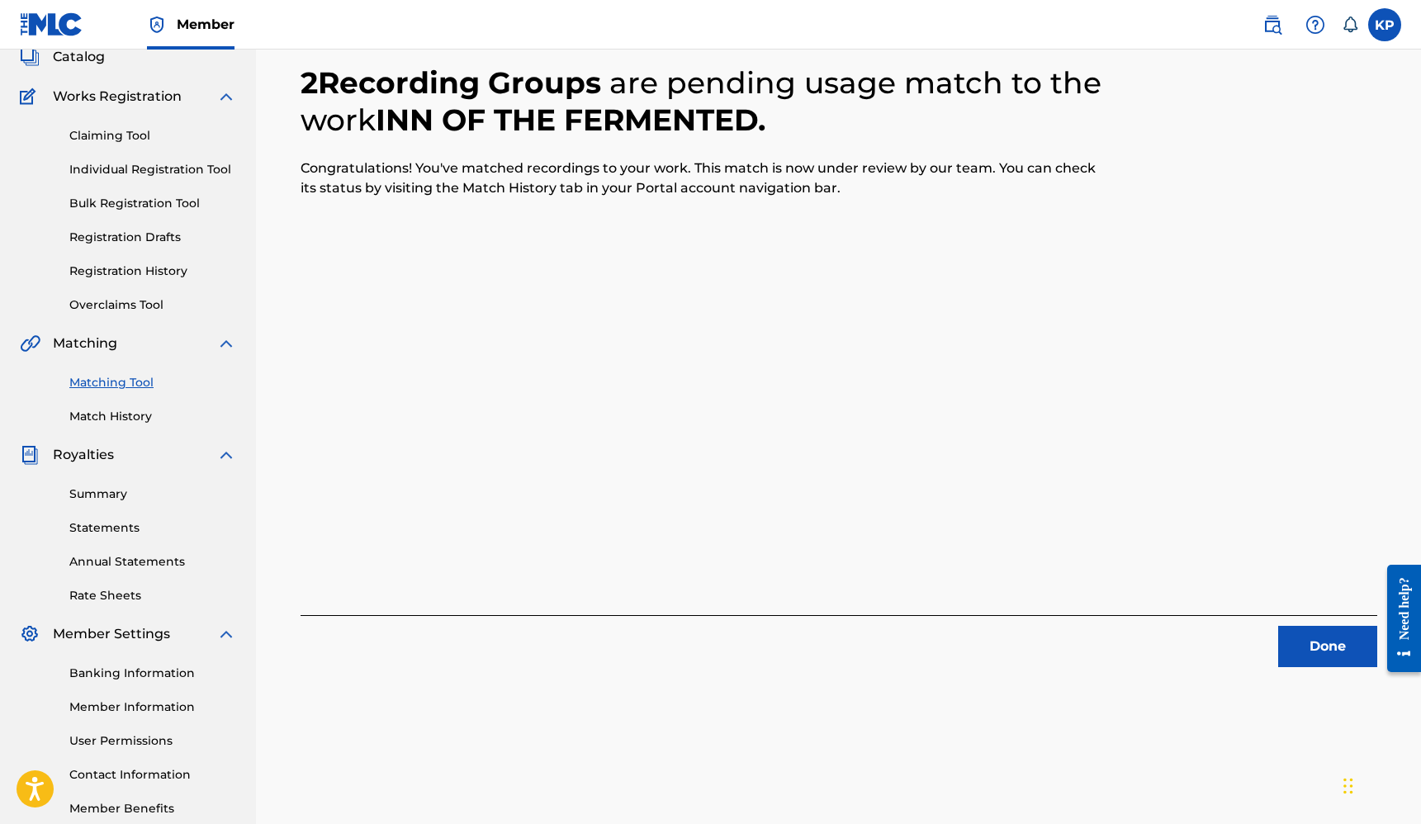
scroll to position [0, 0]
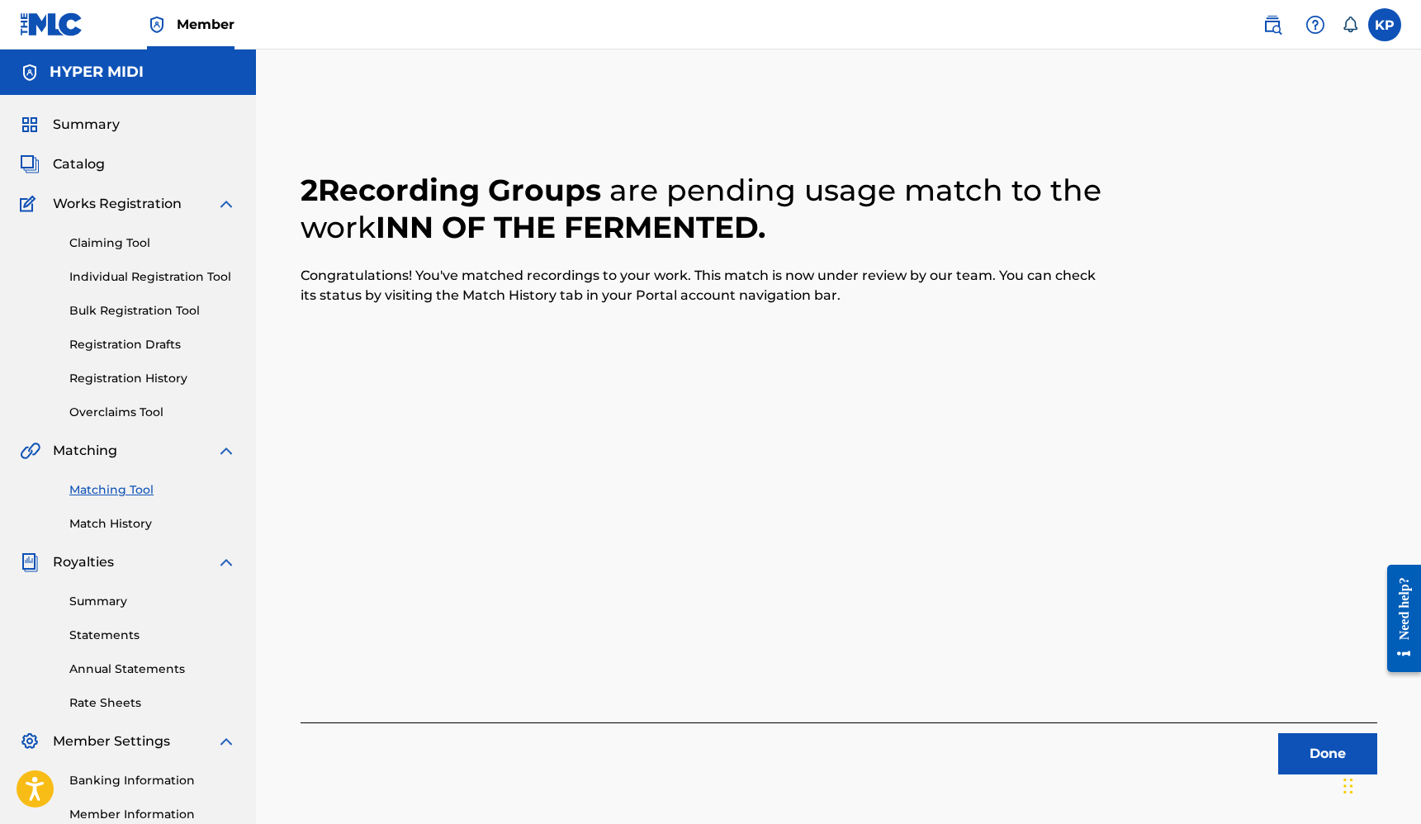
click at [1333, 737] on button "Done" at bounding box center [1327, 753] width 99 height 41
